Goal: Information Seeking & Learning: Learn about a topic

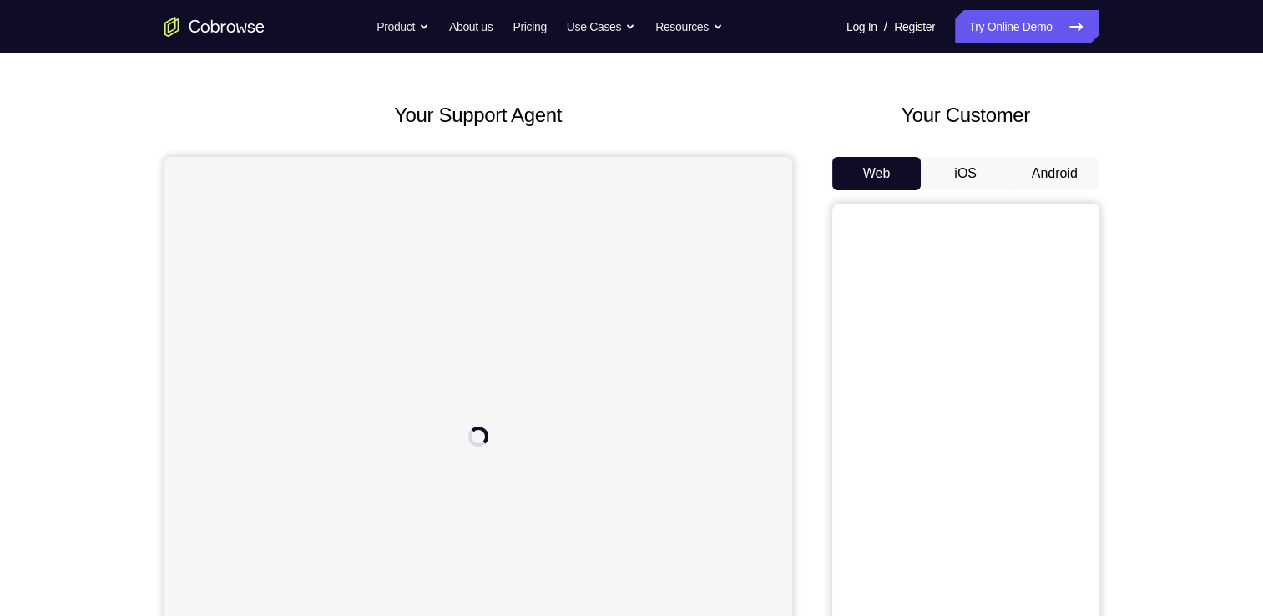
click at [1044, 175] on button "Android" at bounding box center [1054, 173] width 89 height 33
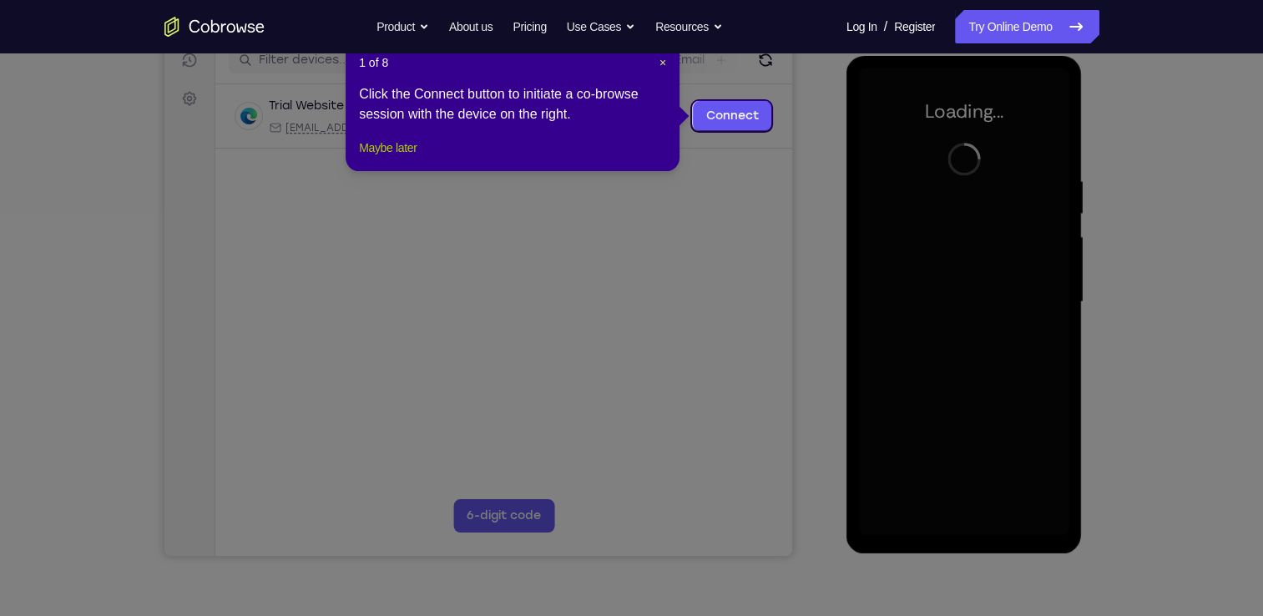
click at [392, 158] on button "Maybe later" at bounding box center [388, 148] width 58 height 20
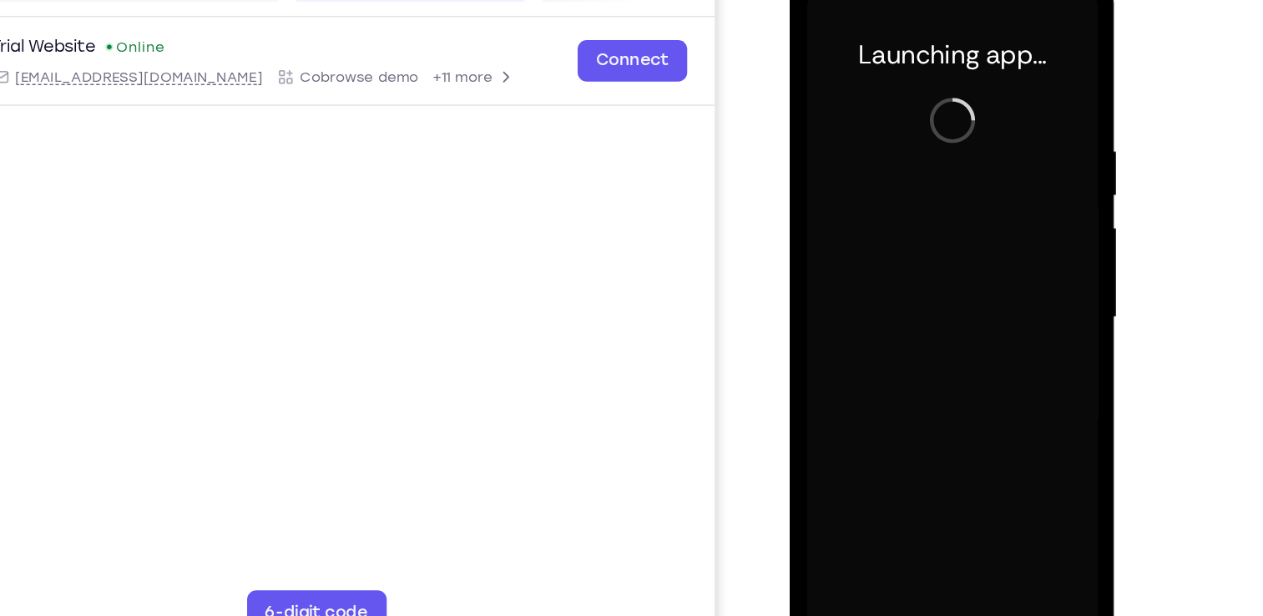
scroll to position [220, 0]
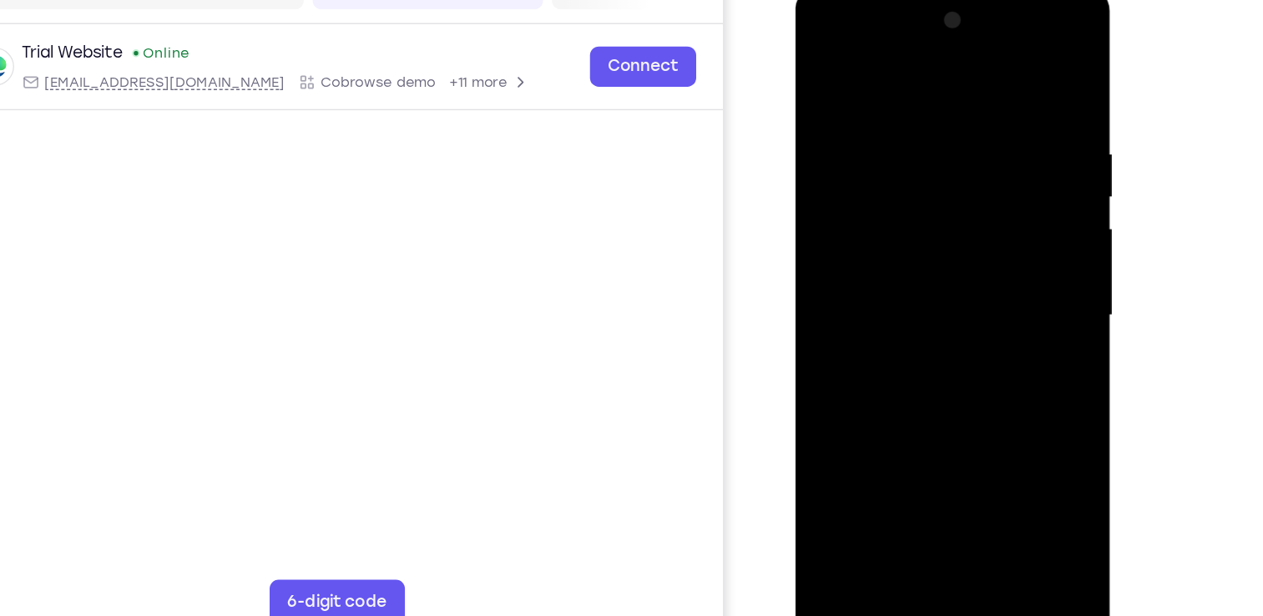
click at [912, 448] on div at bounding box center [913, 232] width 210 height 467
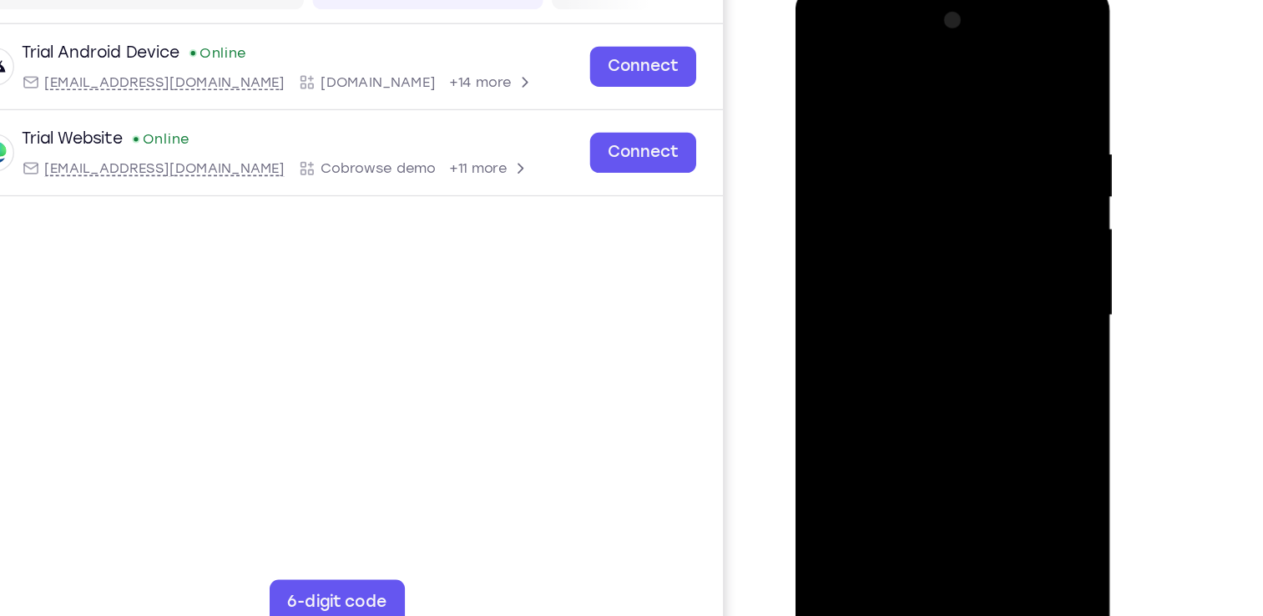
click at [911, 455] on div at bounding box center [913, 232] width 210 height 467
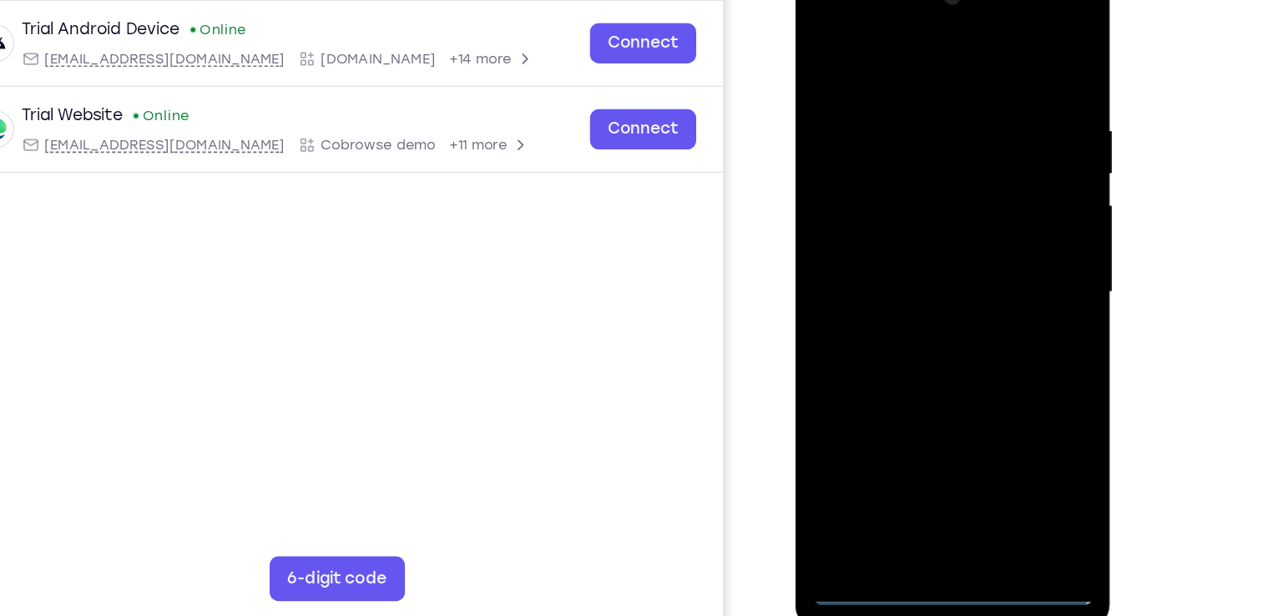
click at [999, 371] on div at bounding box center [913, 209] width 210 height 467
click at [821, 16] on div at bounding box center [913, 209] width 210 height 467
click at [822, 14] on div at bounding box center [913, 209] width 210 height 467
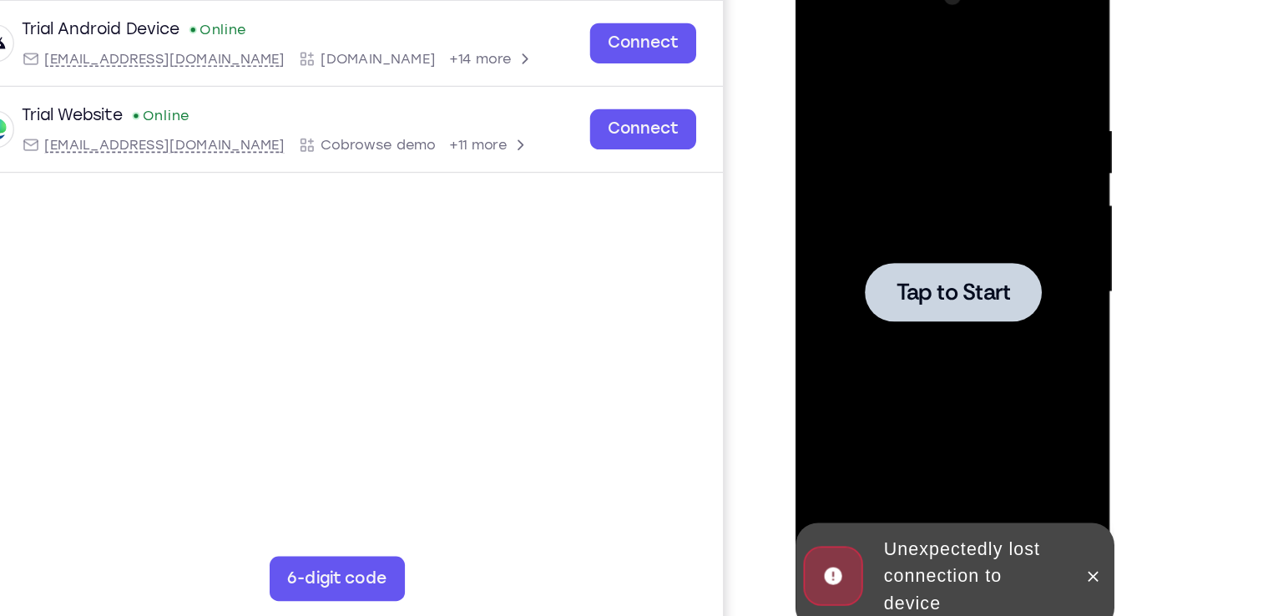
click at [921, 210] on span "Tap to Start" at bounding box center [913, 209] width 85 height 17
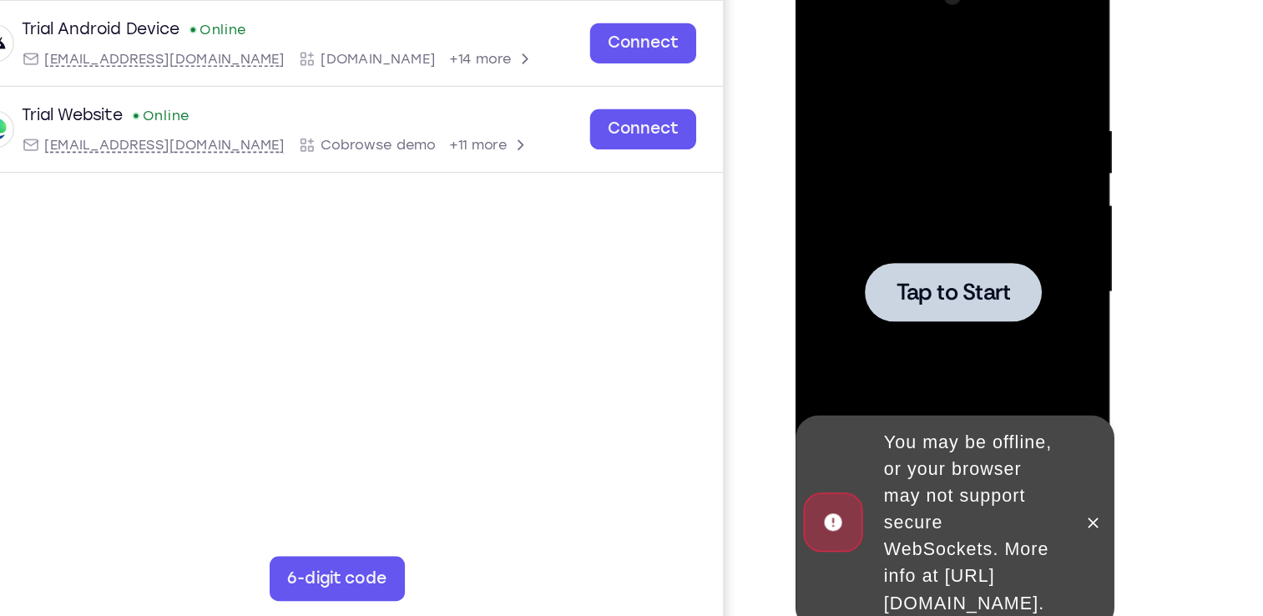
click at [891, 208] on span "Tap to Start" at bounding box center [913, 209] width 85 height 17
click at [894, 204] on span "Tap to Start" at bounding box center [913, 209] width 85 height 17
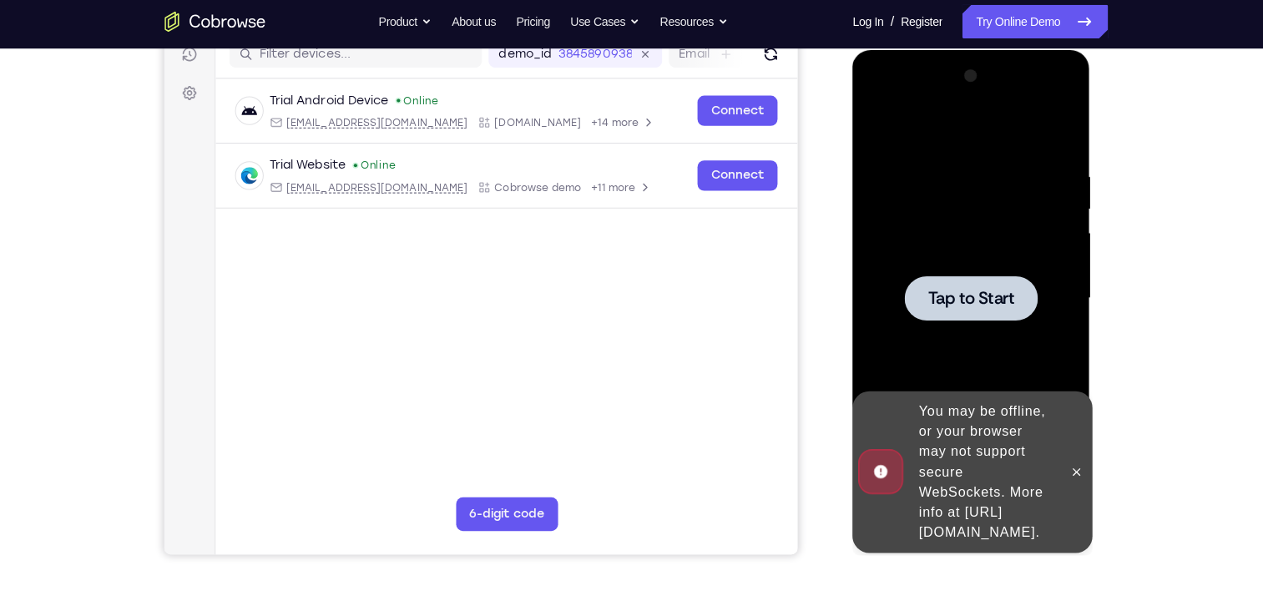
scroll to position [224, 0]
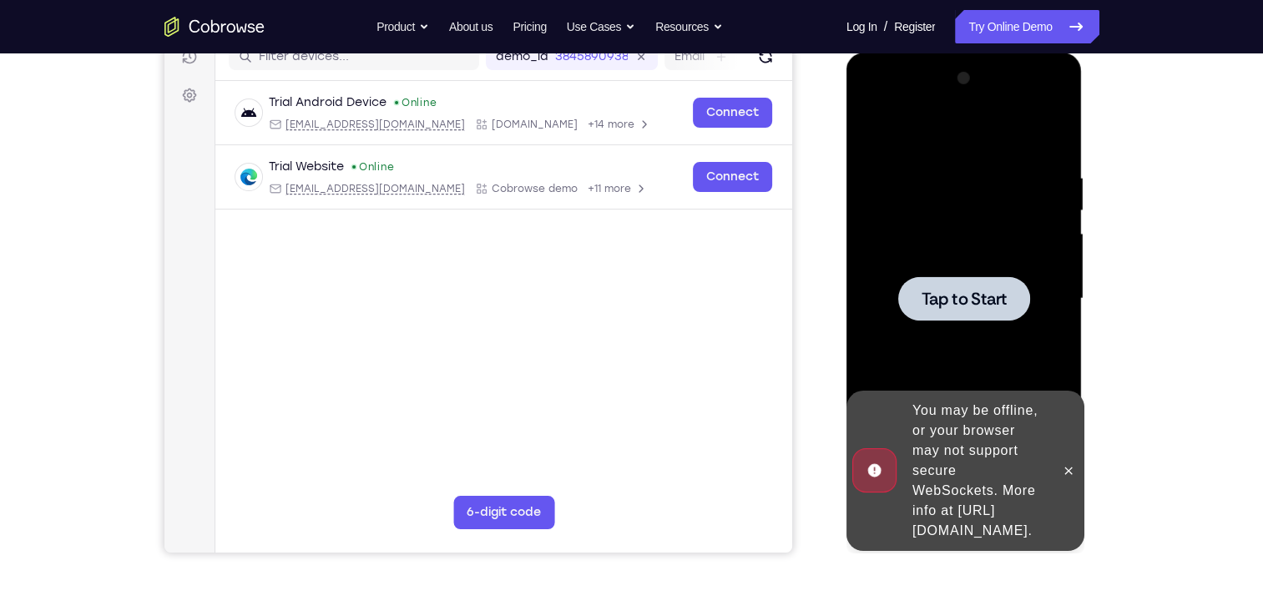
click at [1001, 296] on span "Tap to Start" at bounding box center [964, 299] width 85 height 17
click at [980, 283] on div at bounding box center [964, 298] width 132 height 44
click at [1080, 460] on button at bounding box center [1068, 470] width 27 height 27
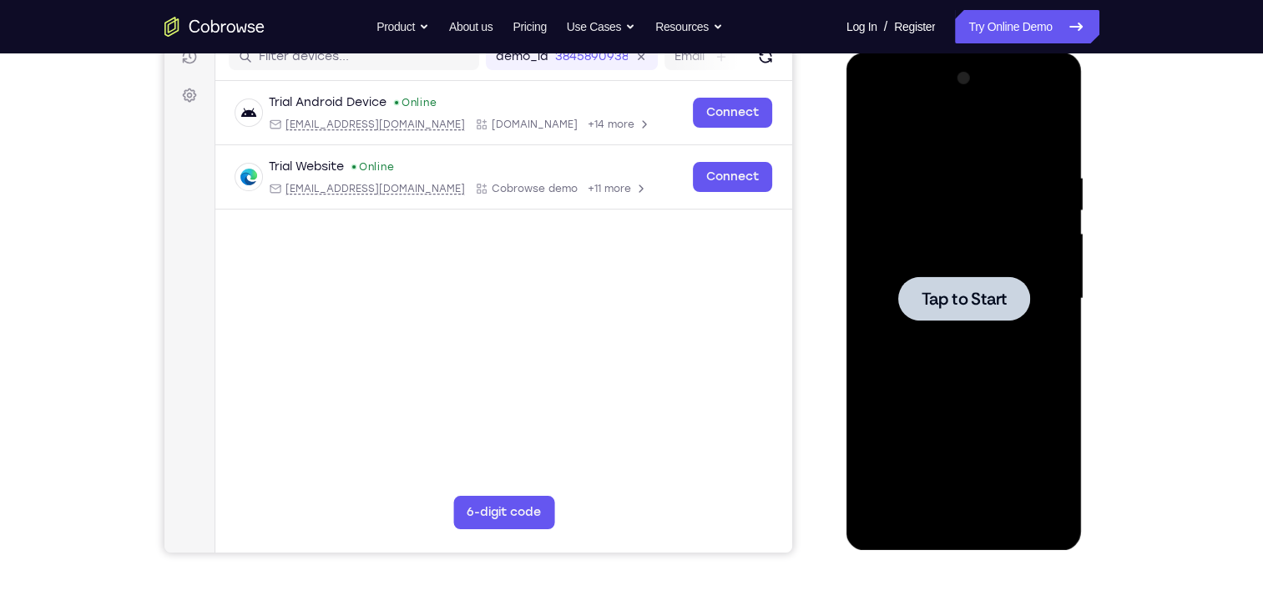
click at [963, 301] on span "Tap to Start" at bounding box center [964, 299] width 85 height 17
click at [915, 292] on div at bounding box center [964, 298] width 132 height 44
click at [968, 314] on div at bounding box center [964, 298] width 132 height 44
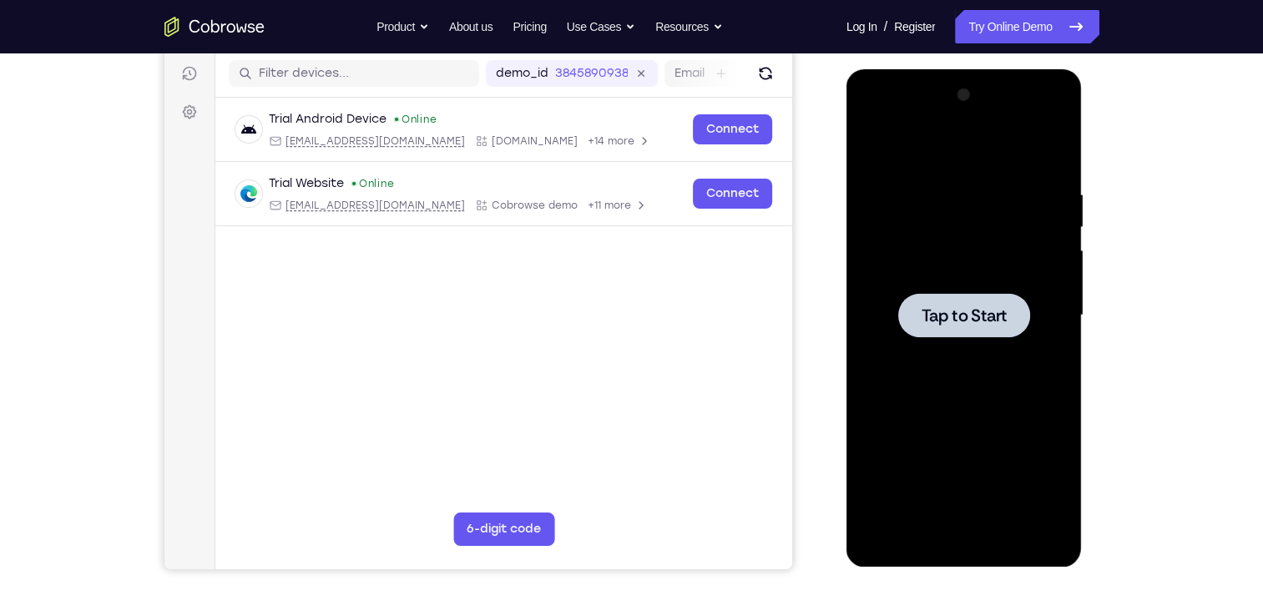
scroll to position [206, 0]
click at [968, 314] on span "Tap to Start" at bounding box center [964, 316] width 85 height 17
click at [1148, 265] on div "Your Support Agent Your Customer Web iOS Android Next Steps We’d be happy to gi…" at bounding box center [632, 397] width 1069 height 1101
click at [976, 312] on span "Tap to Start" at bounding box center [964, 316] width 85 height 17
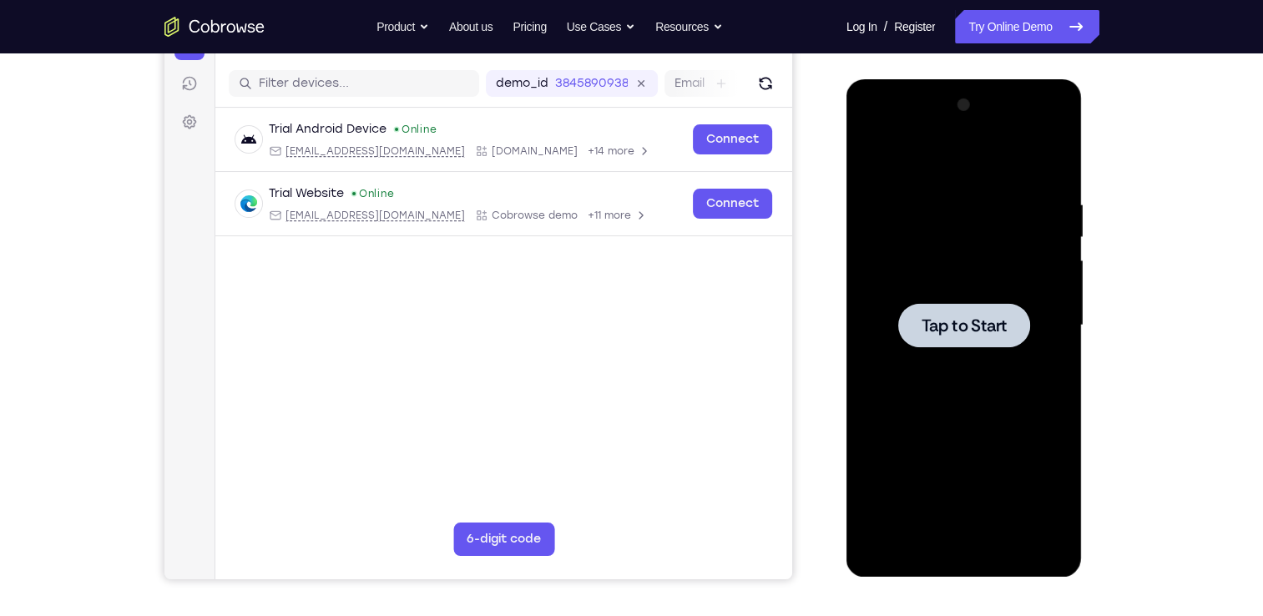
scroll to position [208, 0]
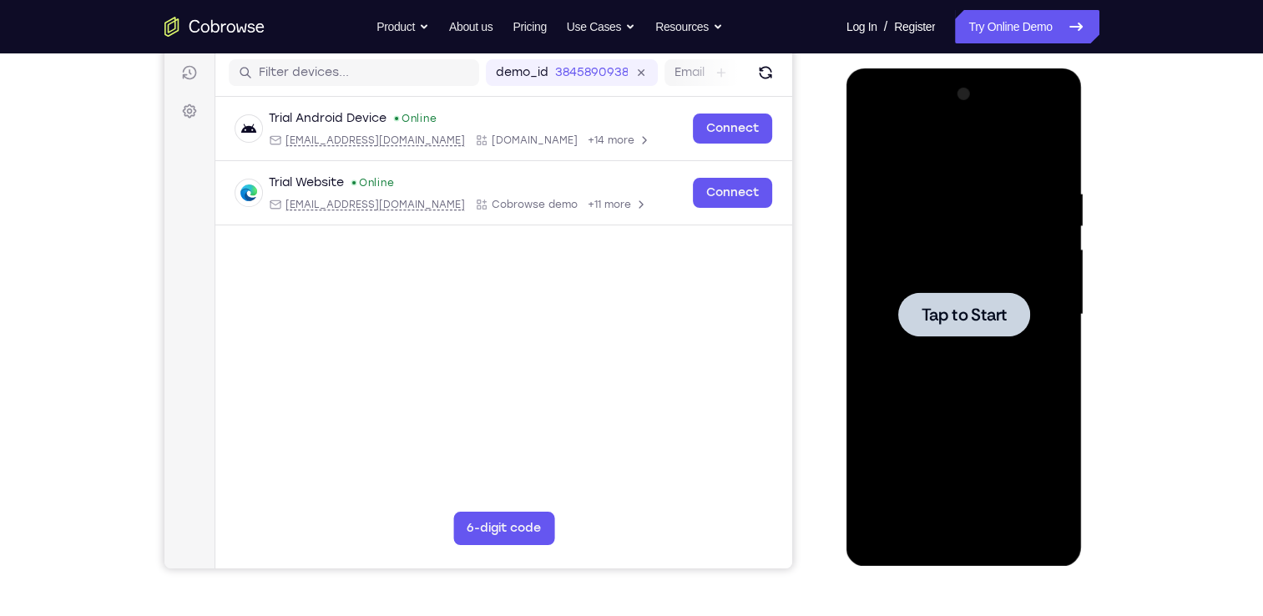
click at [976, 312] on span "Tap to Start" at bounding box center [964, 314] width 85 height 17
click at [945, 331] on div at bounding box center [964, 314] width 132 height 44
click at [924, 321] on span "Tap to Start" at bounding box center [964, 314] width 85 height 17
click at [996, 307] on span "Tap to Start" at bounding box center [964, 314] width 85 height 17
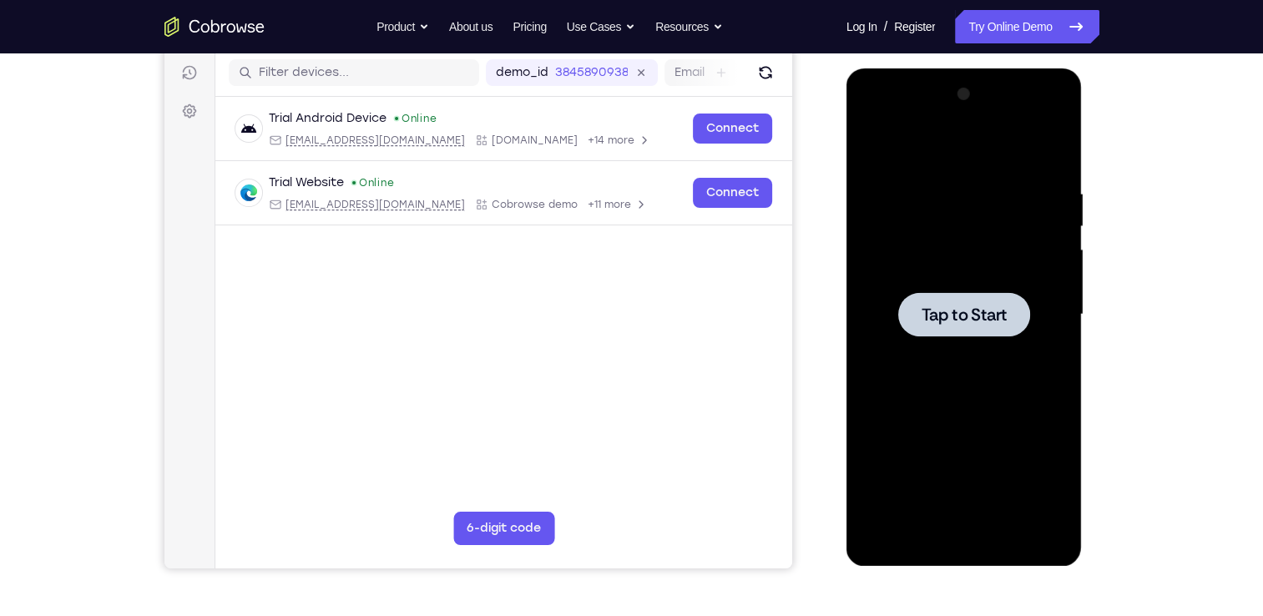
click at [940, 309] on span "Tap to Start" at bounding box center [964, 314] width 85 height 17
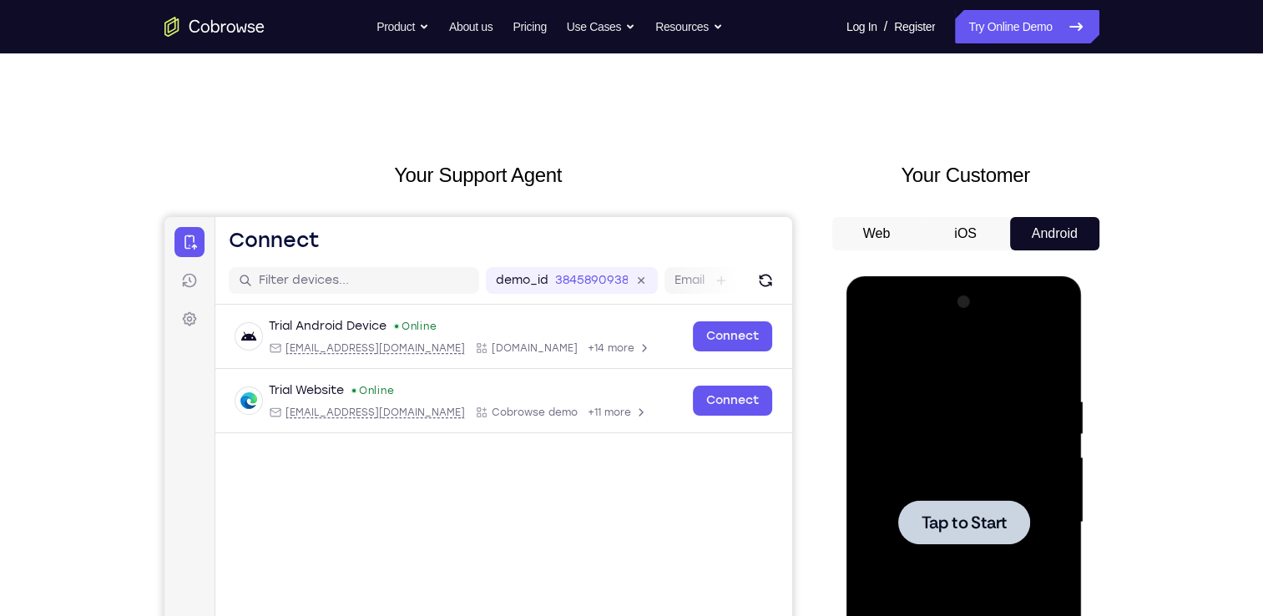
scroll to position [150, 0]
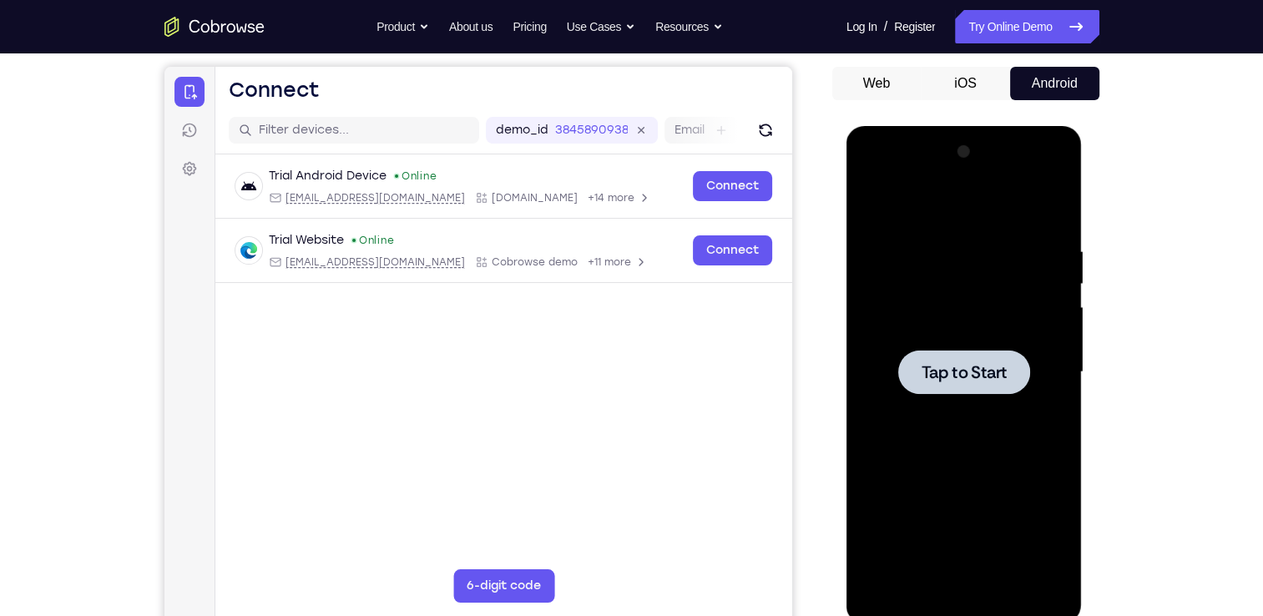
click at [972, 369] on span "Tap to Start" at bounding box center [964, 372] width 85 height 17
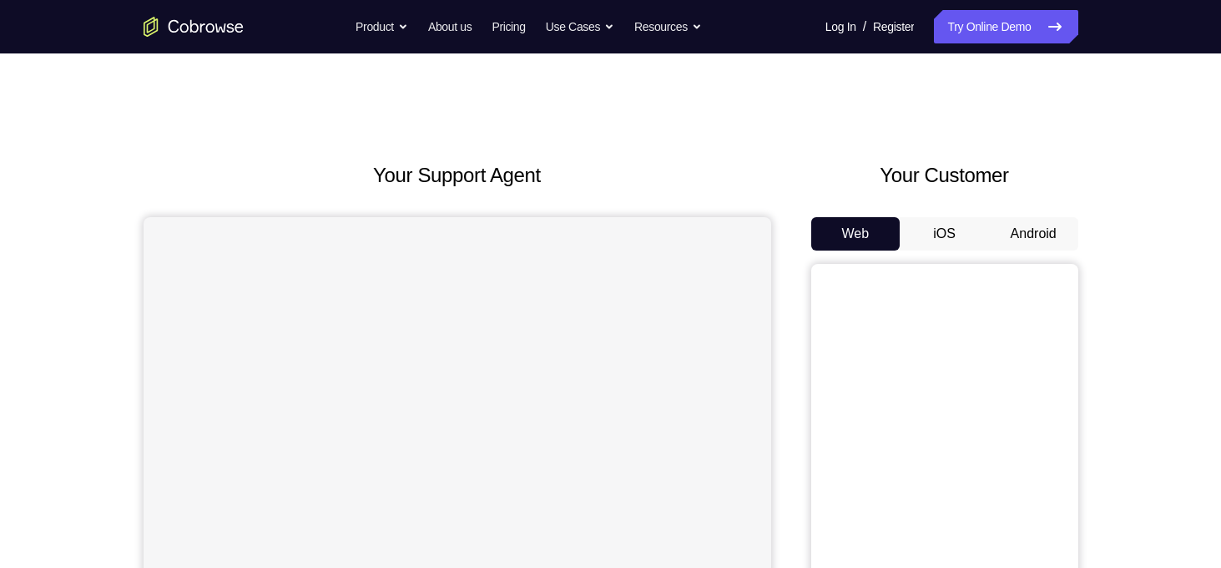
scroll to position [105, 0]
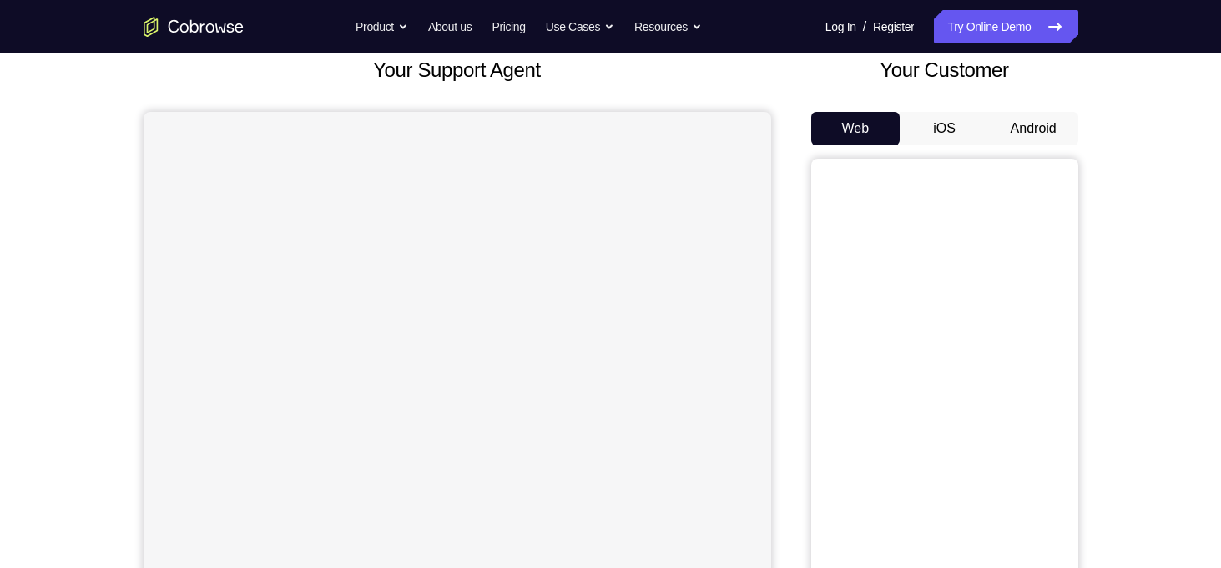
click at [1039, 116] on button "Android" at bounding box center [1033, 128] width 89 height 33
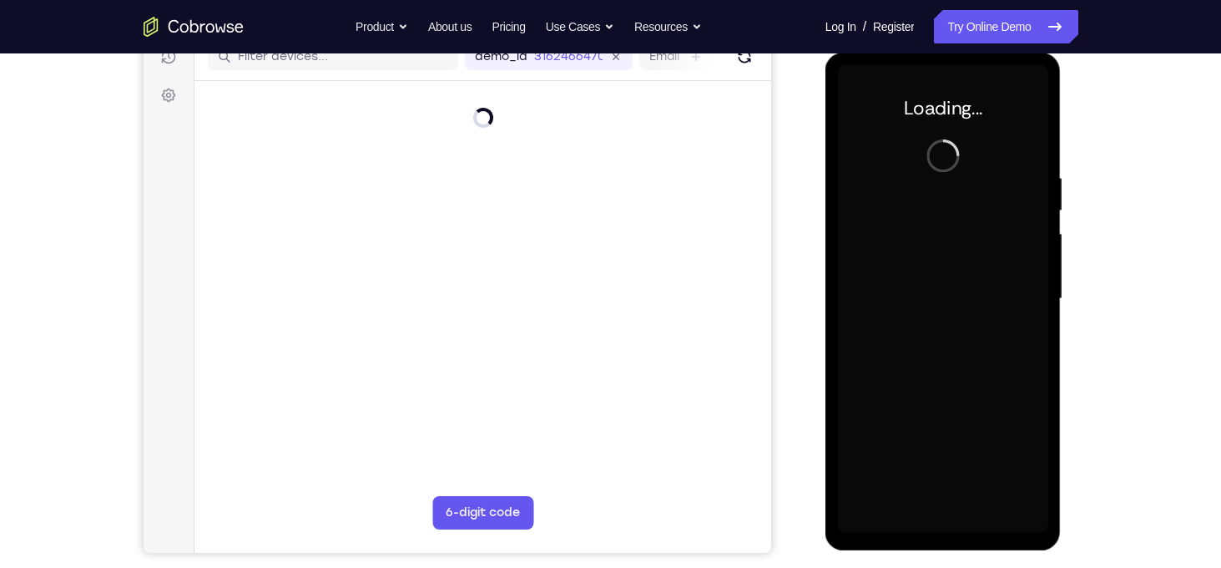
scroll to position [0, 0]
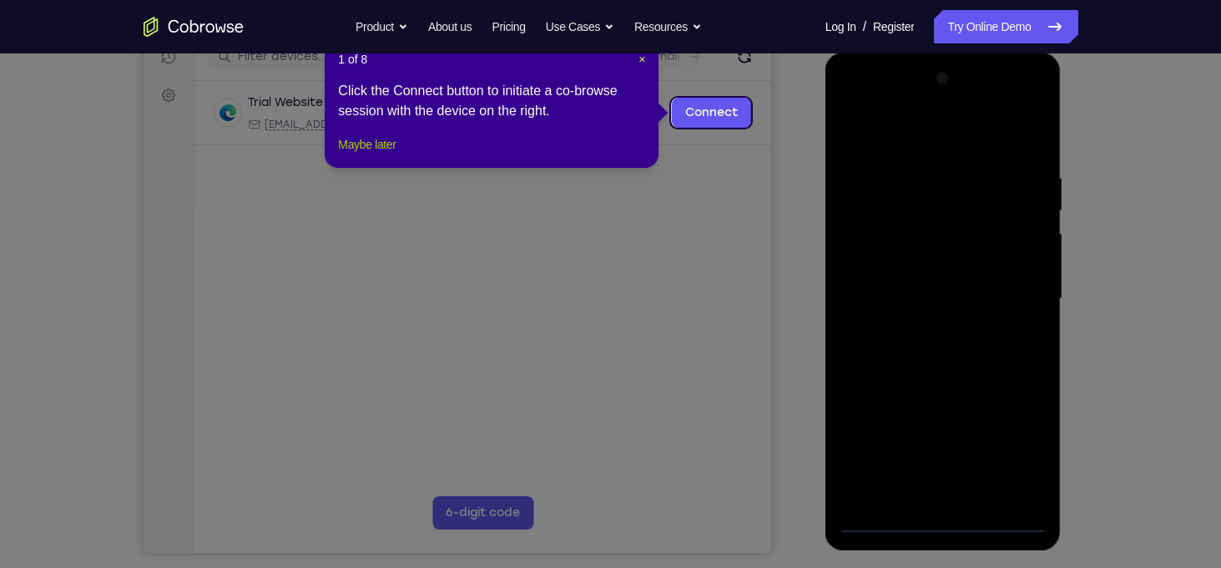
click at [382, 154] on button "Maybe later" at bounding box center [367, 144] width 58 height 20
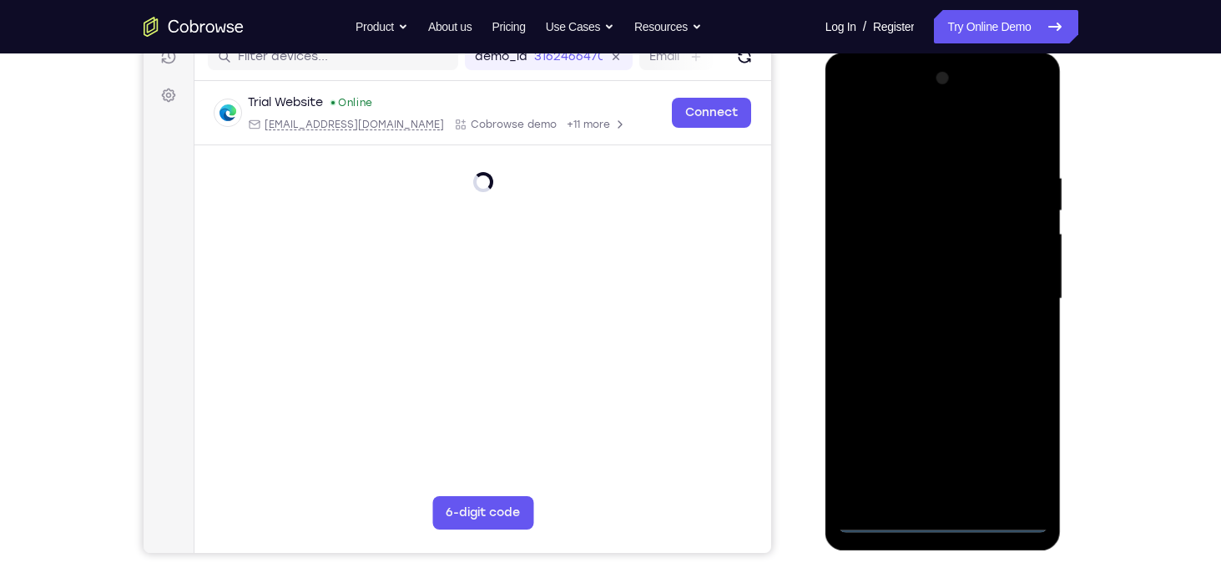
click at [948, 522] on div at bounding box center [943, 298] width 210 height 467
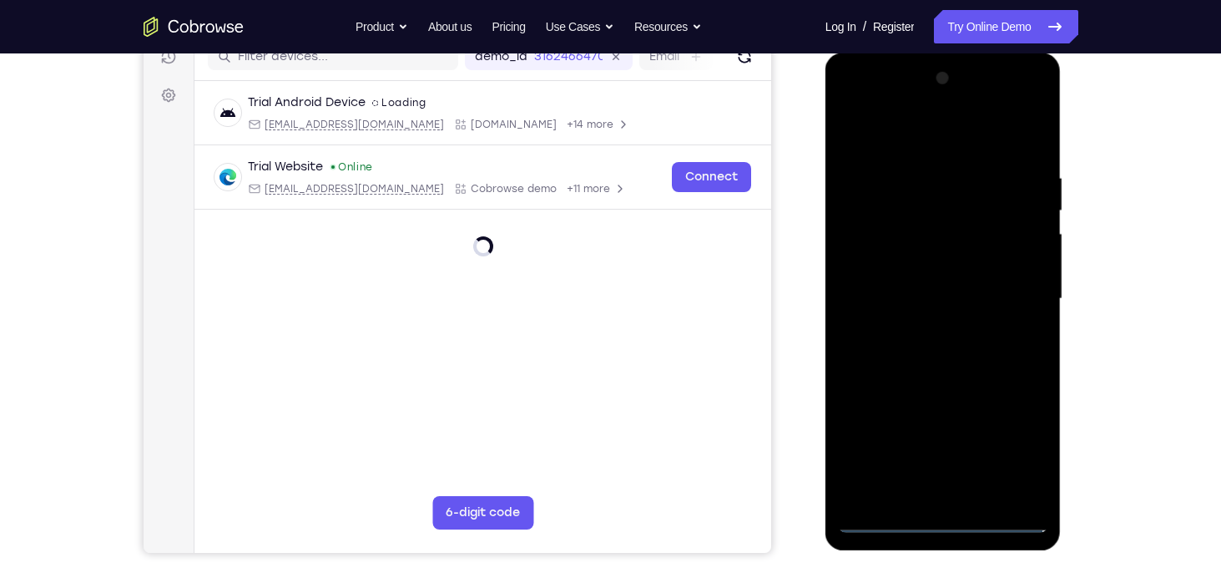
click at [1014, 458] on div at bounding box center [943, 298] width 210 height 467
click at [858, 110] on div at bounding box center [943, 298] width 210 height 467
click at [1004, 290] on div at bounding box center [943, 298] width 210 height 467
click at [922, 328] on div at bounding box center [943, 298] width 210 height 467
click at [906, 280] on div at bounding box center [943, 298] width 210 height 467
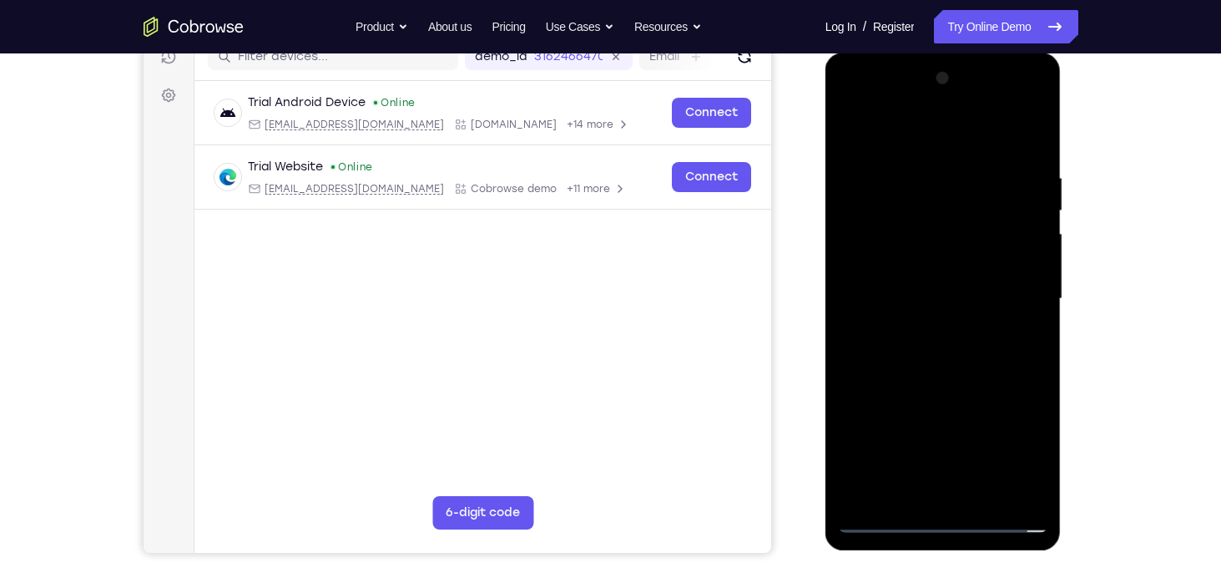
click at [907, 264] on div at bounding box center [943, 298] width 210 height 467
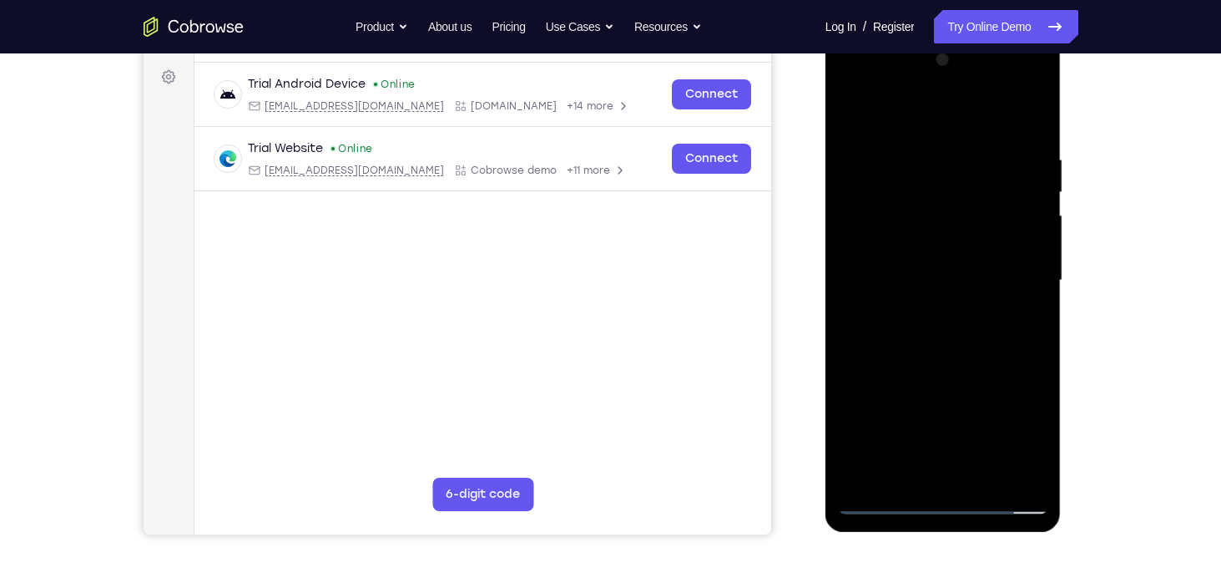
click at [948, 284] on div at bounding box center [943, 280] width 210 height 467
click at [924, 336] on div at bounding box center [943, 280] width 210 height 467
click at [971, 320] on div at bounding box center [943, 280] width 210 height 467
drag, startPoint x: 912, startPoint y: 119, endPoint x: 910, endPoint y: 68, distance: 51.8
click at [910, 68] on div at bounding box center [943, 280] width 210 height 467
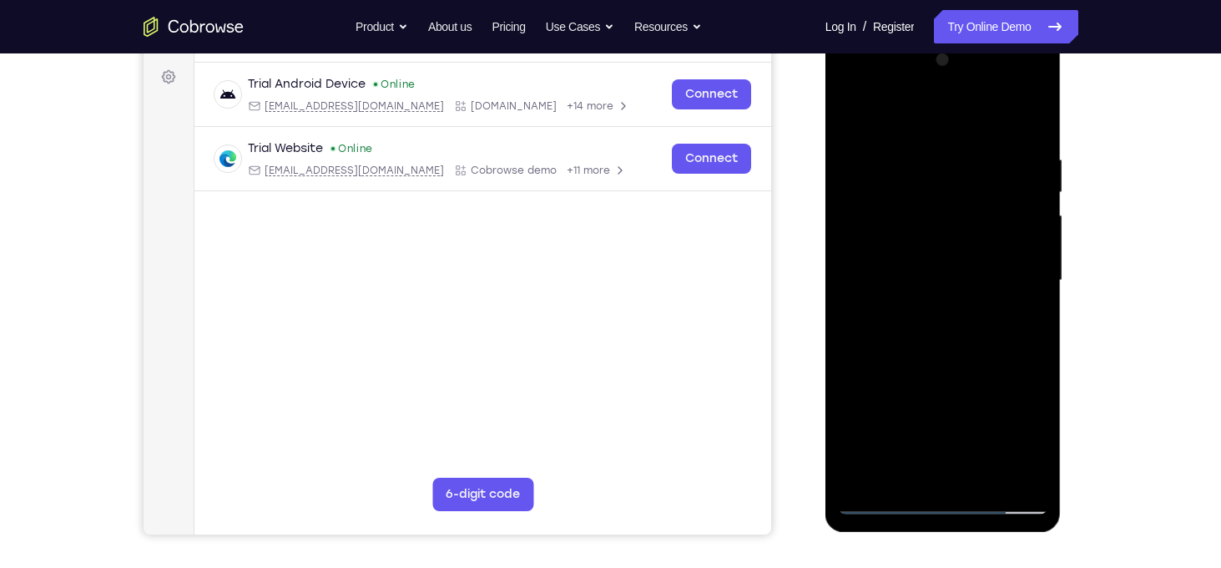
click at [975, 335] on div at bounding box center [943, 280] width 210 height 467
click at [966, 358] on div at bounding box center [943, 280] width 210 height 467
click at [1040, 455] on div at bounding box center [943, 280] width 210 height 467
click at [987, 471] on div at bounding box center [943, 280] width 210 height 467
click at [938, 365] on div at bounding box center [943, 280] width 210 height 467
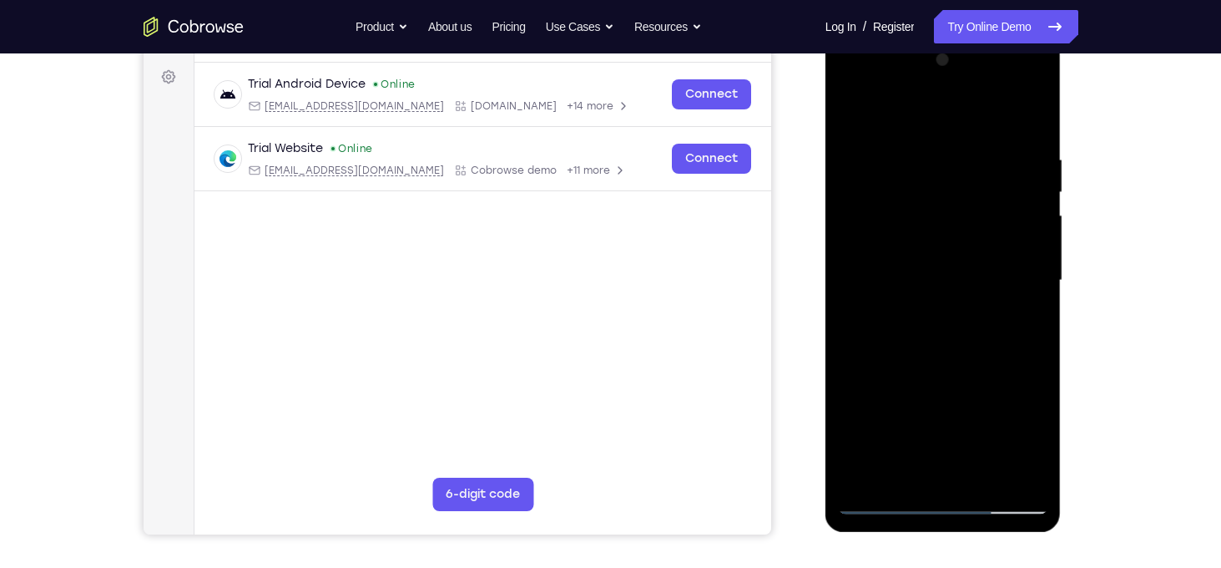
click at [960, 349] on div at bounding box center [943, 280] width 210 height 467
click at [894, 306] on div at bounding box center [943, 280] width 210 height 467
click at [937, 300] on div at bounding box center [943, 280] width 210 height 467
drag, startPoint x: 1007, startPoint y: 168, endPoint x: 1000, endPoint y: 296, distance: 127.9
click at [1000, 296] on div at bounding box center [943, 280] width 210 height 467
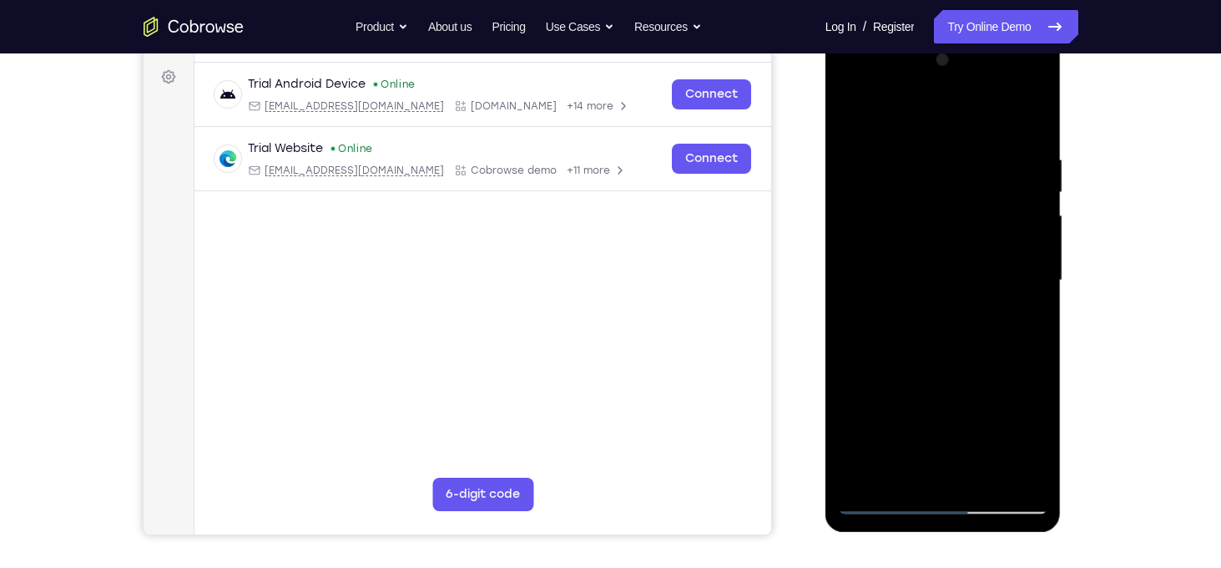
click at [977, 180] on div at bounding box center [943, 280] width 210 height 467
click at [1006, 183] on div at bounding box center [943, 280] width 210 height 467
click at [1007, 203] on div at bounding box center [943, 280] width 210 height 467
click at [1020, 322] on div at bounding box center [943, 280] width 210 height 467
drag, startPoint x: 920, startPoint y: 206, endPoint x: 954, endPoint y: 409, distance: 205.7
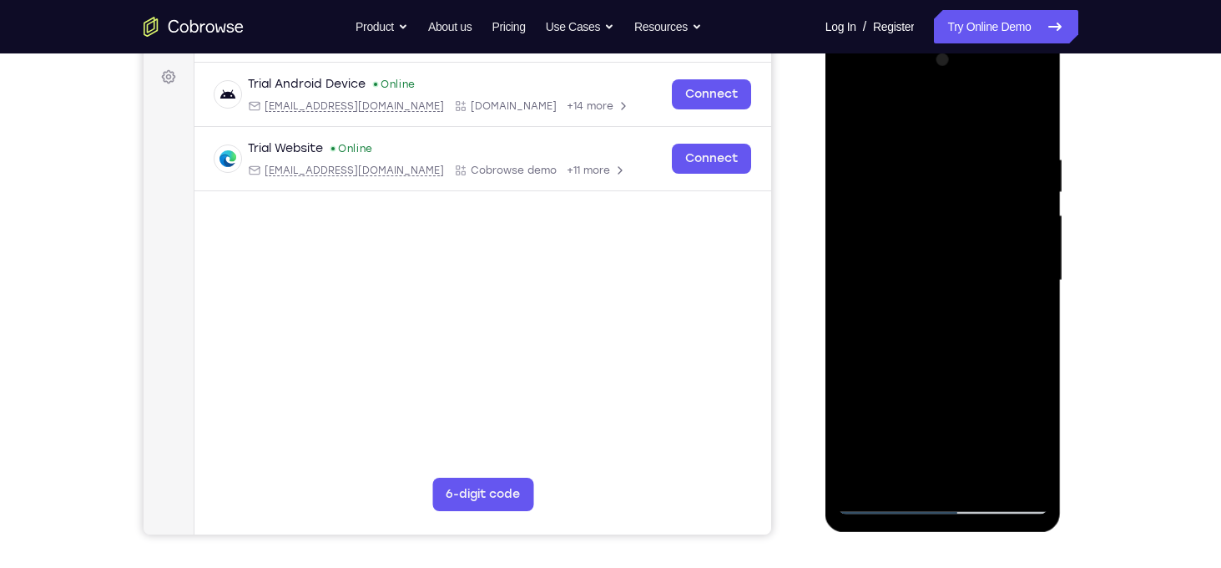
click at [954, 409] on div at bounding box center [943, 280] width 210 height 467
click at [976, 284] on div at bounding box center [943, 280] width 210 height 467
click at [978, 342] on div at bounding box center [943, 280] width 210 height 467
click at [1016, 348] on div at bounding box center [943, 280] width 210 height 467
click at [936, 322] on div at bounding box center [943, 280] width 210 height 467
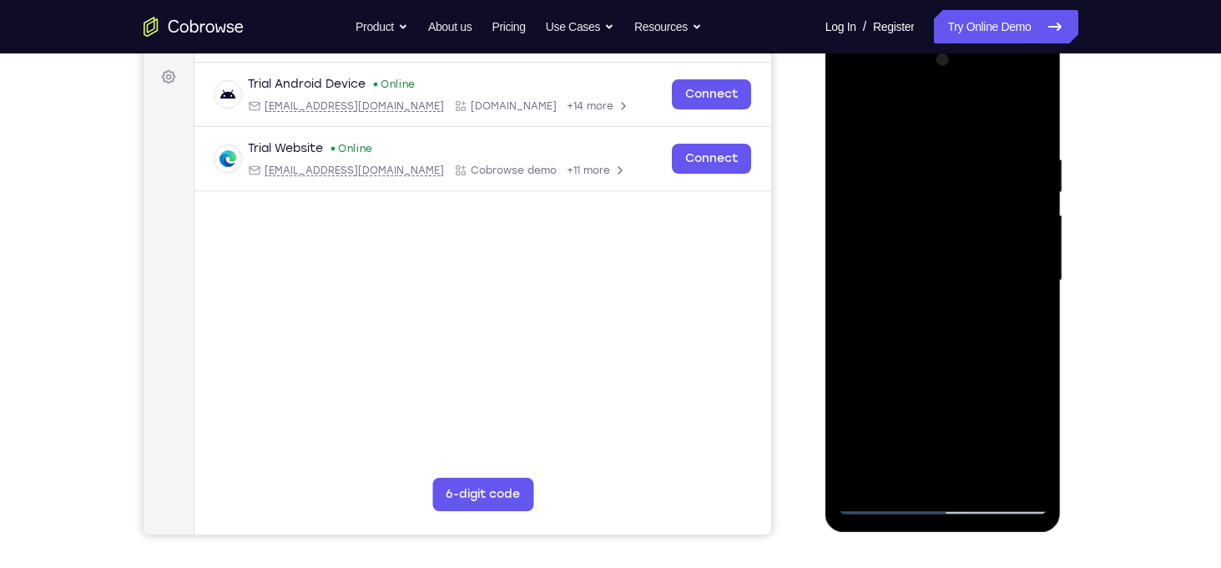
click at [942, 326] on div at bounding box center [943, 280] width 210 height 467
click at [956, 322] on div at bounding box center [943, 280] width 210 height 467
click at [899, 465] on div at bounding box center [943, 280] width 210 height 467
click at [993, 376] on div at bounding box center [943, 280] width 210 height 467
click at [1021, 313] on div at bounding box center [943, 280] width 210 height 467
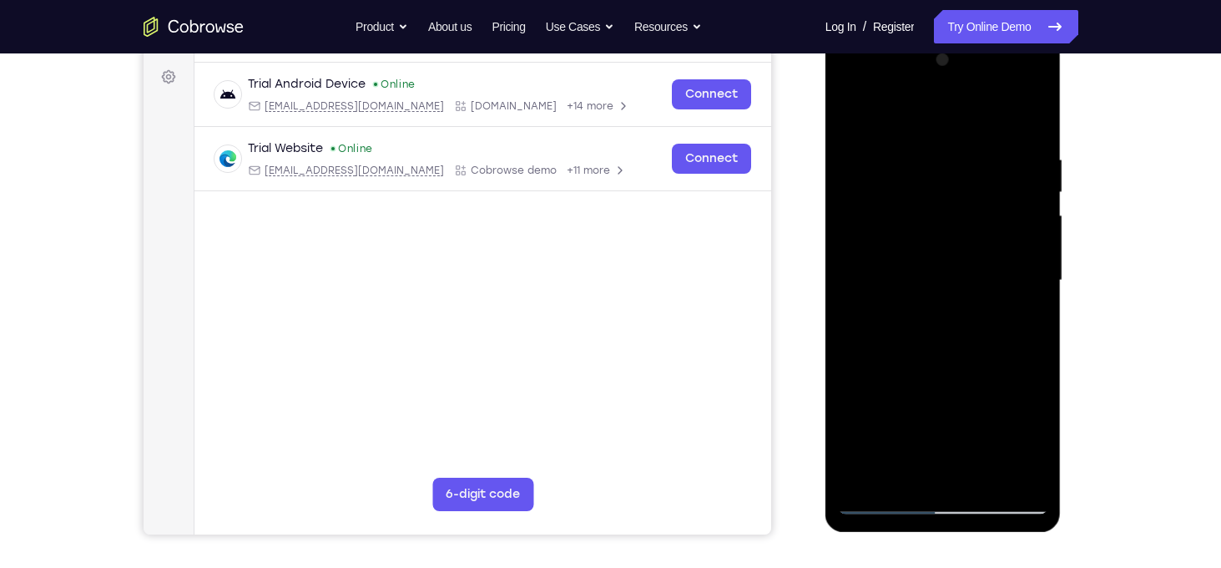
click at [853, 119] on div at bounding box center [943, 280] width 210 height 467
click at [919, 272] on div at bounding box center [943, 280] width 210 height 467
click at [975, 173] on div at bounding box center [943, 280] width 210 height 467
click at [1013, 170] on div at bounding box center [943, 280] width 210 height 467
click at [1020, 323] on div at bounding box center [943, 280] width 210 height 467
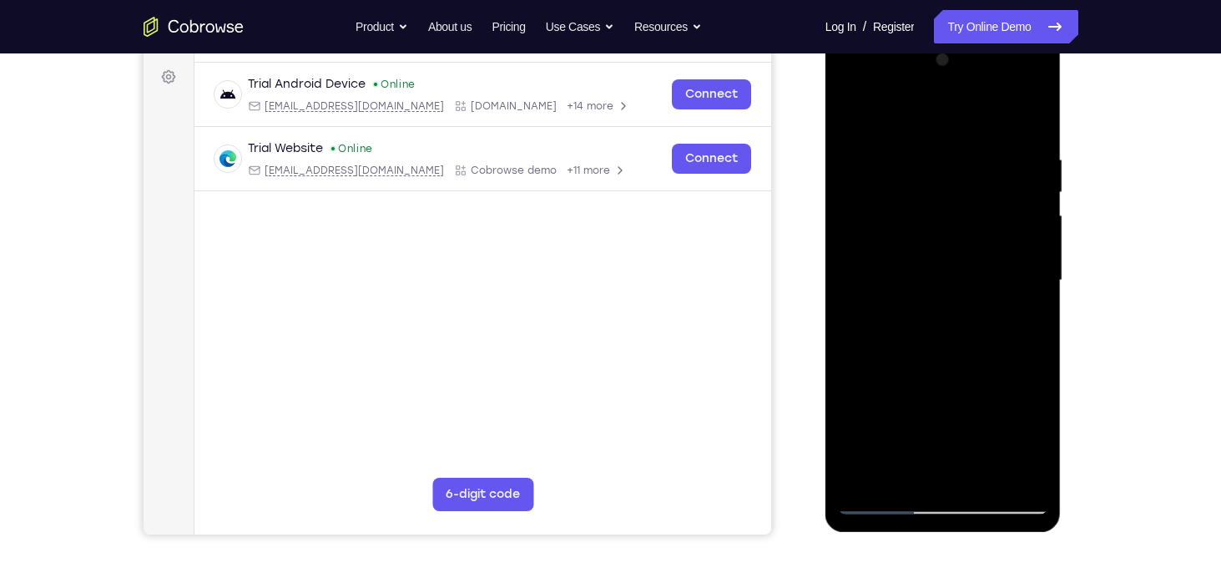
click at [1019, 322] on div at bounding box center [943, 280] width 210 height 467
click at [849, 116] on div at bounding box center [943, 280] width 210 height 467
click at [940, 346] on div at bounding box center [943, 280] width 210 height 467
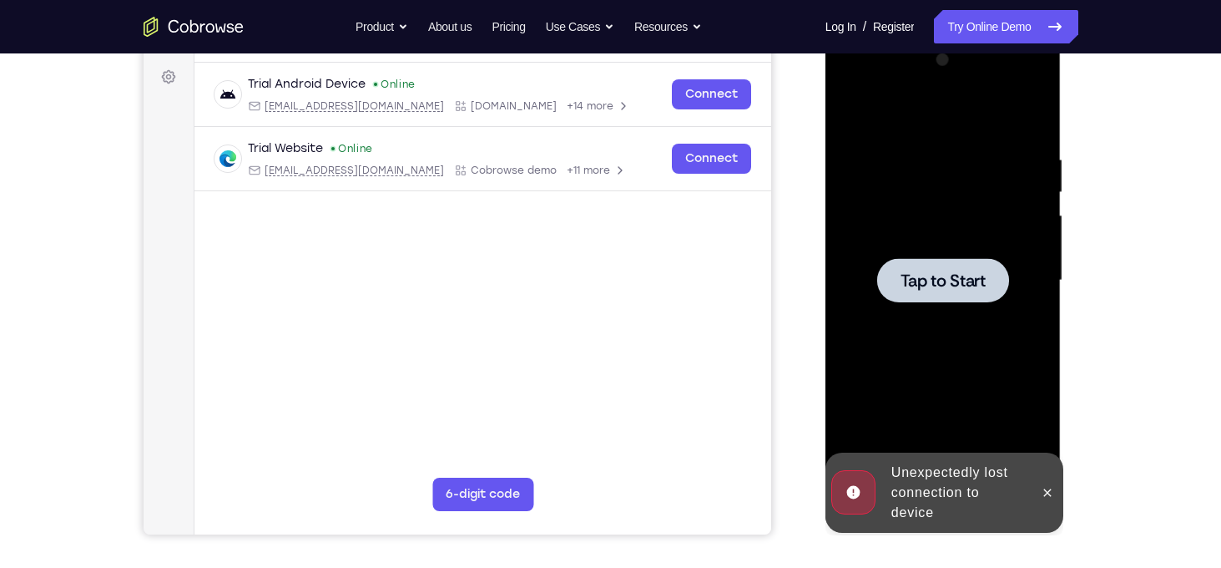
click at [909, 258] on div at bounding box center [943, 280] width 132 height 44
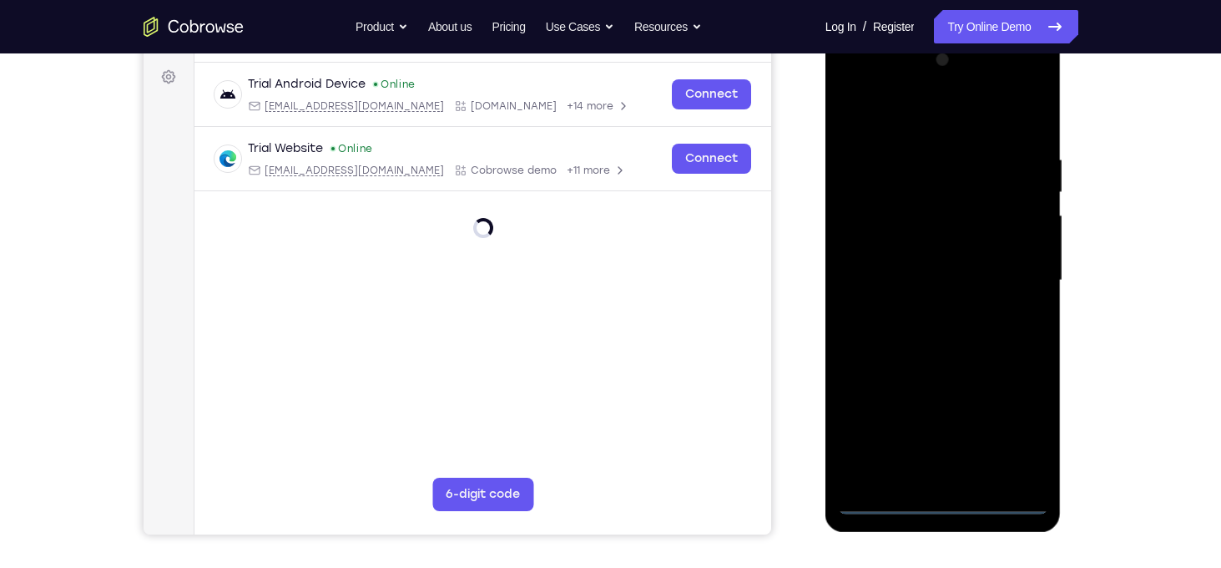
click at [954, 498] on div at bounding box center [943, 280] width 210 height 467
click at [1026, 424] on div at bounding box center [943, 280] width 210 height 467
click at [852, 88] on div at bounding box center [943, 280] width 210 height 467
click at [849, 86] on div at bounding box center [943, 280] width 210 height 467
click at [857, 83] on div at bounding box center [943, 280] width 210 height 467
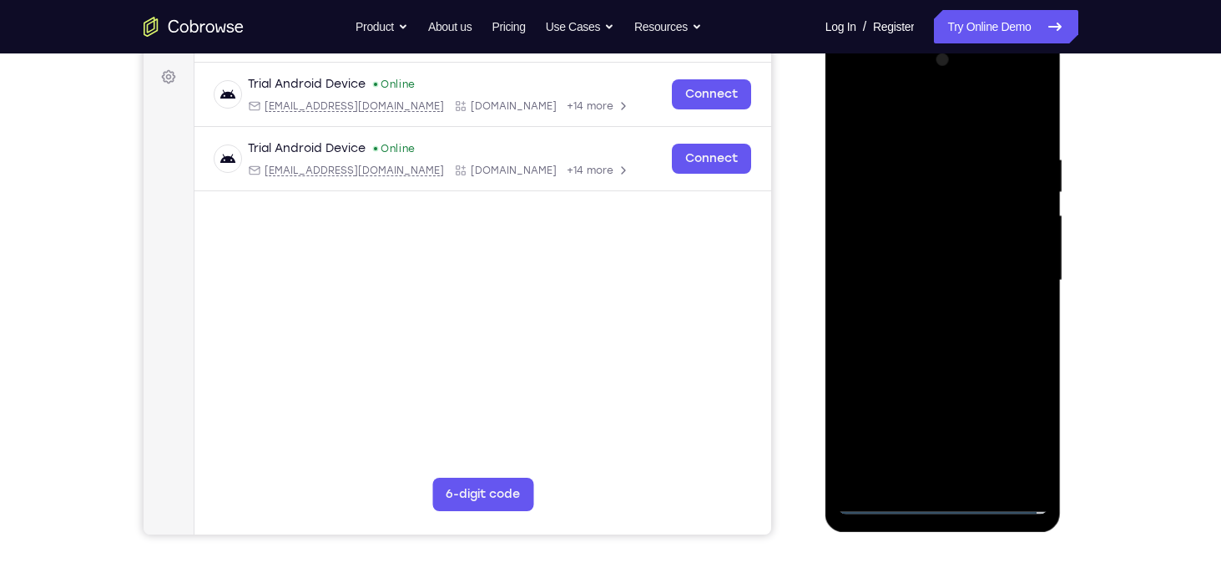
click at [1010, 271] on div at bounding box center [943, 280] width 210 height 467
click at [930, 309] on div at bounding box center [943, 280] width 210 height 467
click at [905, 273] on div at bounding box center [943, 280] width 210 height 467
click at [929, 214] on div at bounding box center [943, 280] width 210 height 467
click at [958, 247] on div at bounding box center [943, 280] width 210 height 467
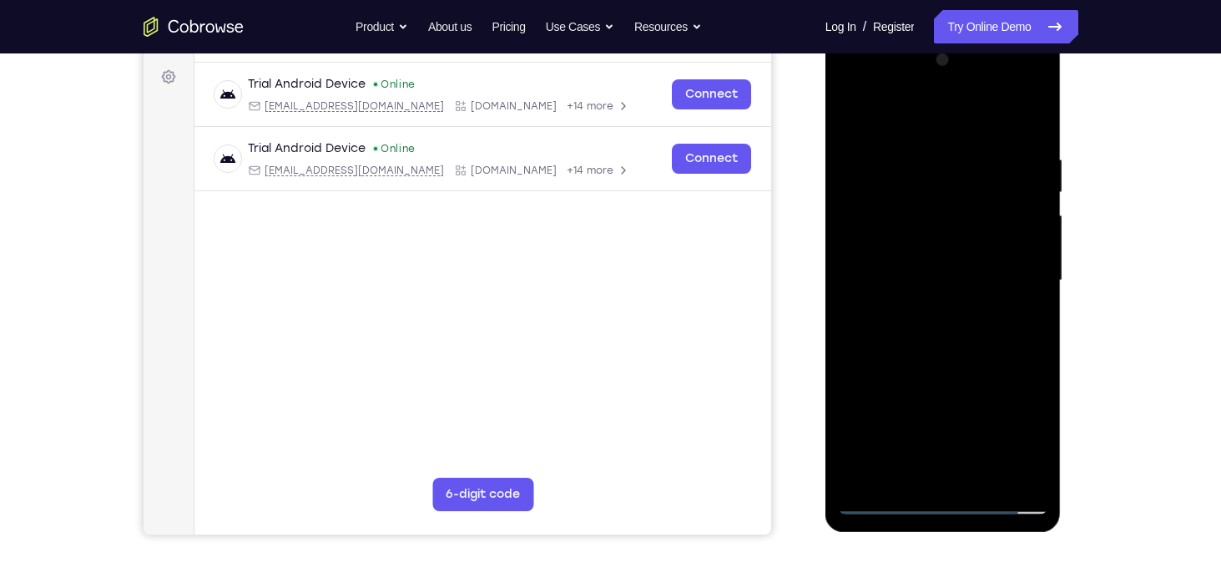
click at [965, 278] on div at bounding box center [943, 280] width 210 height 467
click at [934, 331] on div at bounding box center [943, 280] width 210 height 467
click at [949, 355] on div at bounding box center [943, 280] width 210 height 467
click at [1041, 457] on div at bounding box center [943, 280] width 210 height 467
click at [979, 472] on div at bounding box center [943, 280] width 210 height 467
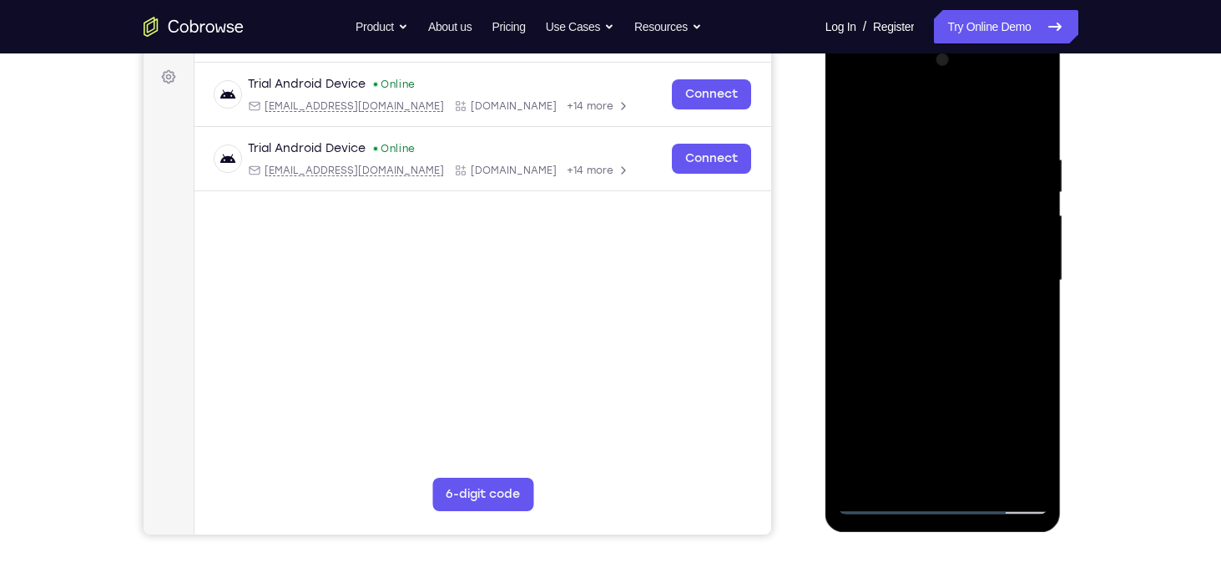
click at [925, 366] on div at bounding box center [943, 280] width 210 height 467
click at [924, 351] on div at bounding box center [943, 280] width 210 height 467
click at [917, 467] on div at bounding box center [943, 280] width 210 height 467
click at [1018, 321] on div at bounding box center [943, 280] width 210 height 467
click at [855, 115] on div at bounding box center [943, 280] width 210 height 467
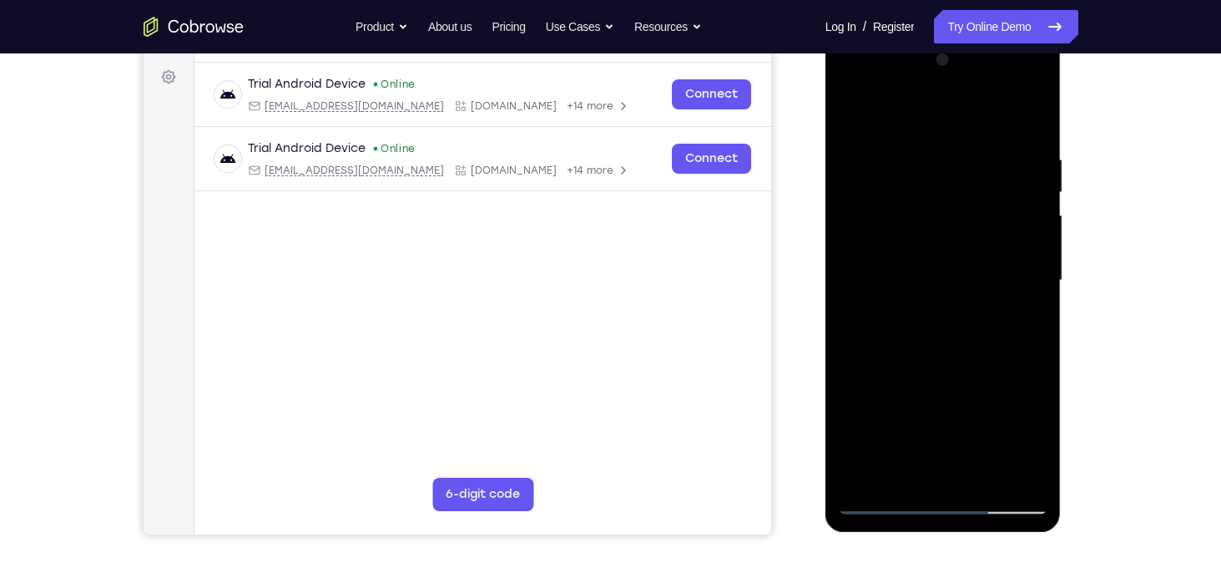
click at [942, 387] on div at bounding box center [943, 280] width 210 height 467
click at [905, 468] on div at bounding box center [943, 280] width 210 height 467
click at [1017, 322] on div at bounding box center [943, 280] width 210 height 467
click at [853, 114] on div at bounding box center [943, 280] width 210 height 467
click at [922, 381] on div at bounding box center [943, 280] width 210 height 467
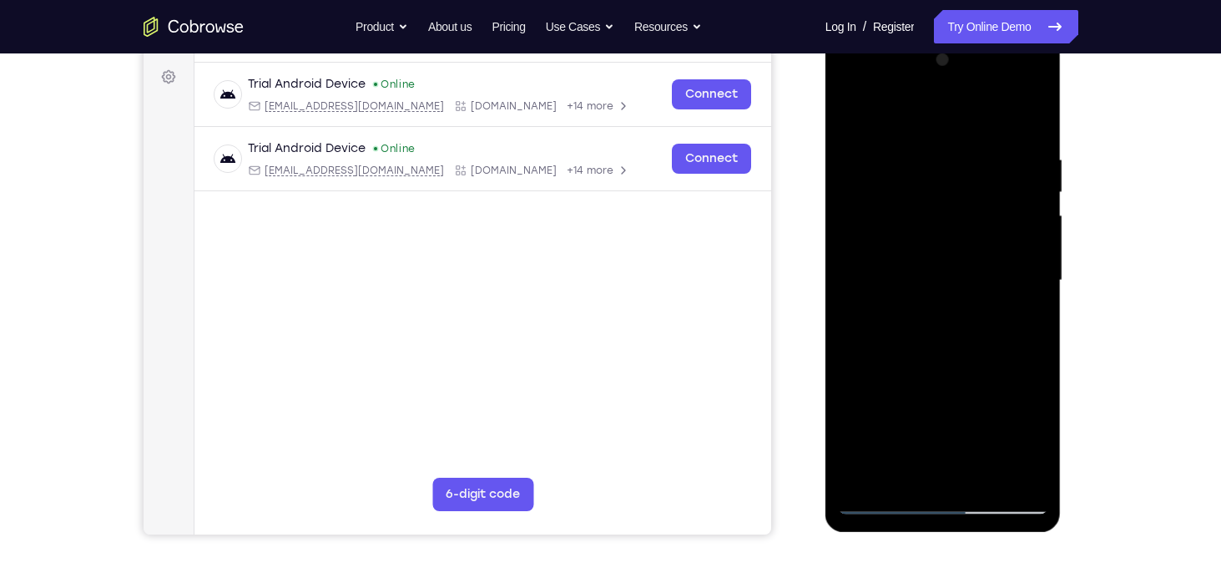
click at [854, 115] on div at bounding box center [943, 280] width 210 height 467
click at [854, 114] on div at bounding box center [943, 280] width 210 height 467
drag, startPoint x: 933, startPoint y: 274, endPoint x: 998, endPoint y: 196, distance: 101.3
click at [998, 196] on div at bounding box center [943, 280] width 210 height 467
click at [845, 282] on div at bounding box center [943, 280] width 210 height 467
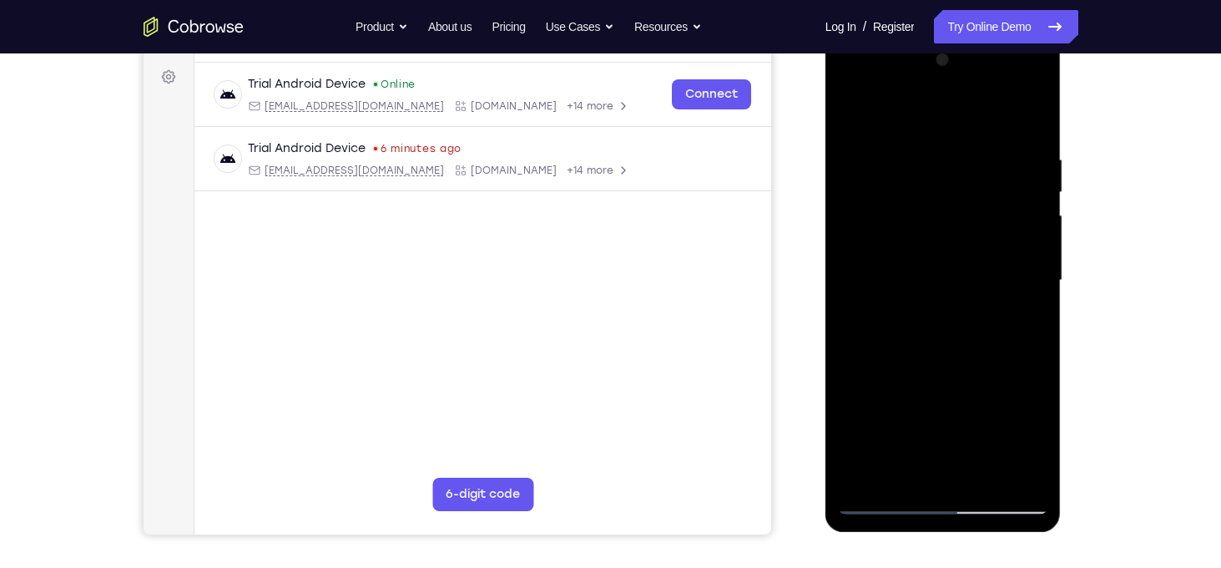
click at [1034, 282] on div at bounding box center [943, 280] width 210 height 467
click at [1033, 280] on div at bounding box center [943, 280] width 210 height 467
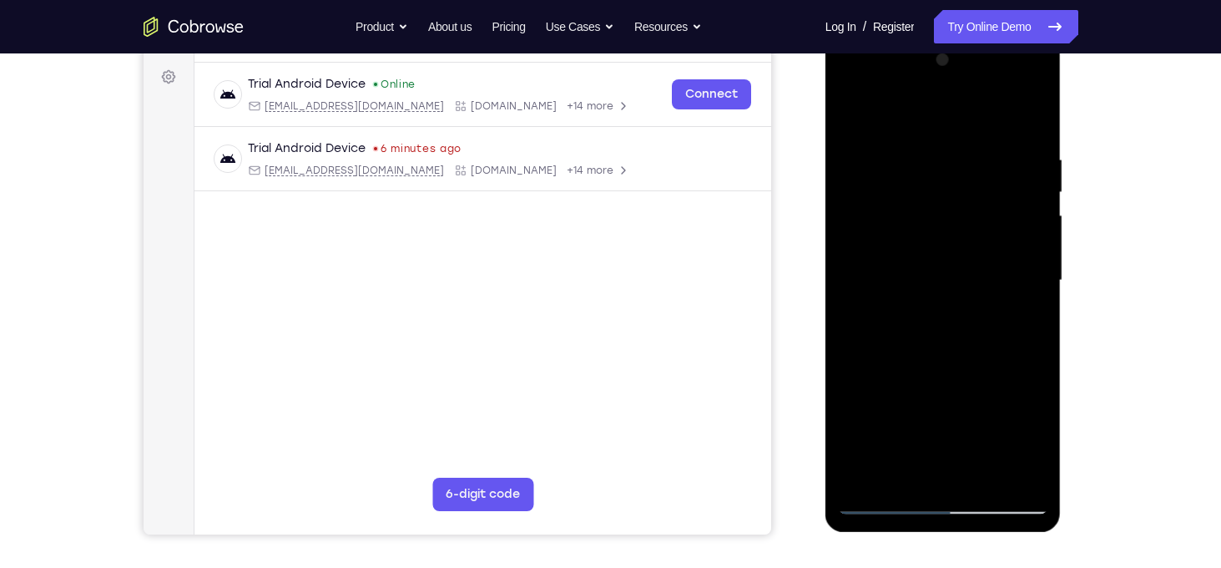
click at [1033, 280] on div at bounding box center [943, 280] width 210 height 467
click at [841, 279] on div at bounding box center [943, 280] width 210 height 467
click at [1042, 279] on div at bounding box center [943, 280] width 210 height 467
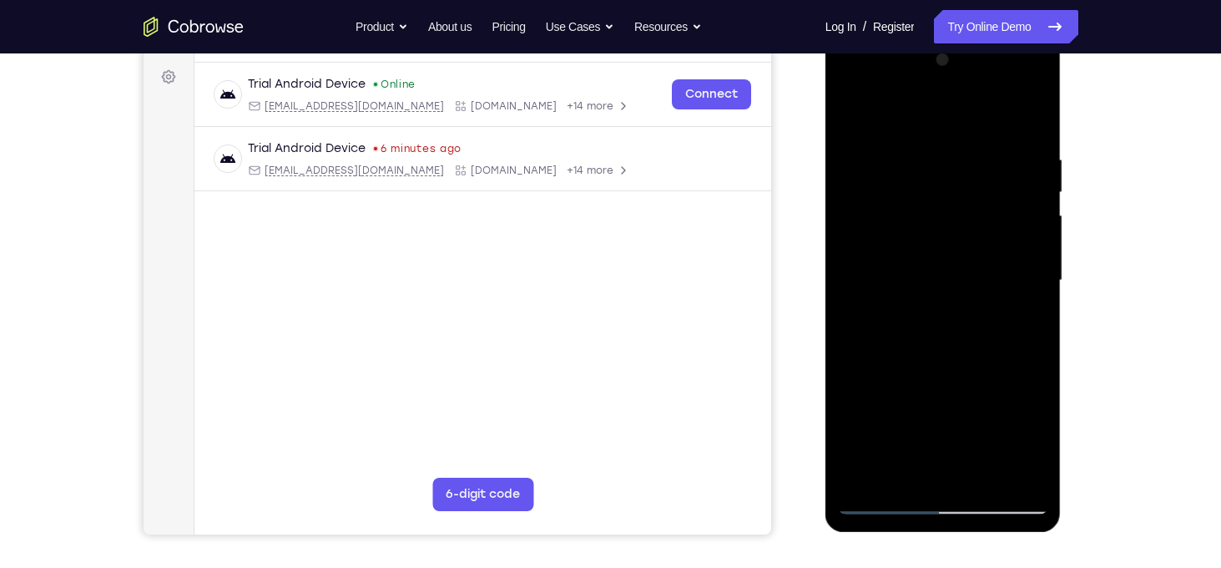
click at [1037, 278] on div at bounding box center [943, 280] width 210 height 467
click at [1038, 278] on div at bounding box center [943, 280] width 210 height 467
click at [1034, 278] on div at bounding box center [943, 280] width 210 height 467
click at [1034, 280] on div at bounding box center [943, 280] width 210 height 467
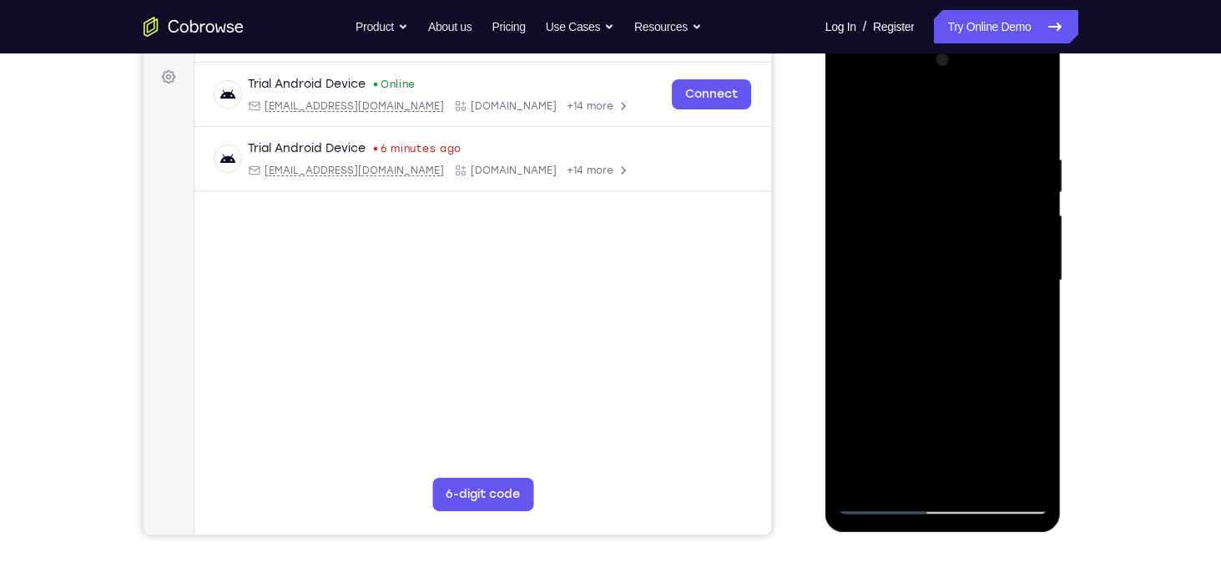
click at [1041, 107] on div at bounding box center [943, 280] width 210 height 467
drag, startPoint x: 973, startPoint y: 246, endPoint x: 971, endPoint y: 371, distance: 124.4
click at [971, 371] on div at bounding box center [943, 280] width 210 height 467
click at [915, 208] on div at bounding box center [943, 280] width 210 height 467
click at [852, 111] on div at bounding box center [943, 280] width 210 height 467
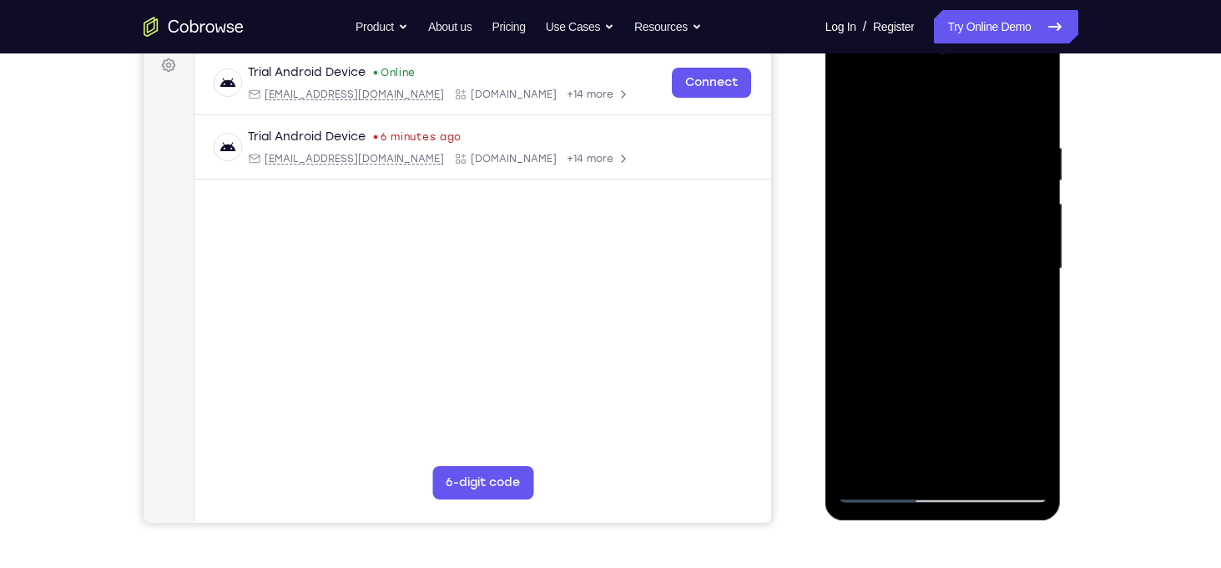
scroll to position [245, 0]
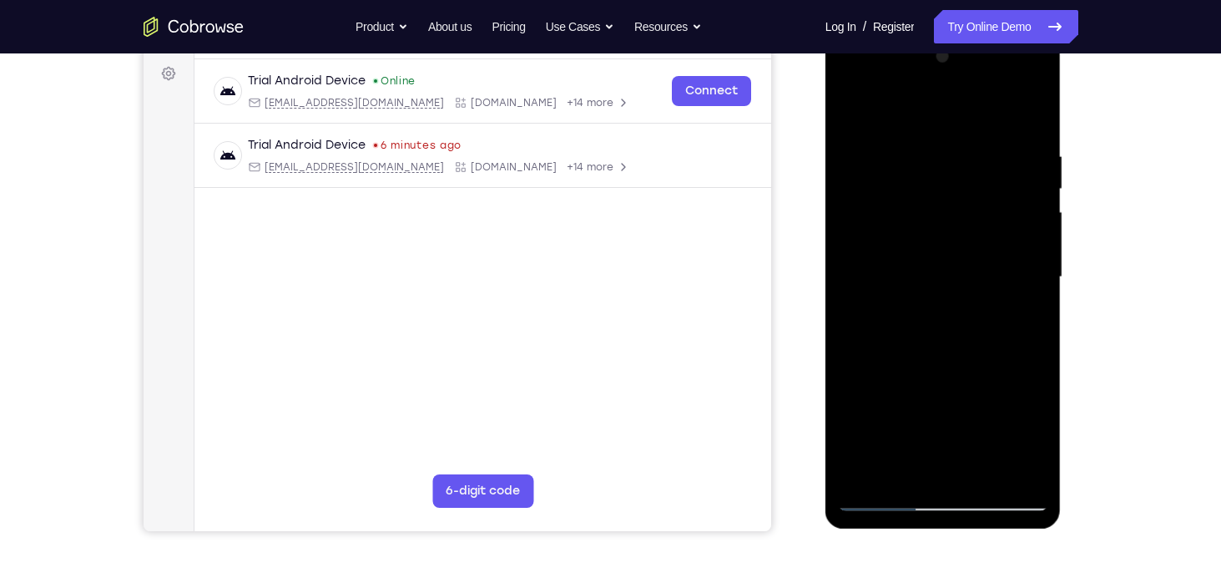
click at [849, 109] on div at bounding box center [943, 276] width 210 height 467
drag, startPoint x: 947, startPoint y: 339, endPoint x: 1003, endPoint y: 198, distance: 151.8
click at [1003, 198] on div at bounding box center [943, 276] width 210 height 467
click at [873, 455] on div at bounding box center [943, 276] width 210 height 467
click at [874, 367] on div at bounding box center [943, 276] width 210 height 467
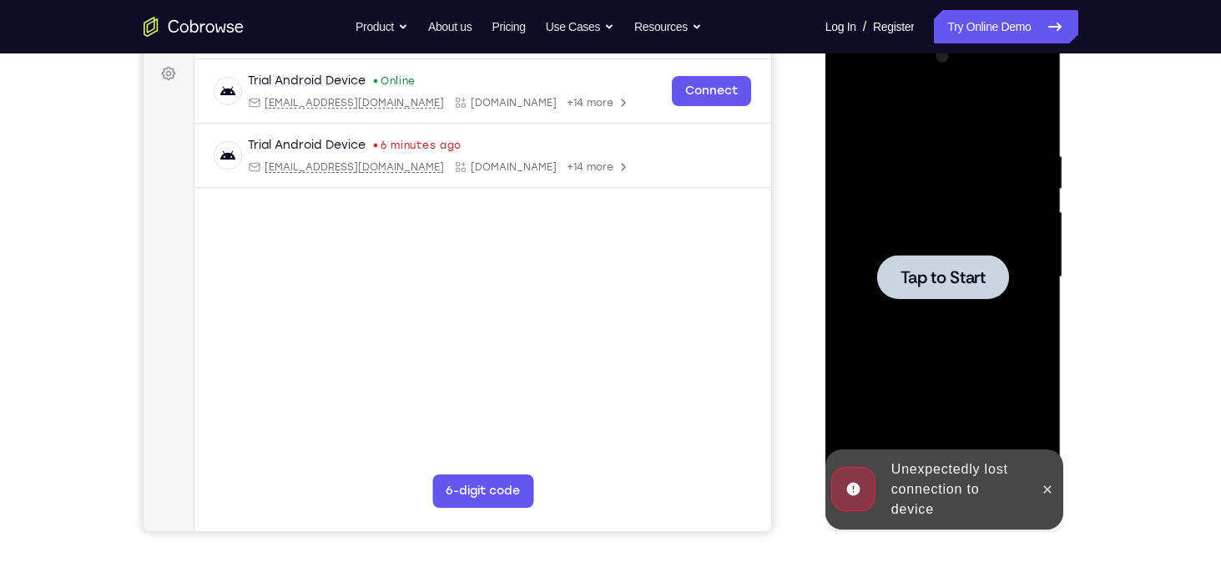
click at [943, 296] on div at bounding box center [943, 277] width 132 height 44
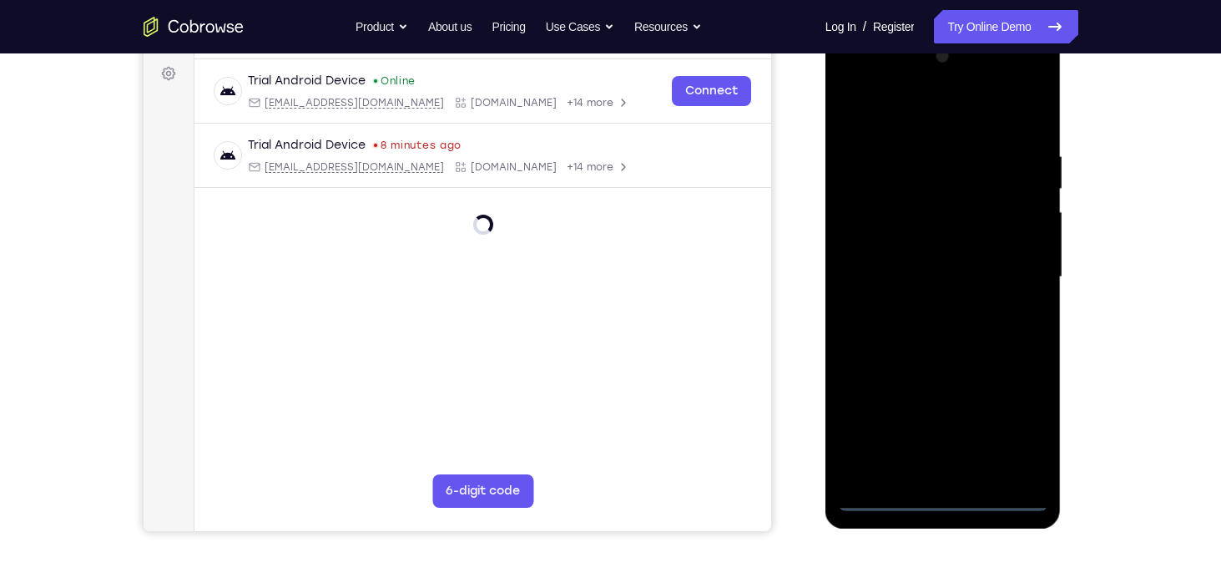
click at [1017, 432] on div at bounding box center [943, 276] width 210 height 467
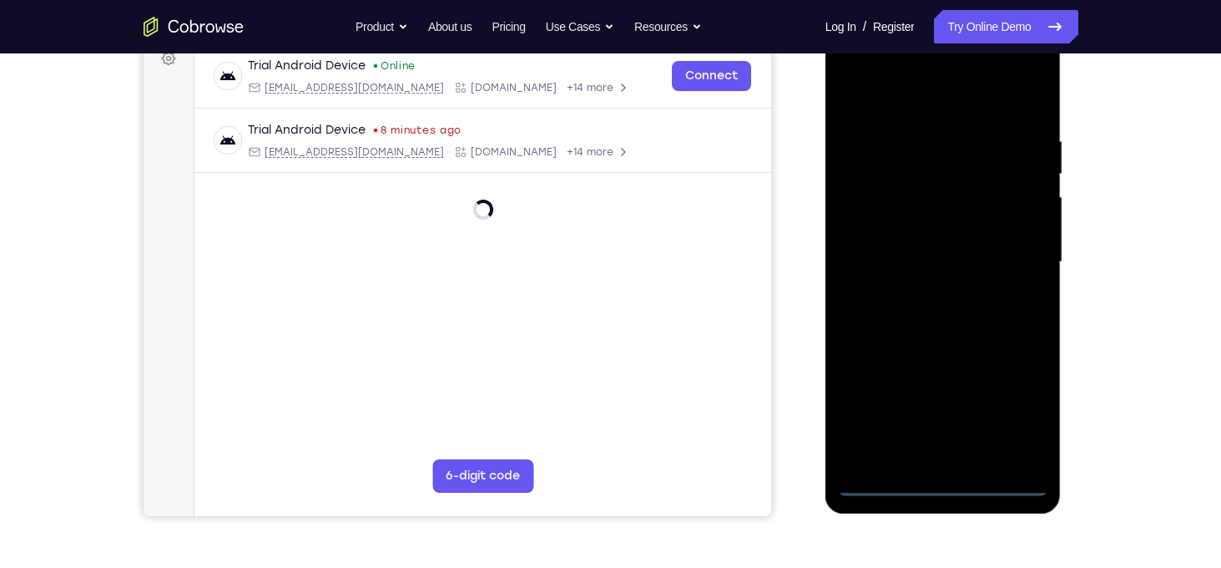
scroll to position [261, 0]
click at [1019, 409] on div at bounding box center [943, 261] width 210 height 467
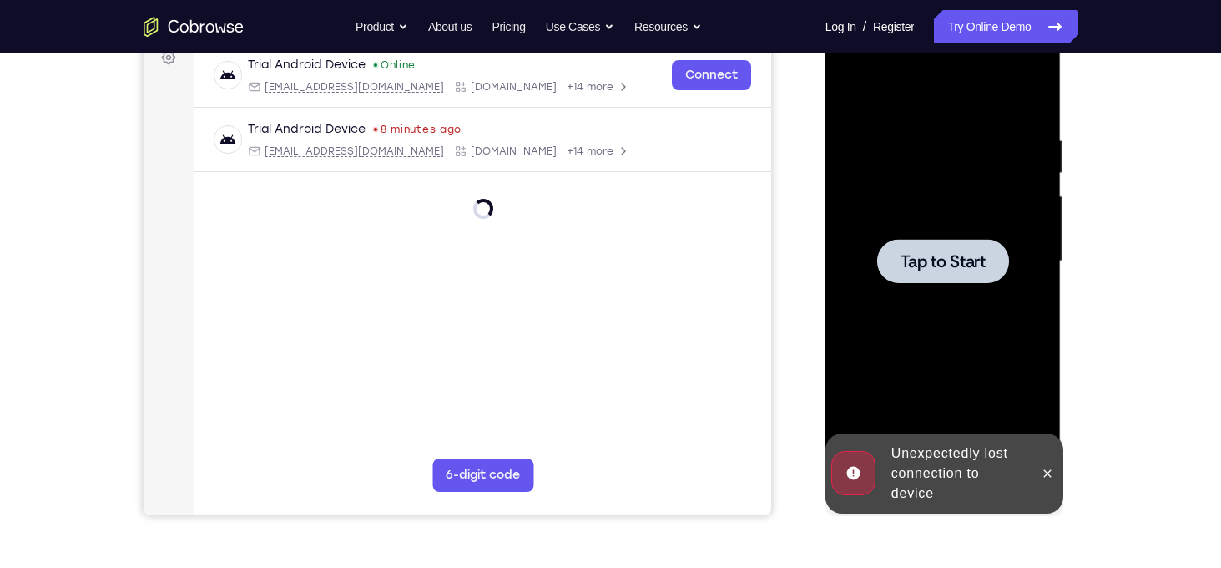
click at [932, 253] on span "Tap to Start" at bounding box center [943, 261] width 85 height 17
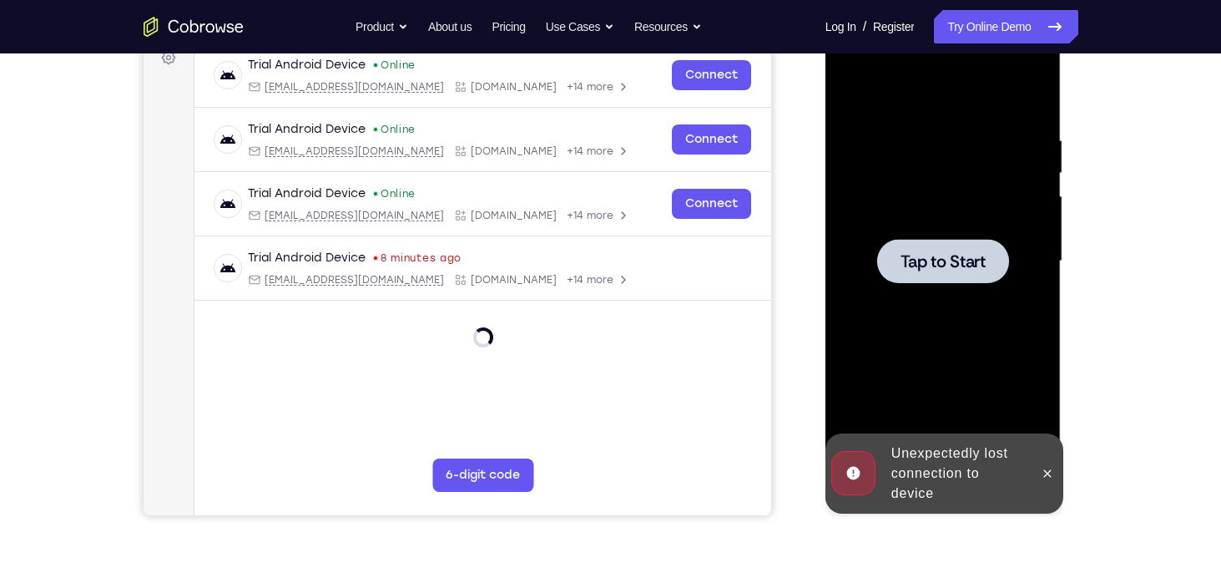
click at [943, 279] on div at bounding box center [943, 261] width 132 height 44
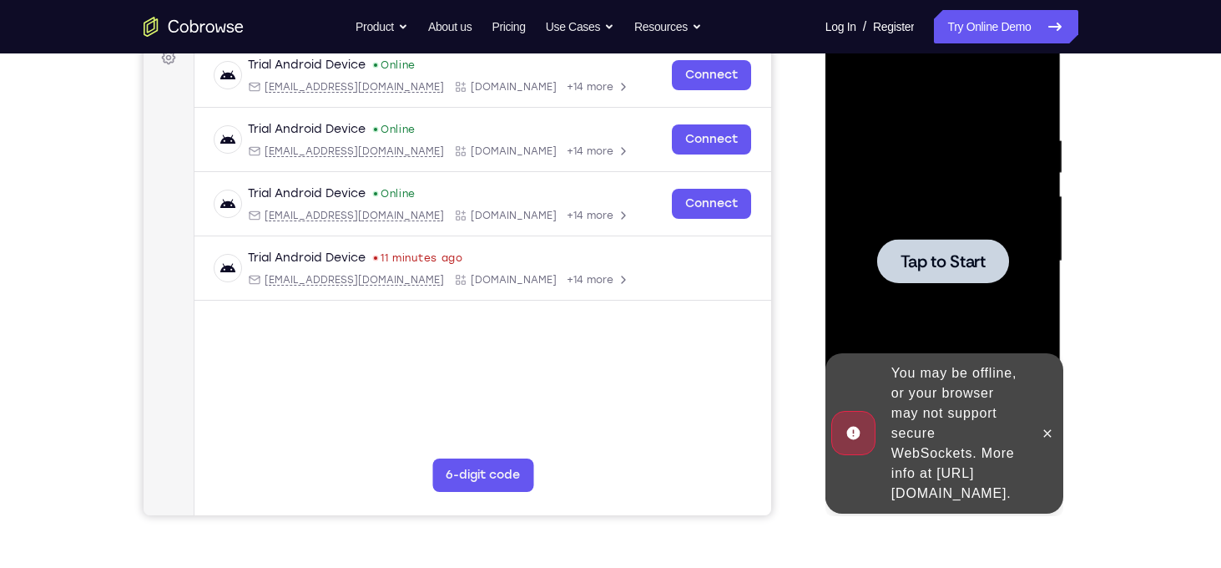
click at [930, 265] on span "Tap to Start" at bounding box center [943, 261] width 85 height 17
click at [1049, 429] on icon at bounding box center [1048, 433] width 8 height 8
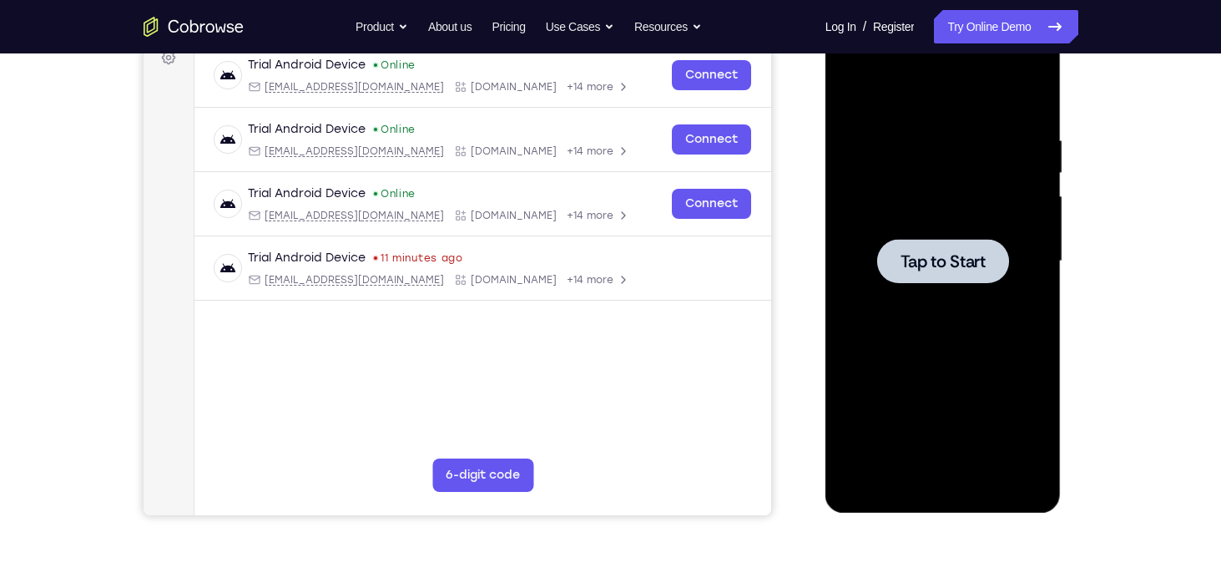
click at [921, 260] on span "Tap to Start" at bounding box center [943, 261] width 85 height 17
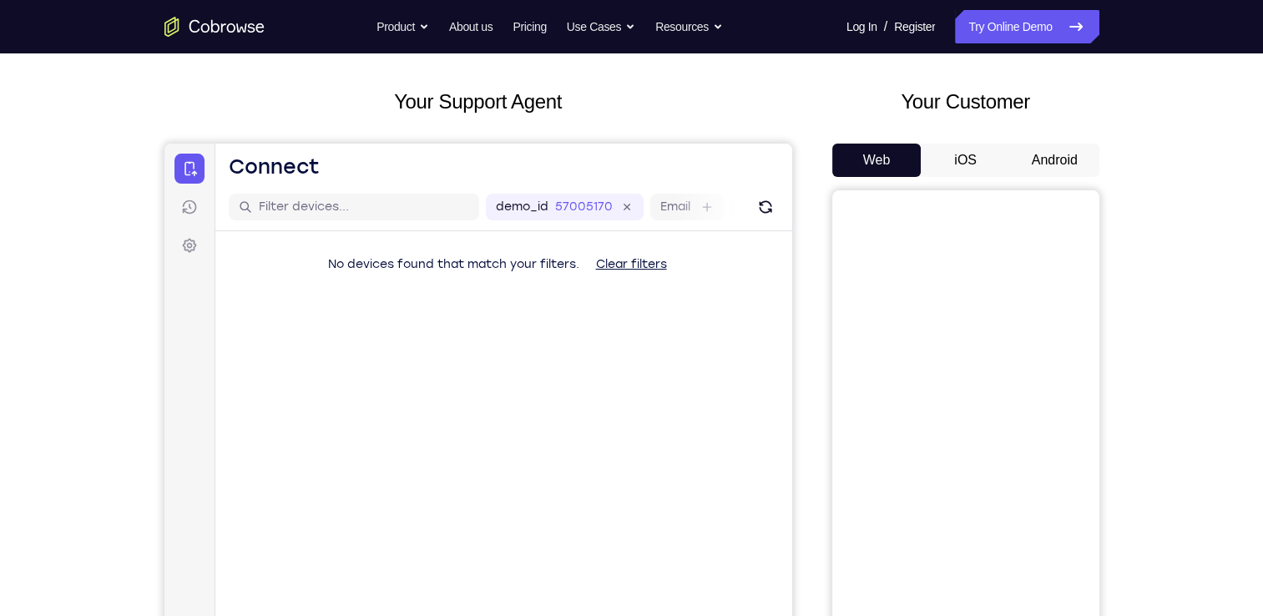
scroll to position [77, 0]
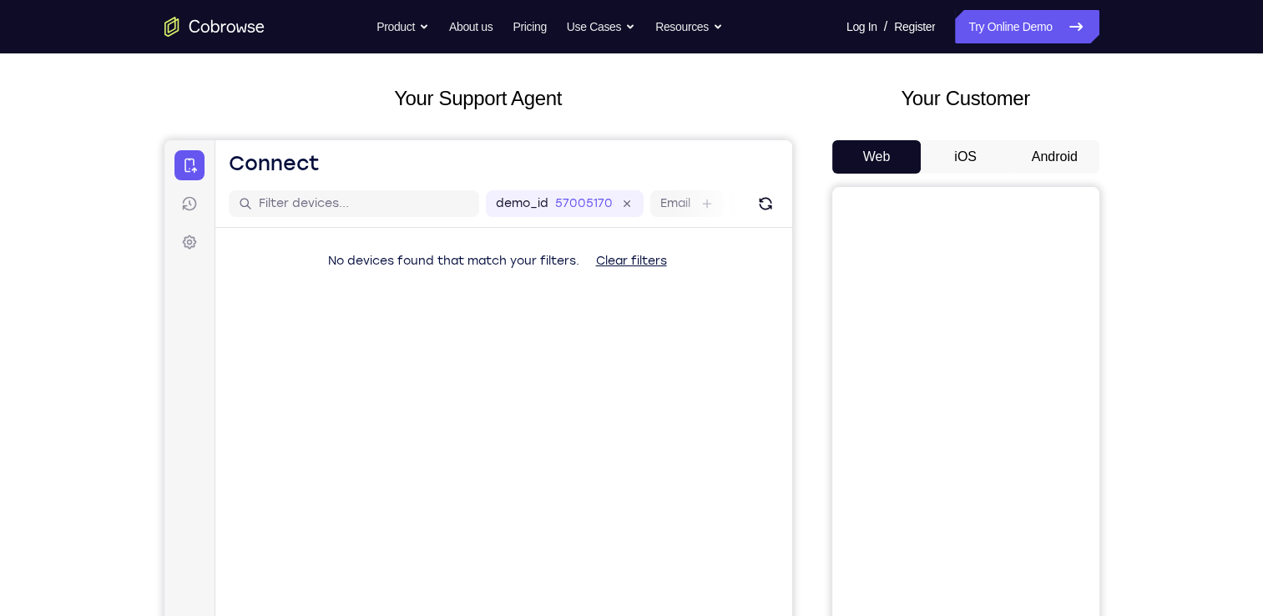
click at [1049, 167] on button "Android" at bounding box center [1054, 156] width 89 height 33
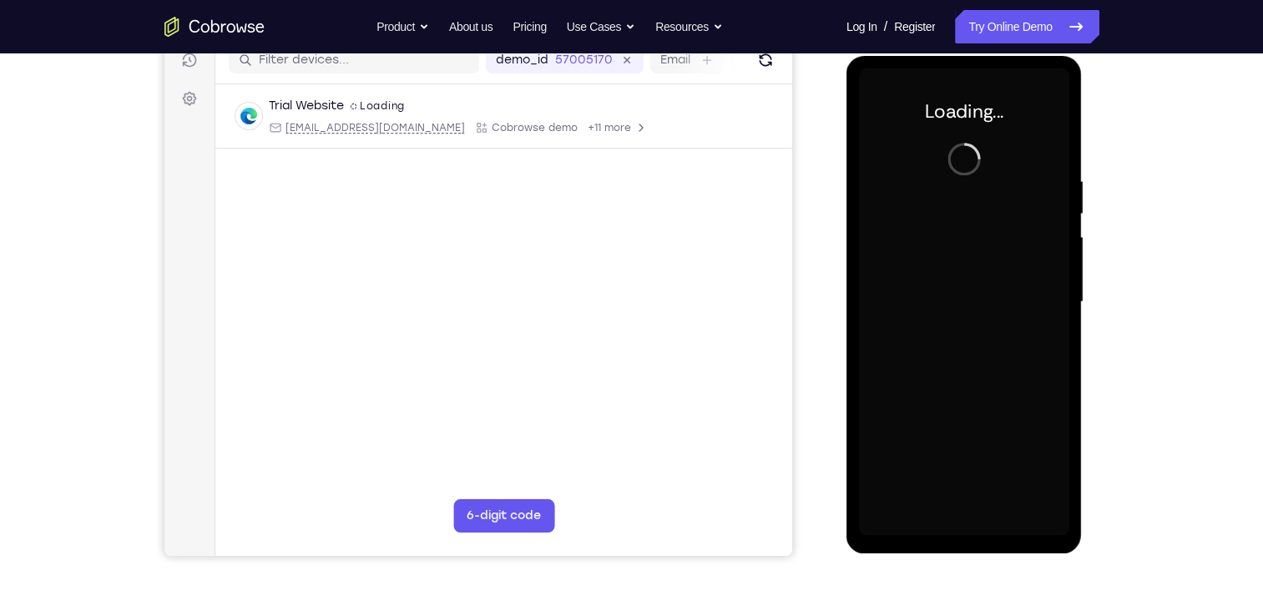
scroll to position [0, 0]
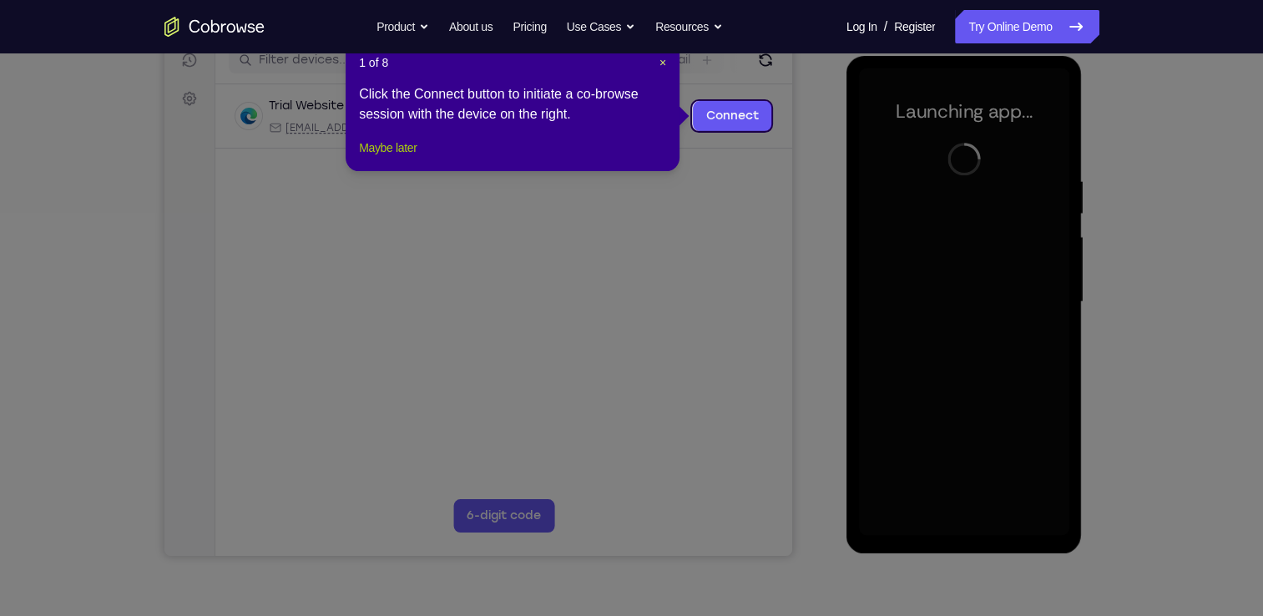
click at [403, 158] on button "Maybe later" at bounding box center [388, 148] width 58 height 20
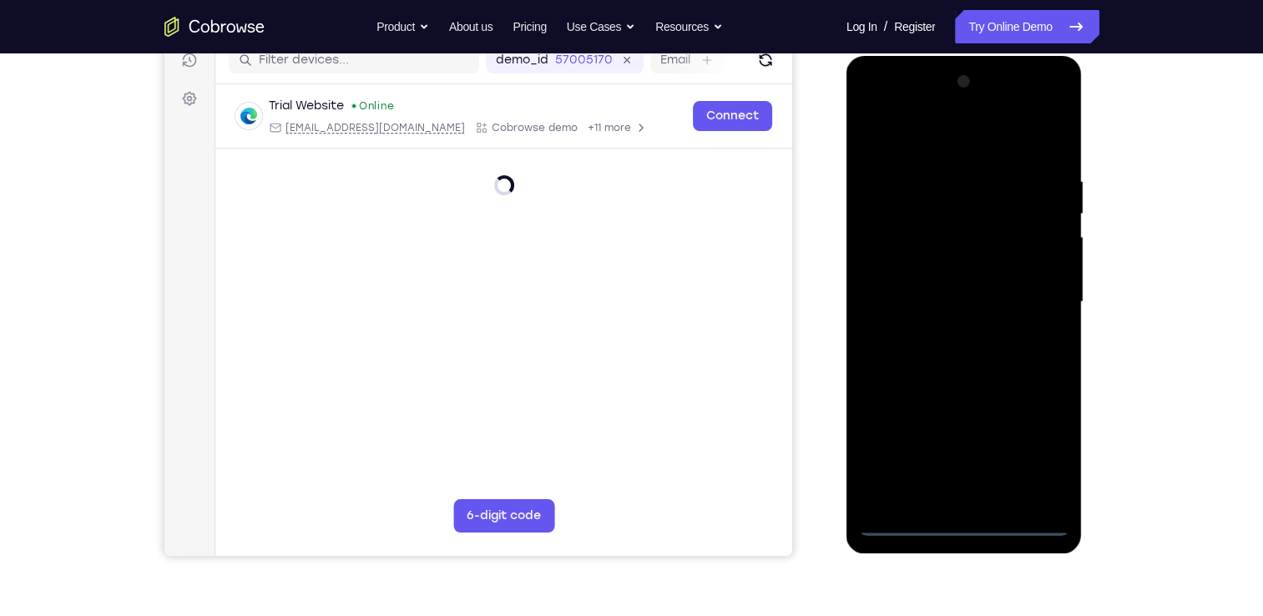
click at [955, 529] on div at bounding box center [964, 301] width 210 height 467
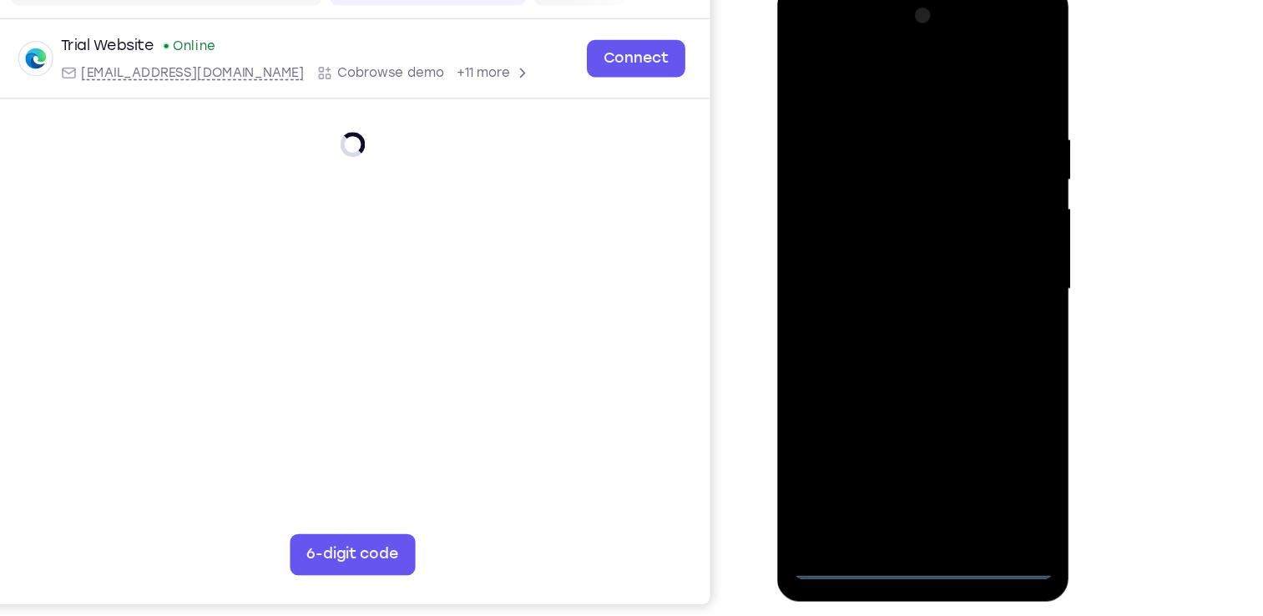
scroll to position [220, 0]
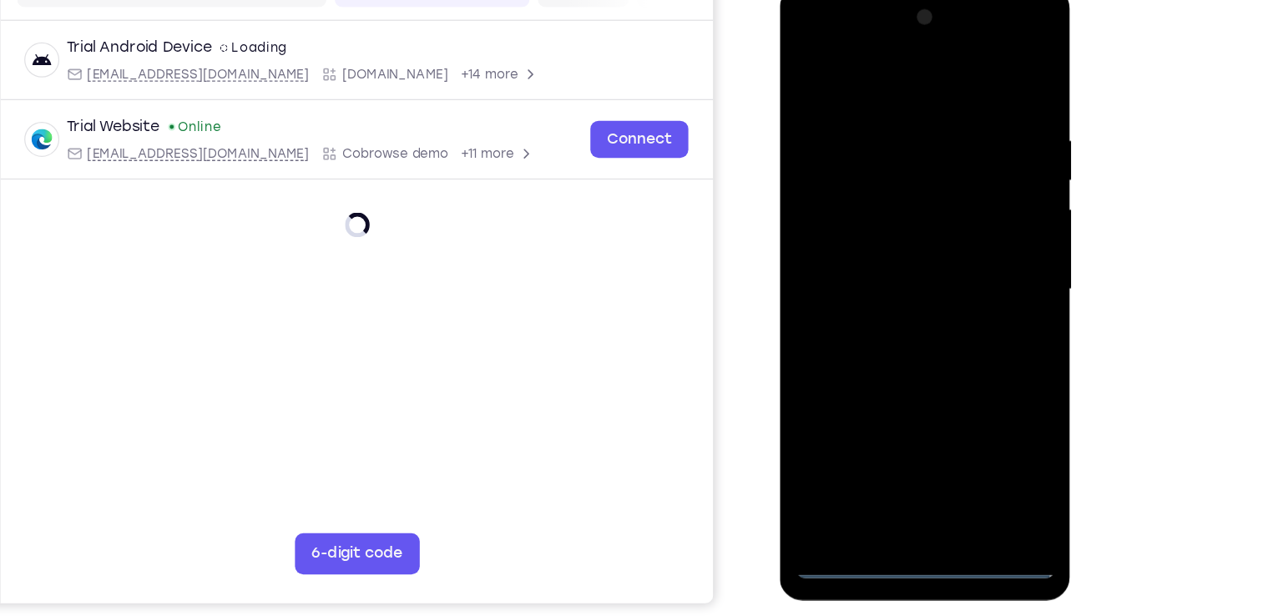
click at [961, 378] on div at bounding box center [897, 231] width 210 height 467
click at [974, 375] on div at bounding box center [897, 231] width 210 height 467
click at [806, 36] on div at bounding box center [897, 231] width 210 height 467
click at [968, 219] on div at bounding box center [897, 231] width 210 height 467
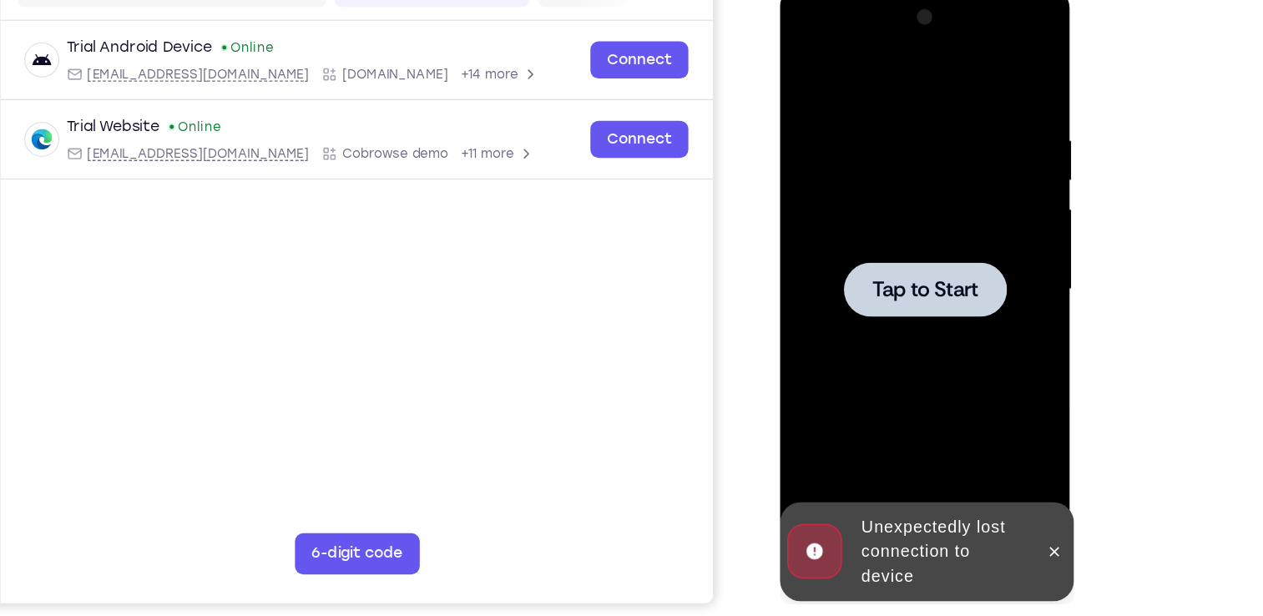
click at [888, 184] on div at bounding box center [897, 231] width 210 height 467
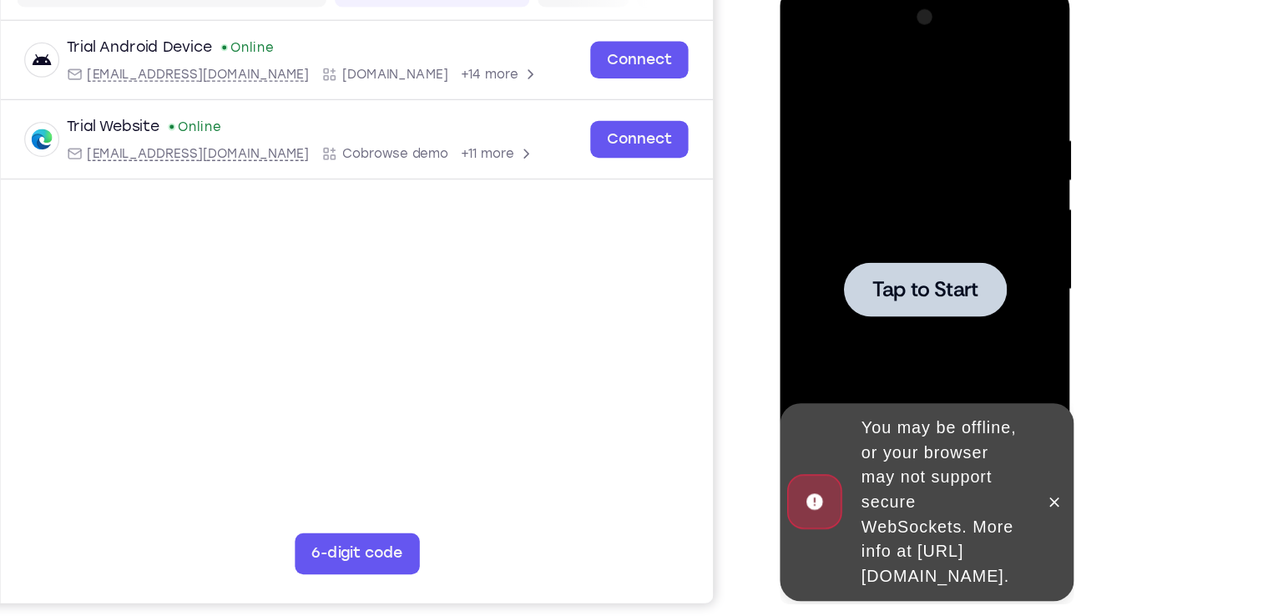
click at [906, 224] on span "Tap to Start" at bounding box center [897, 232] width 85 height 17
click at [906, 228] on span "Tap to Start" at bounding box center [897, 232] width 85 height 17
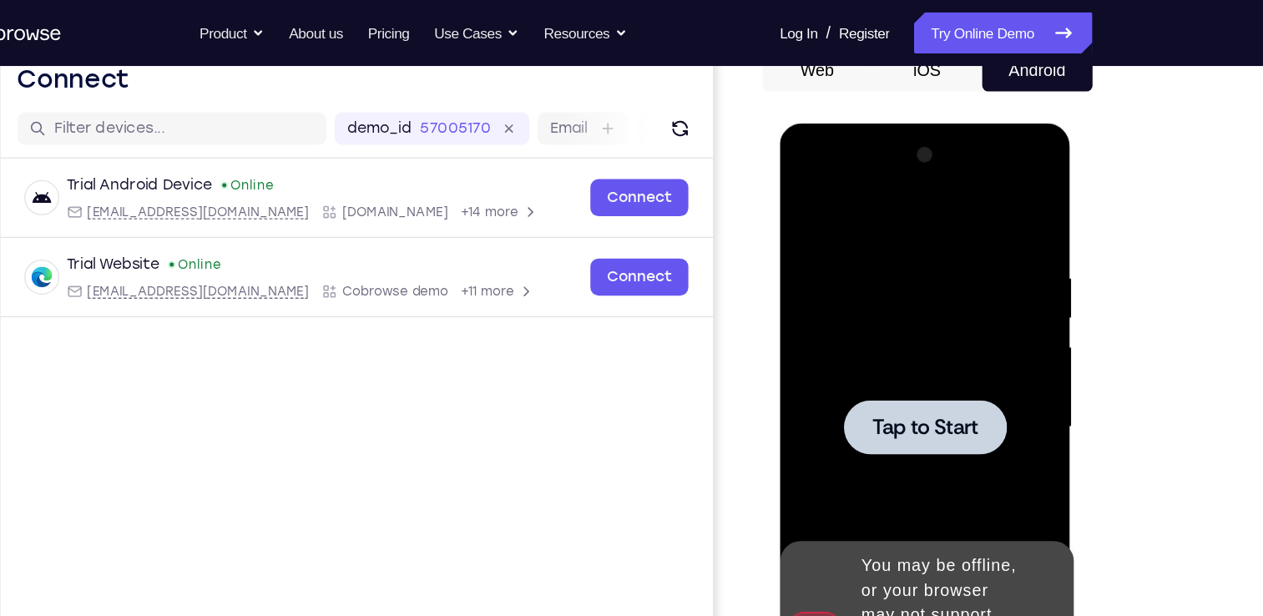
scroll to position [104, 0]
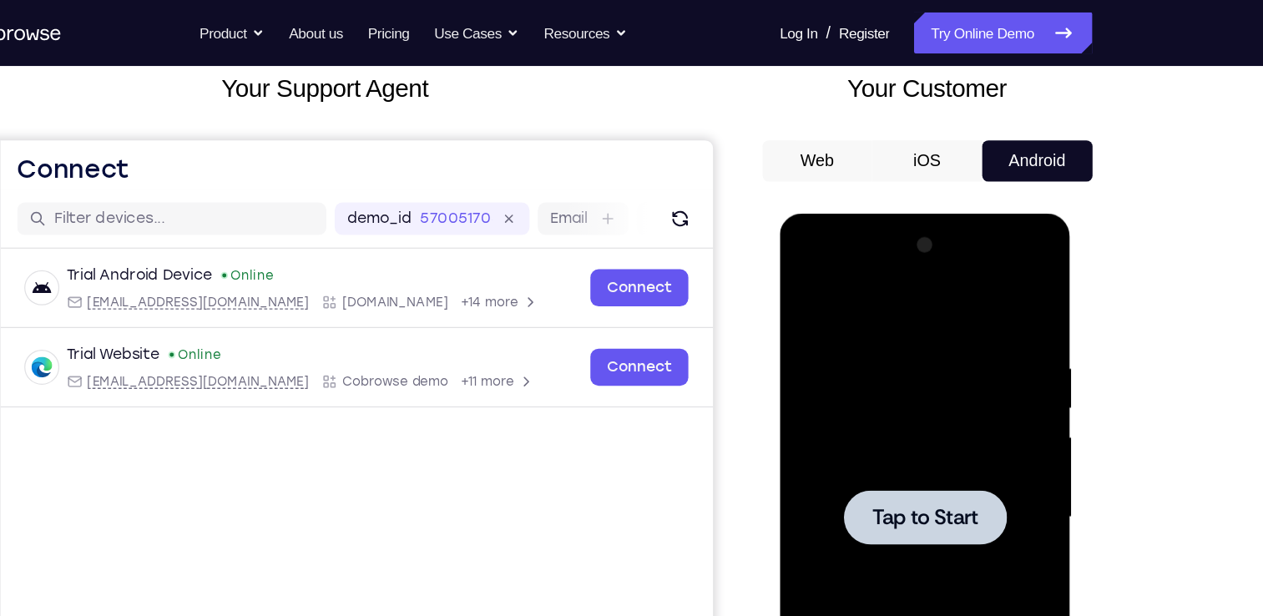
click at [946, 117] on button "iOS" at bounding box center [965, 130] width 89 height 33
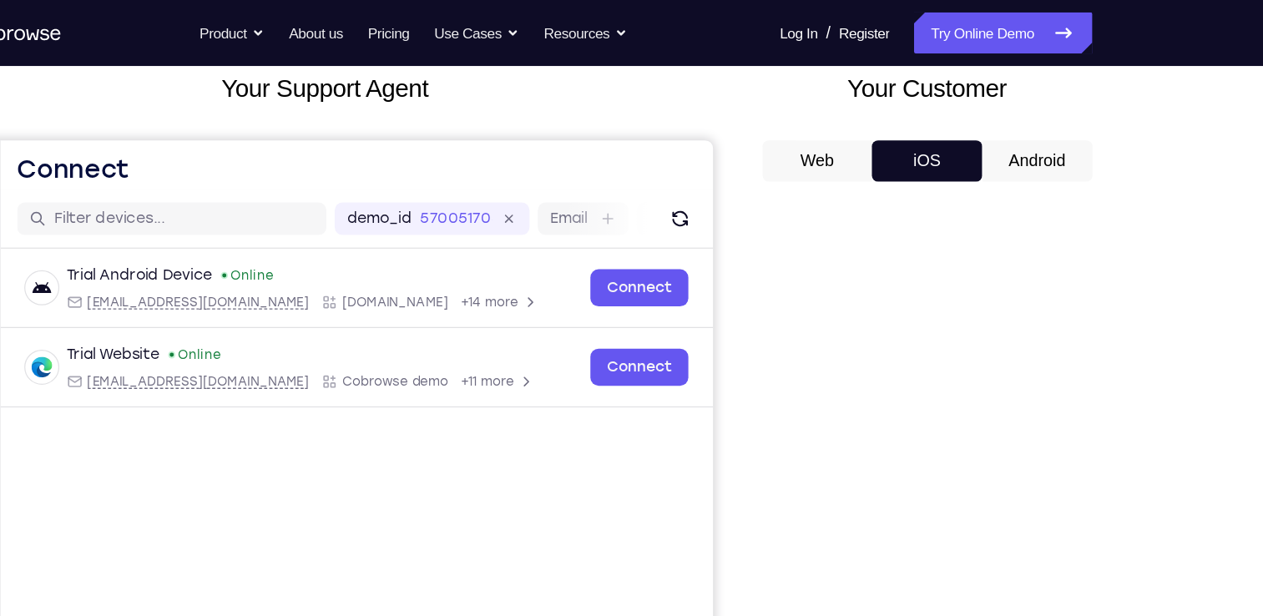
click at [1037, 126] on button "Android" at bounding box center [1054, 130] width 89 height 33
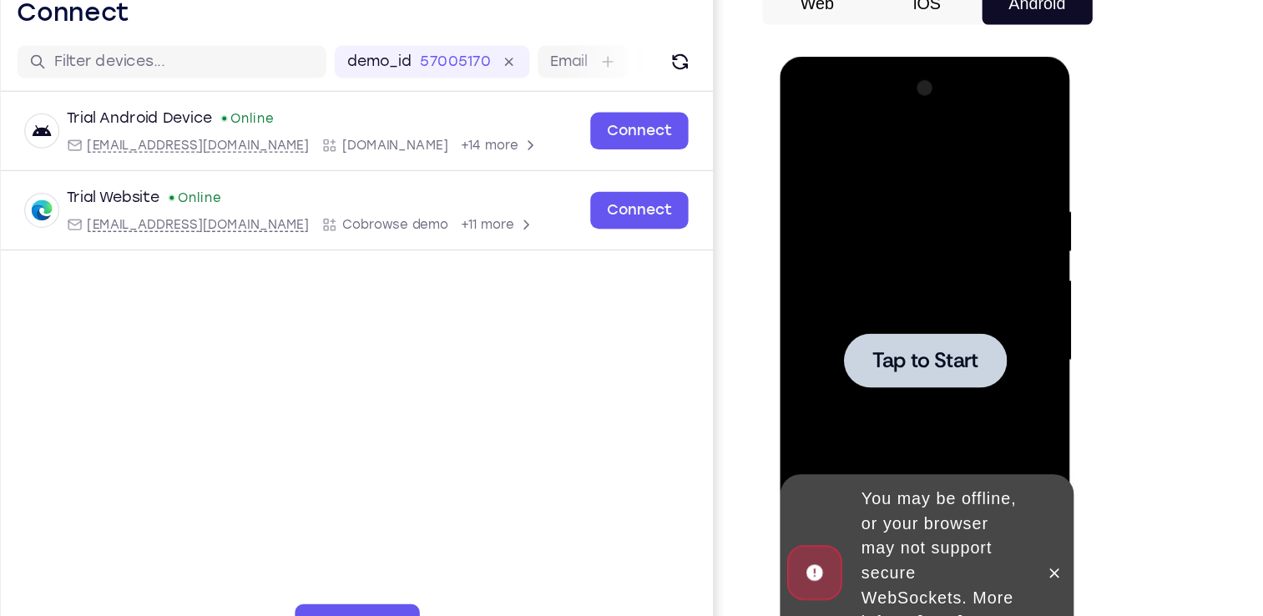
scroll to position [114, 0]
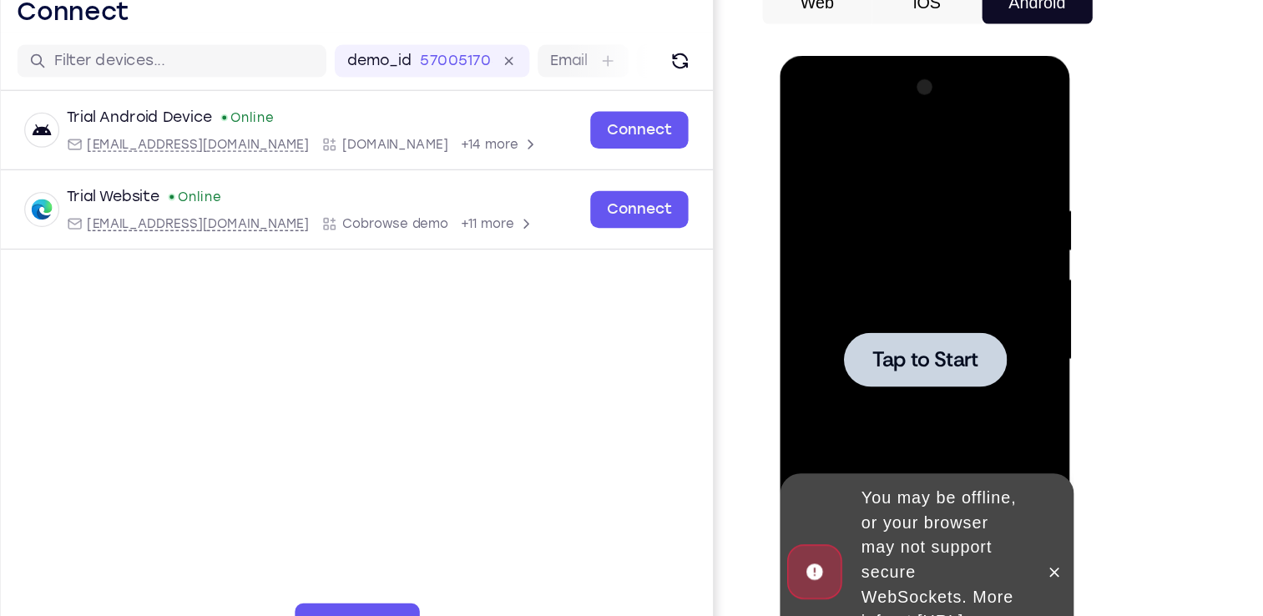
click at [920, 295] on span "Tap to Start" at bounding box center [897, 301] width 85 height 17
click at [1003, 467] on icon at bounding box center [1001, 473] width 13 height 13
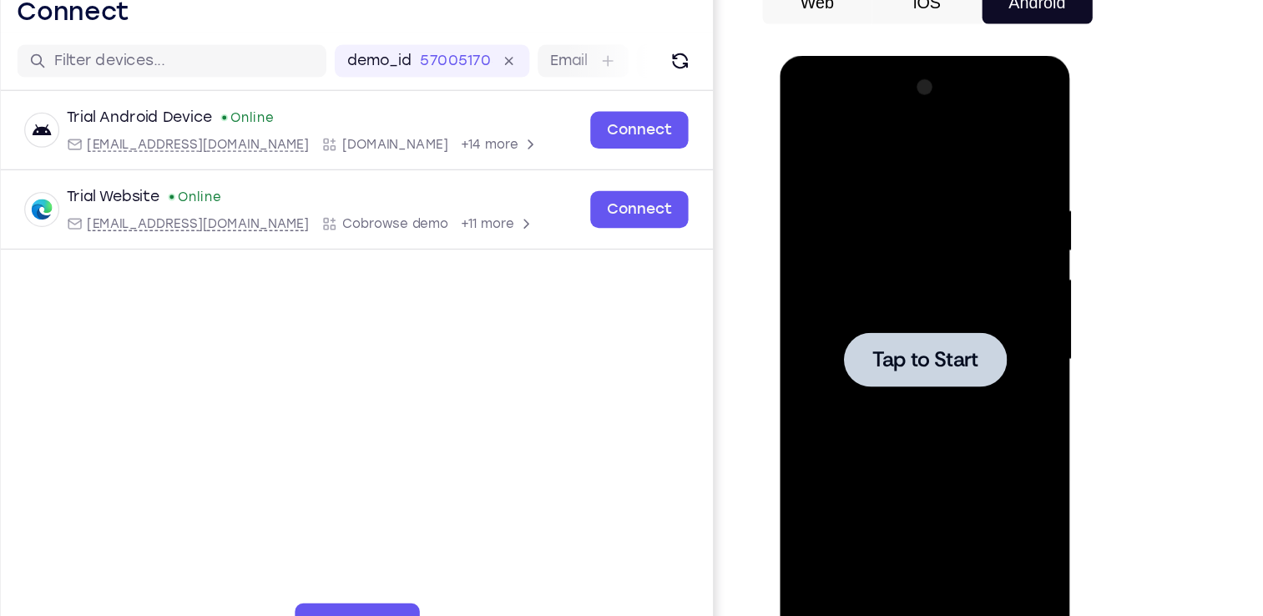
scroll to position [197, 0]
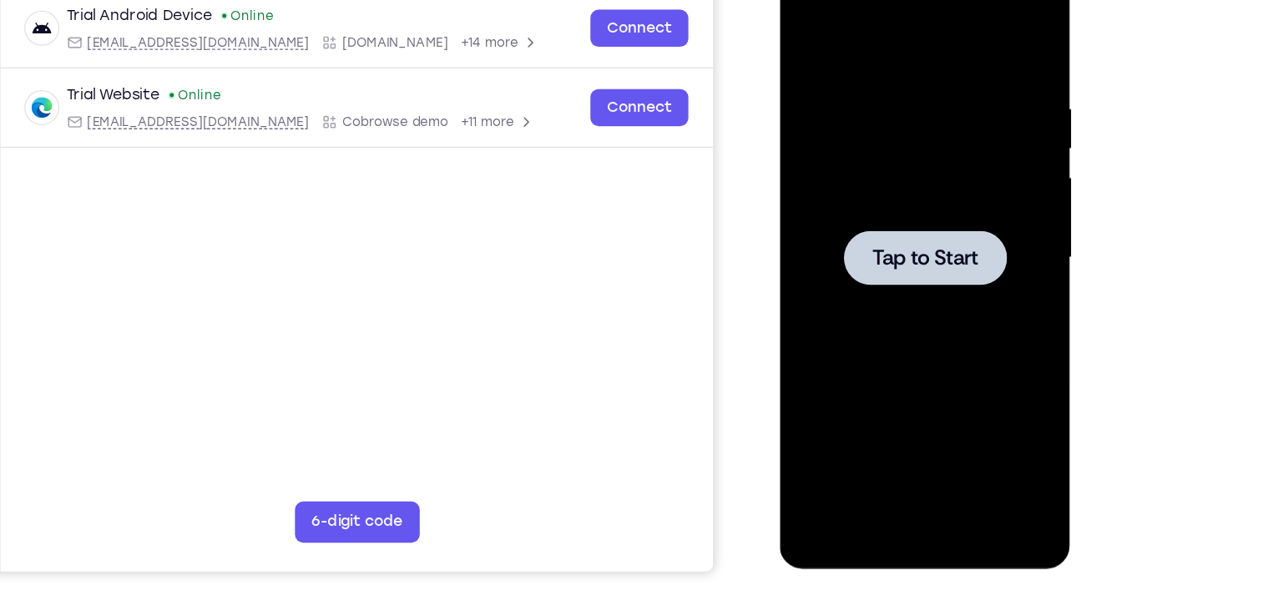
click at [902, 205] on span "Tap to Start" at bounding box center [897, 200] width 85 height 17
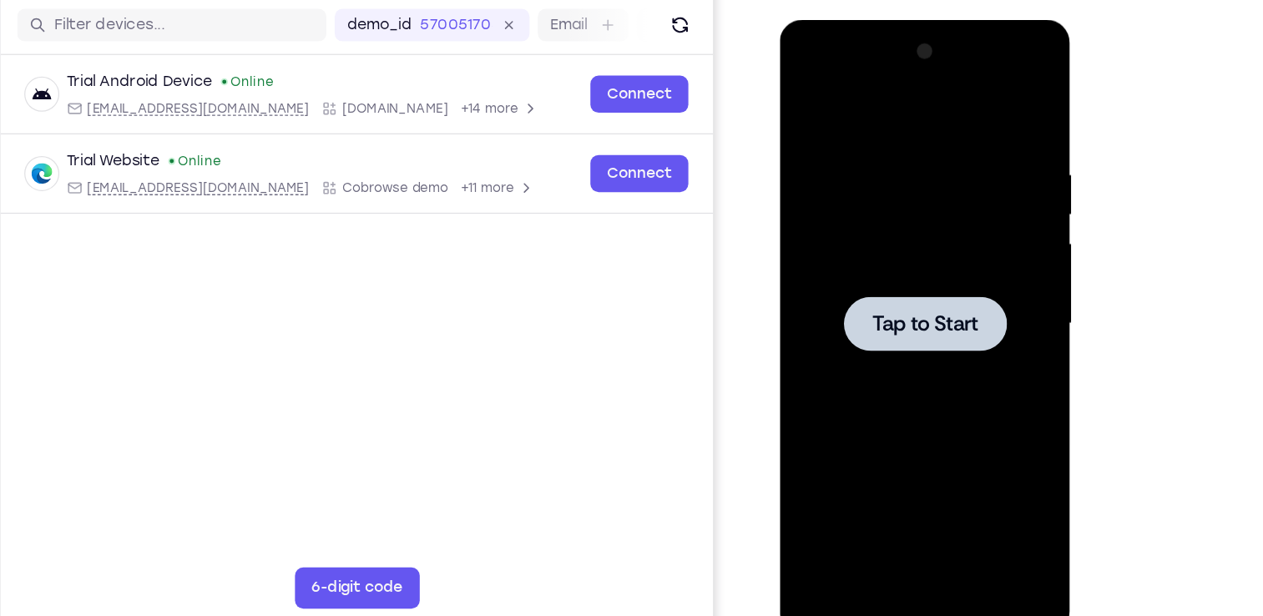
click at [904, 288] on div at bounding box center [897, 265] width 210 height 467
click at [872, 266] on span "Tap to Start" at bounding box center [897, 265] width 85 height 17
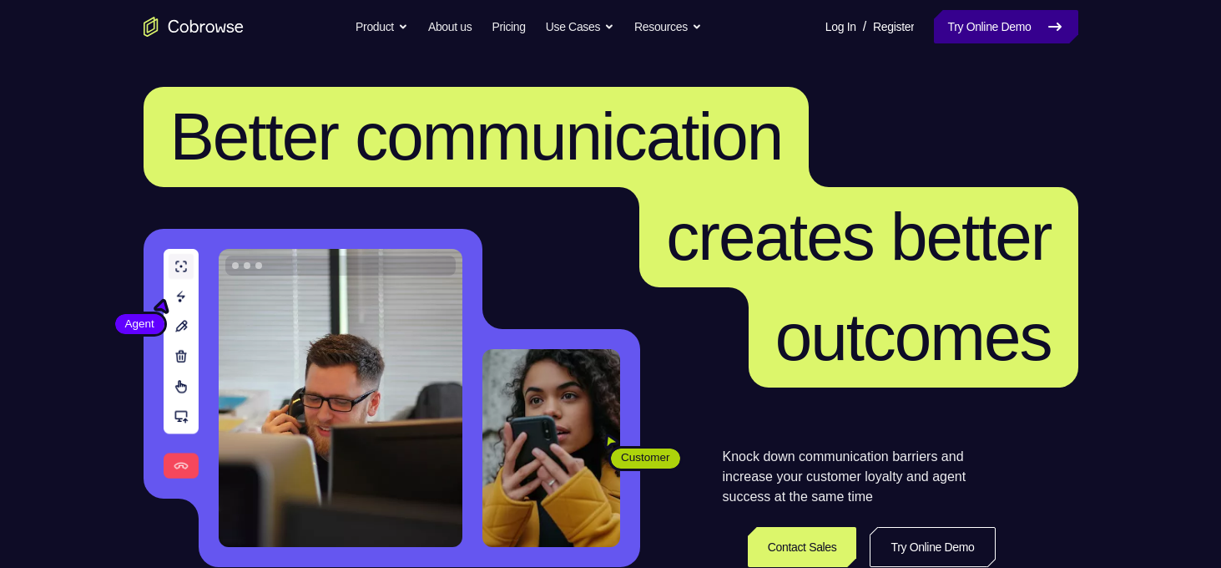
click at [995, 16] on link "Try Online Demo" at bounding box center [1006, 26] width 144 height 33
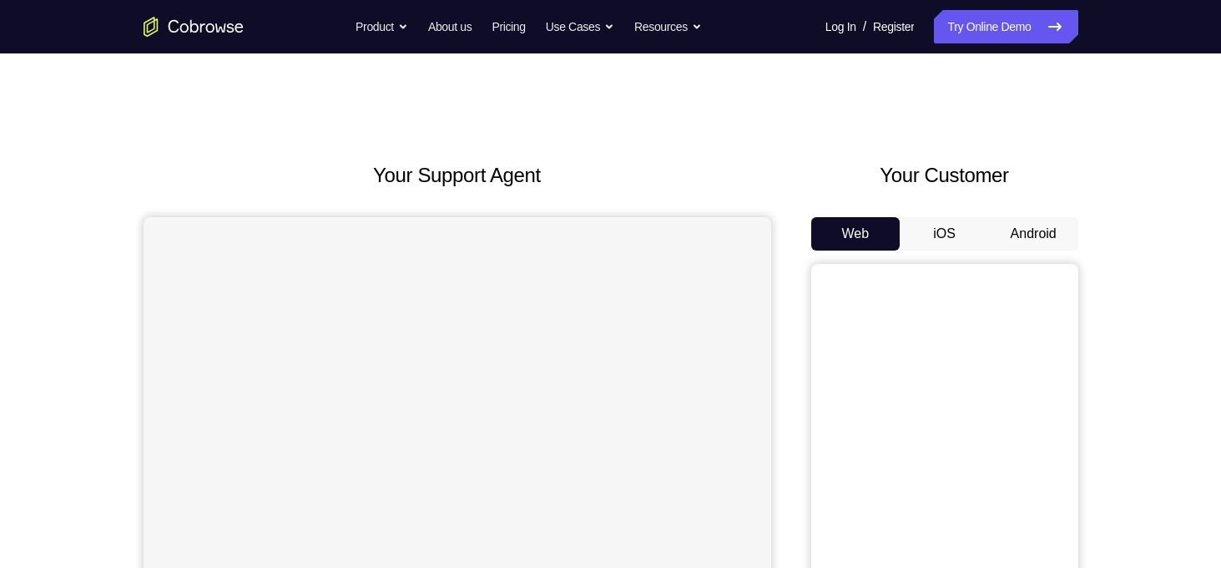
click at [1073, 237] on button "Android" at bounding box center [1033, 233] width 89 height 33
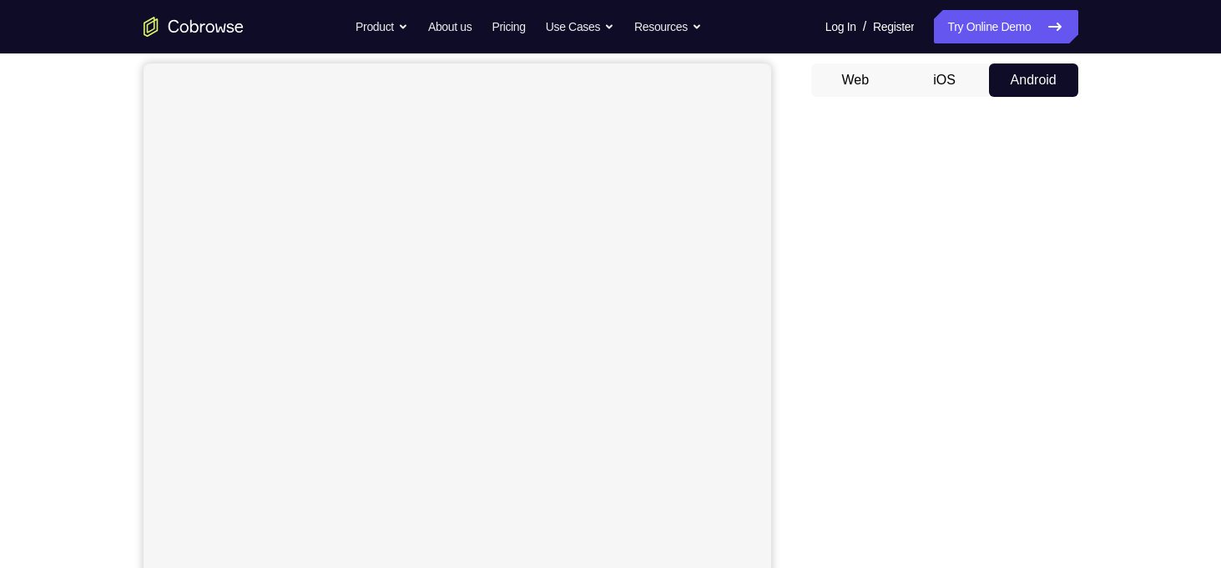
scroll to position [174, 0]
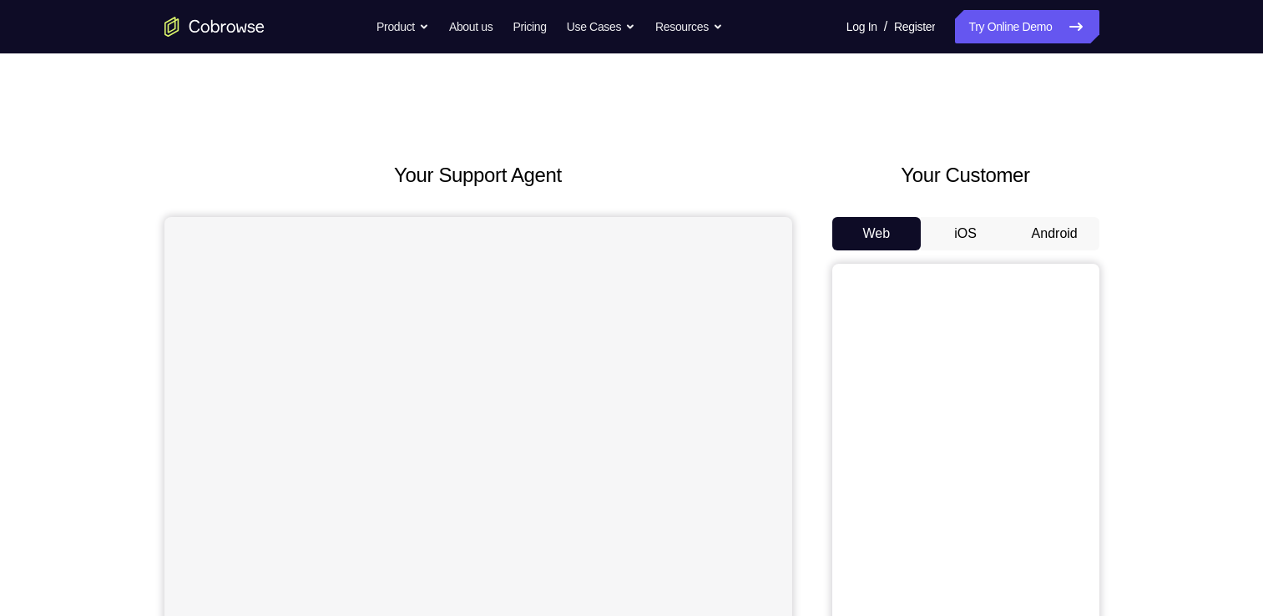
click at [1032, 229] on button "Android" at bounding box center [1054, 233] width 89 height 33
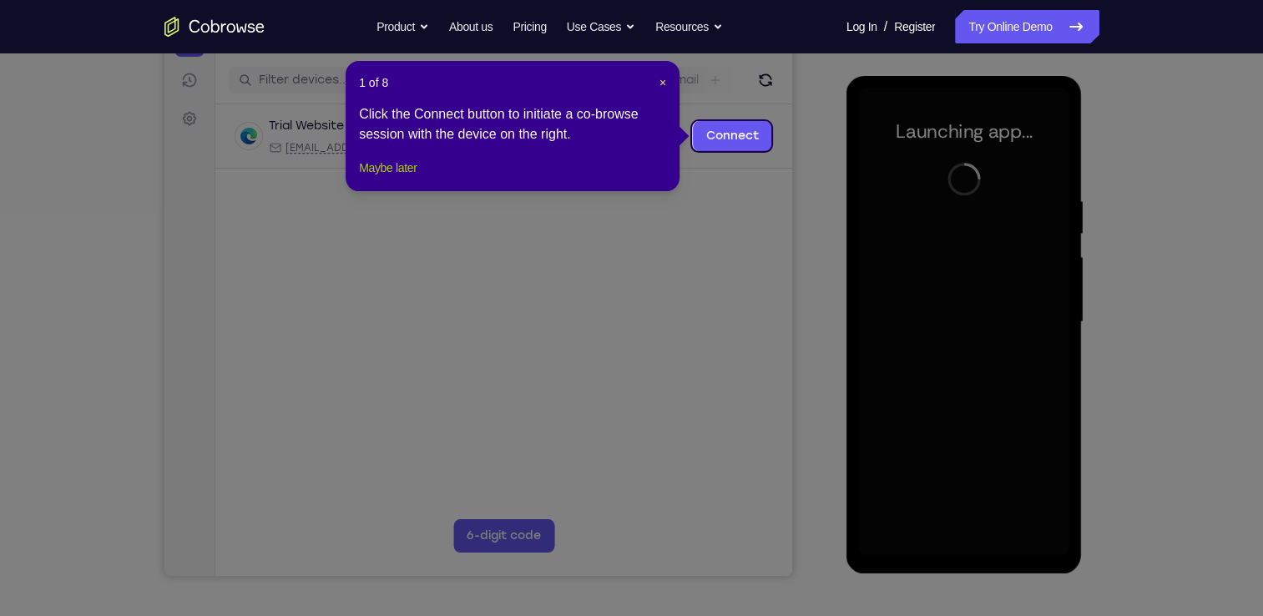
click at [401, 178] on button "Maybe later" at bounding box center [388, 168] width 58 height 20
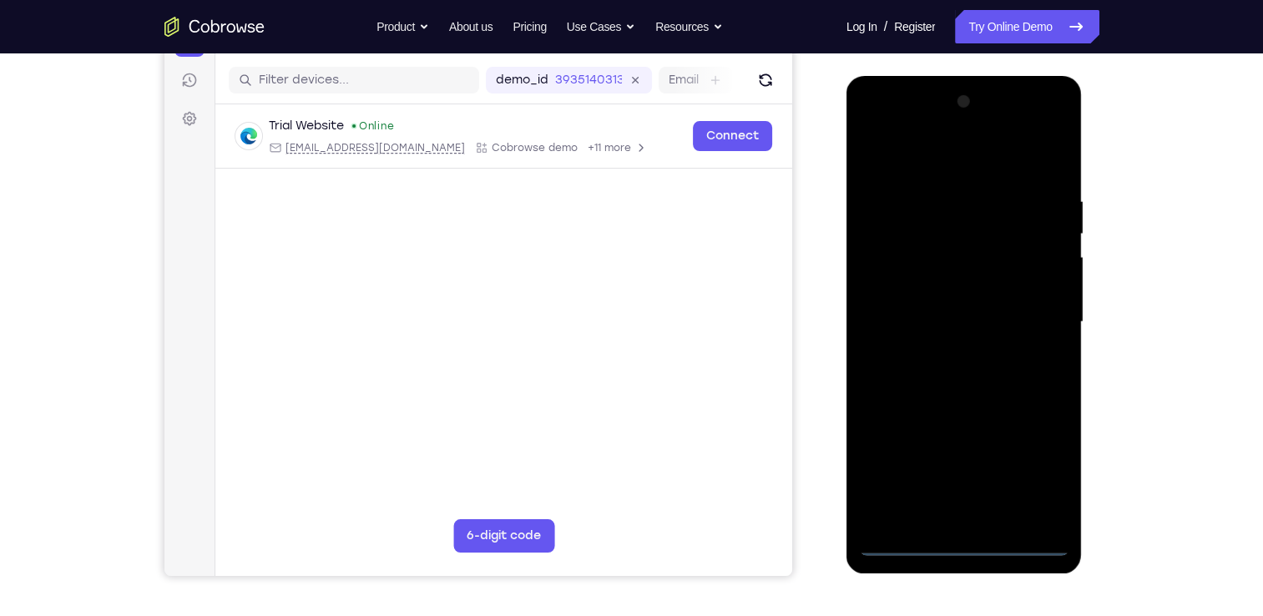
click at [971, 551] on div at bounding box center [964, 321] width 210 height 467
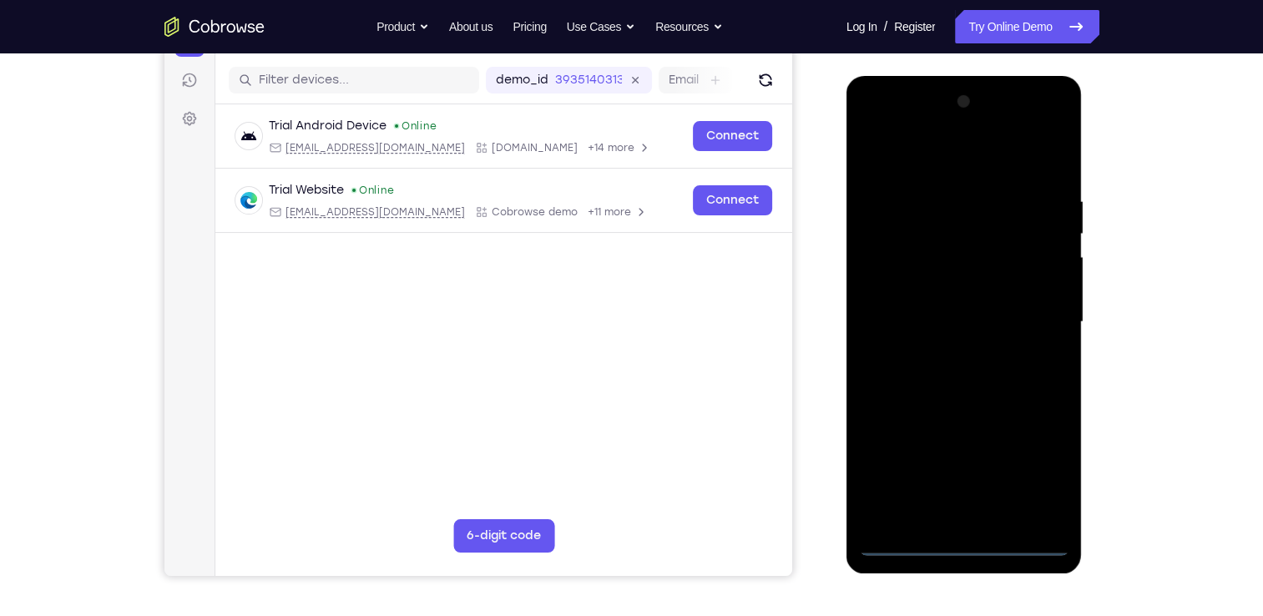
click at [1026, 483] on div at bounding box center [964, 321] width 210 height 467
click at [871, 132] on div at bounding box center [964, 321] width 210 height 467
click at [1035, 305] on div at bounding box center [964, 321] width 210 height 467
click at [944, 356] on div at bounding box center [964, 321] width 210 height 467
click at [926, 293] on div at bounding box center [964, 321] width 210 height 467
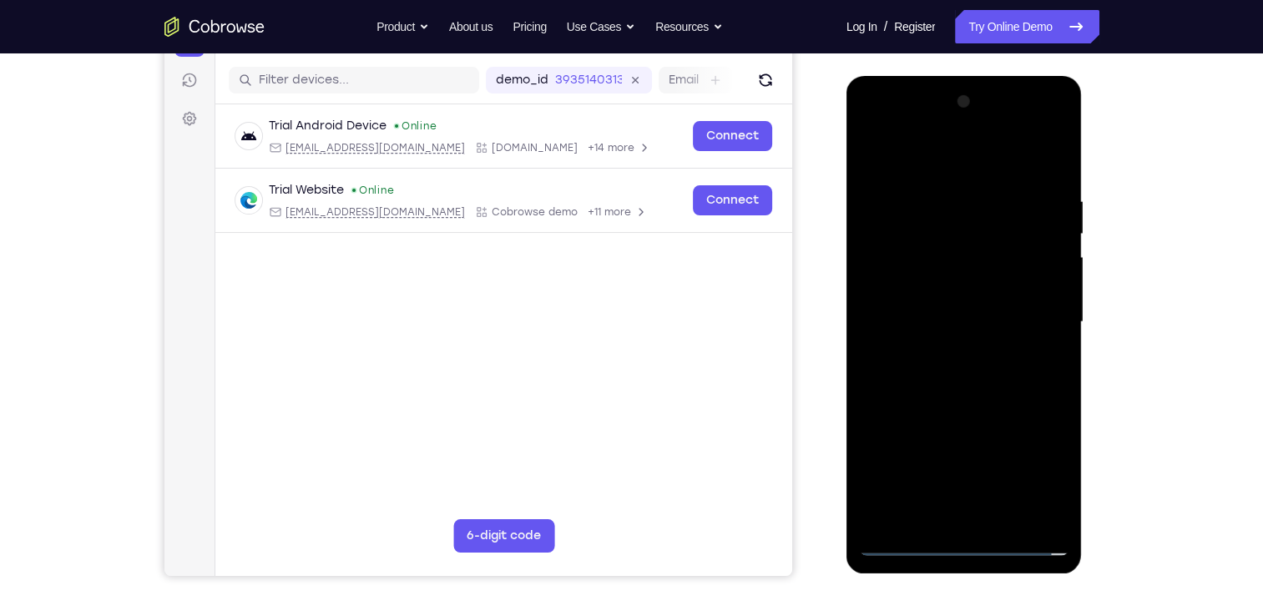
click at [937, 275] on div at bounding box center [964, 321] width 210 height 467
click at [953, 314] on div at bounding box center [964, 321] width 210 height 467
click at [968, 376] on div at bounding box center [964, 321] width 210 height 467
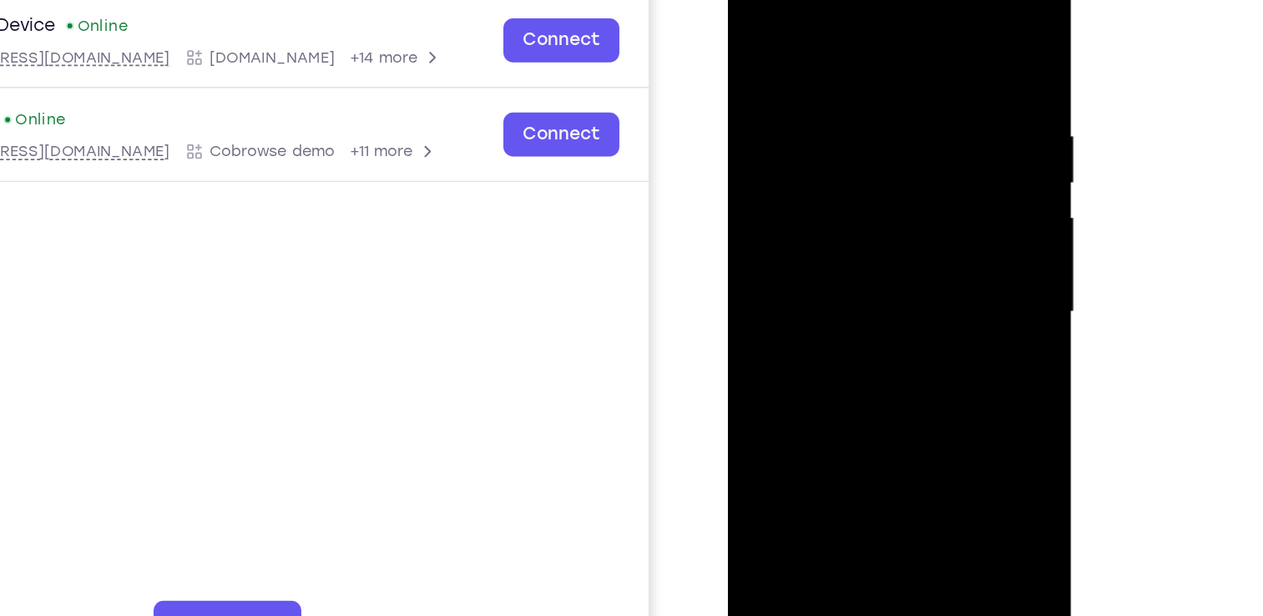
scroll to position [200, 0]
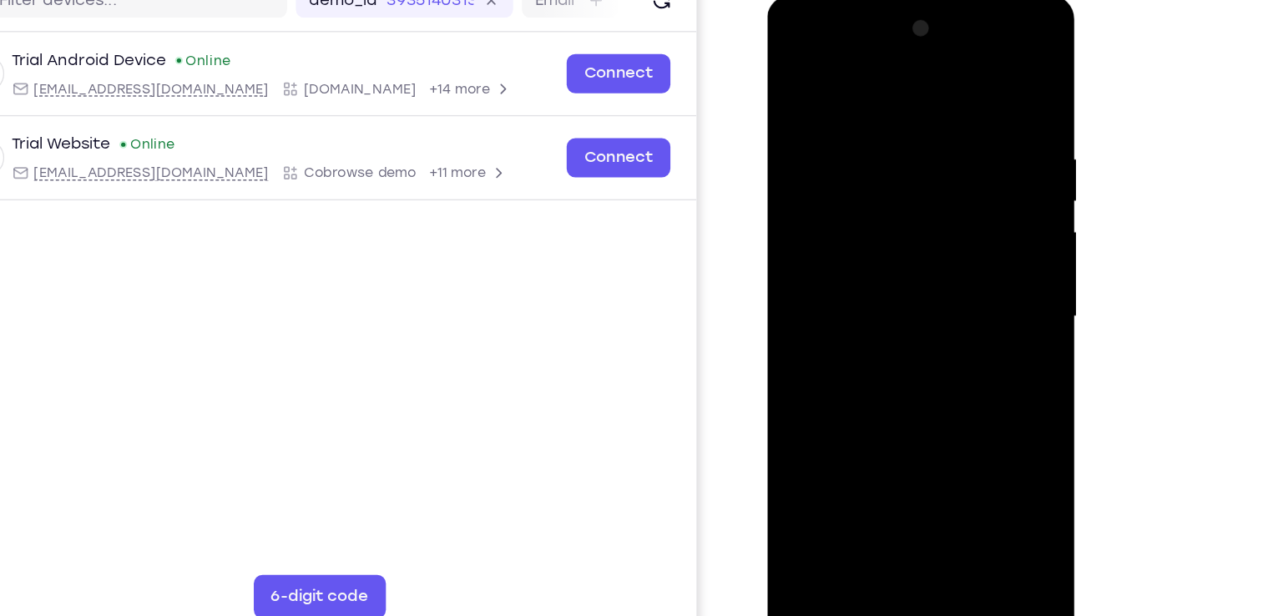
click at [910, 282] on div at bounding box center [885, 241] width 210 height 467
drag, startPoint x: 866, startPoint y: 79, endPoint x: 875, endPoint y: 2, distance: 78.2
click at [875, 2] on div at bounding box center [885, 244] width 236 height 498
click at [876, 296] on div at bounding box center [885, 241] width 210 height 467
click at [882, 321] on div at bounding box center [885, 241] width 210 height 467
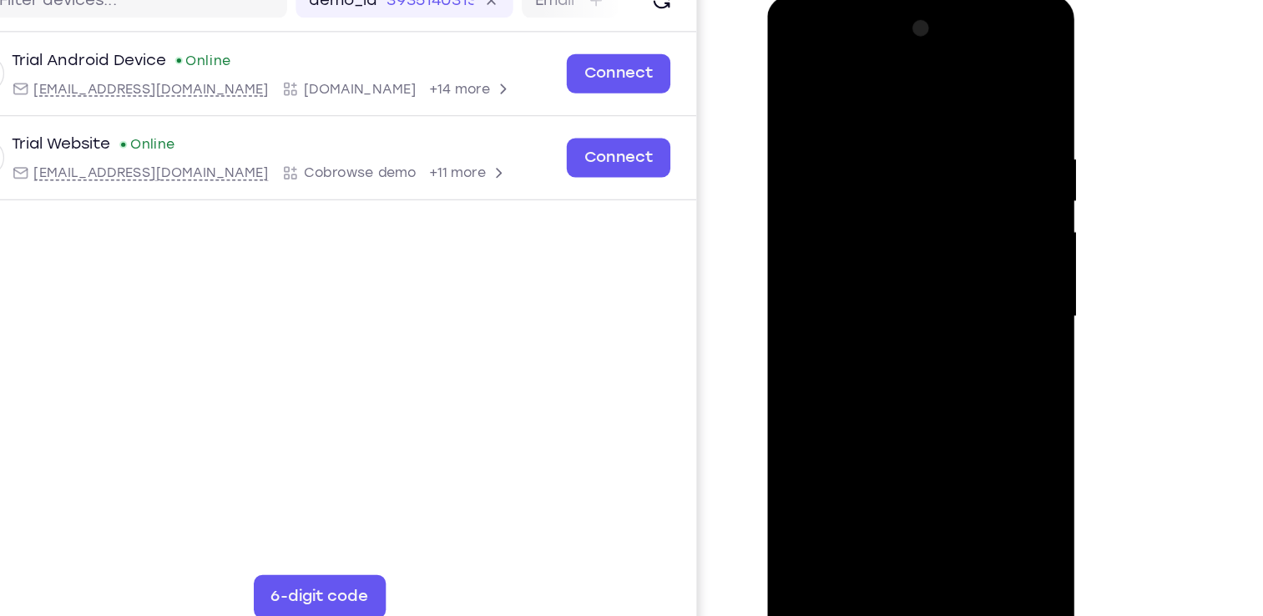
click at [983, 412] on div at bounding box center [885, 241] width 210 height 467
click at [928, 439] on div at bounding box center [885, 241] width 210 height 467
click at [890, 324] on div at bounding box center [885, 241] width 210 height 467
click at [862, 235] on div at bounding box center [885, 241] width 210 height 467
click at [917, 239] on div at bounding box center [885, 241] width 210 height 467
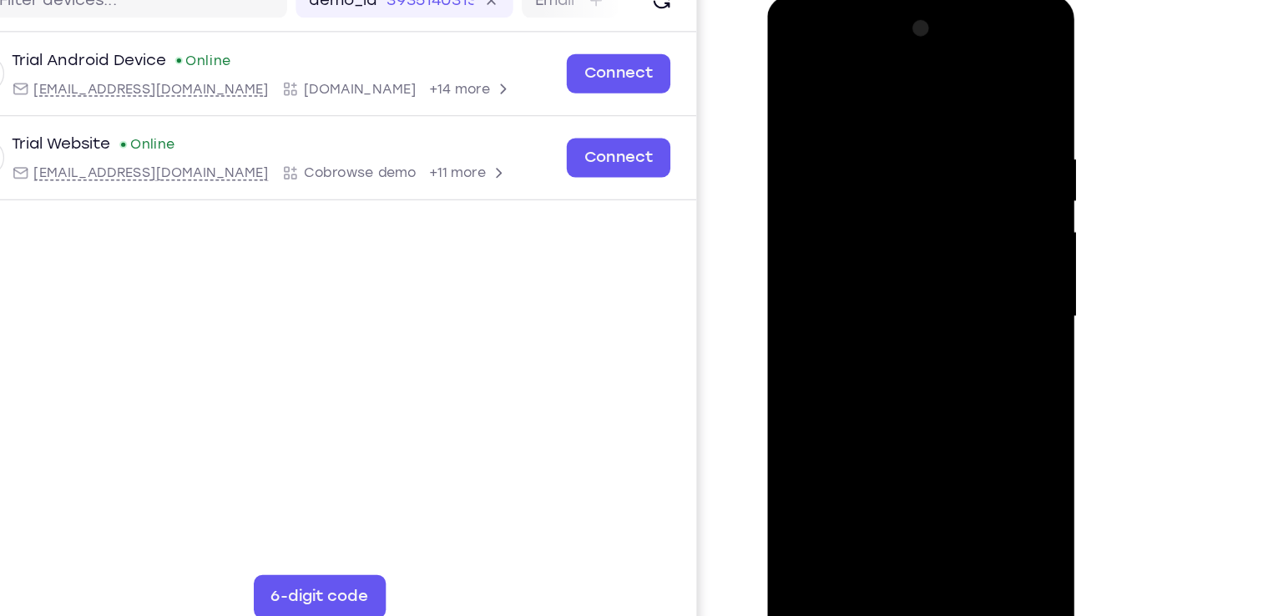
click at [832, 199] on div at bounding box center [885, 241] width 210 height 467
click at [869, 199] on div at bounding box center [885, 241] width 210 height 467
click at [968, 280] on div at bounding box center [885, 241] width 210 height 467
click at [902, 190] on div at bounding box center [885, 241] width 210 height 467
click at [958, 337] on div at bounding box center [885, 241] width 210 height 467
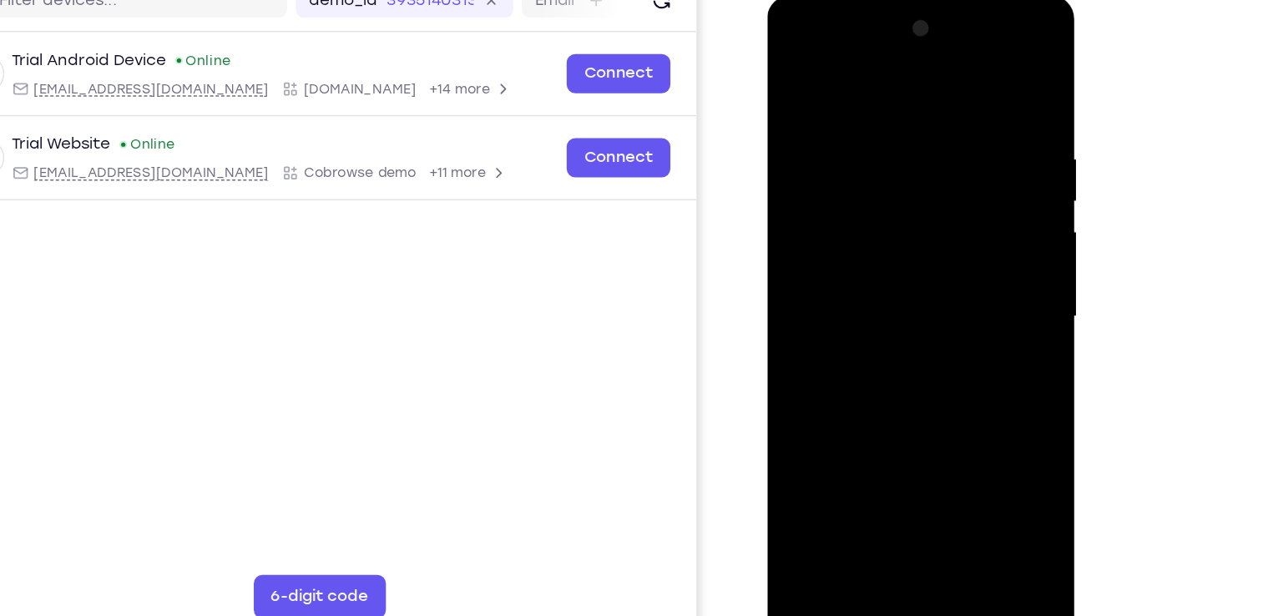
click at [963, 412] on div at bounding box center [885, 241] width 210 height 467
click at [962, 279] on div at bounding box center [885, 241] width 210 height 467
click at [900, 98] on div at bounding box center [885, 241] width 210 height 467
click at [956, 251] on div at bounding box center [885, 241] width 210 height 467
click at [968, 392] on div at bounding box center [885, 241] width 210 height 467
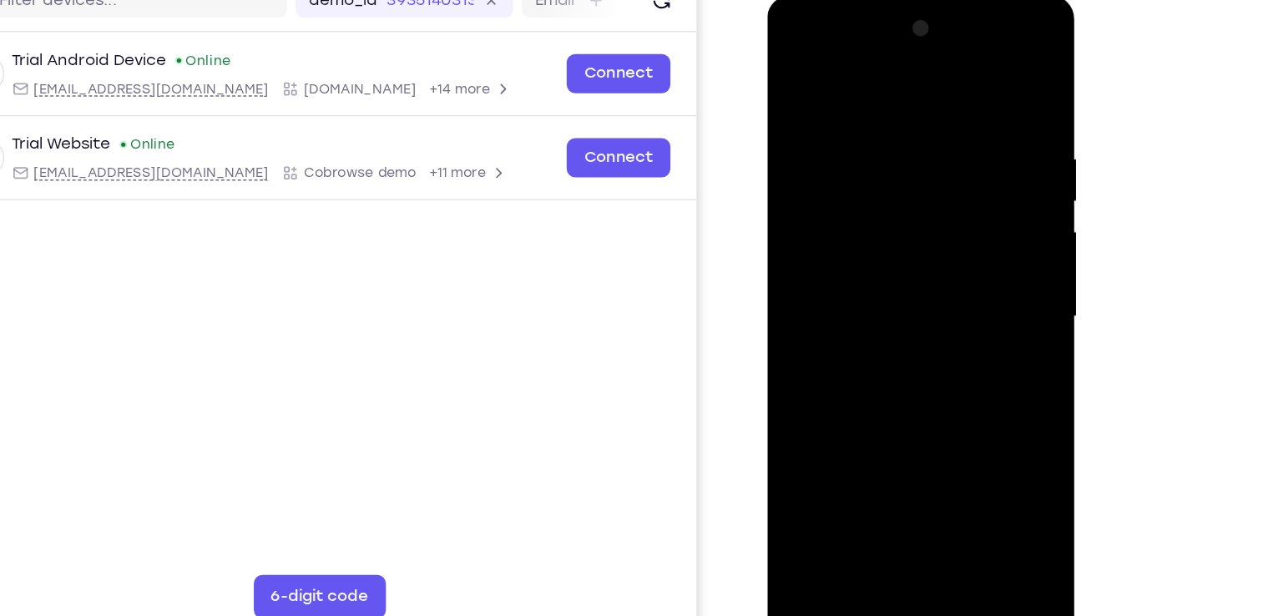
click at [968, 392] on div at bounding box center [885, 241] width 210 height 467
click at [838, 439] on div at bounding box center [885, 241] width 210 height 467
click at [925, 335] on div at bounding box center [885, 241] width 210 height 467
click at [937, 275] on div at bounding box center [885, 241] width 210 height 467
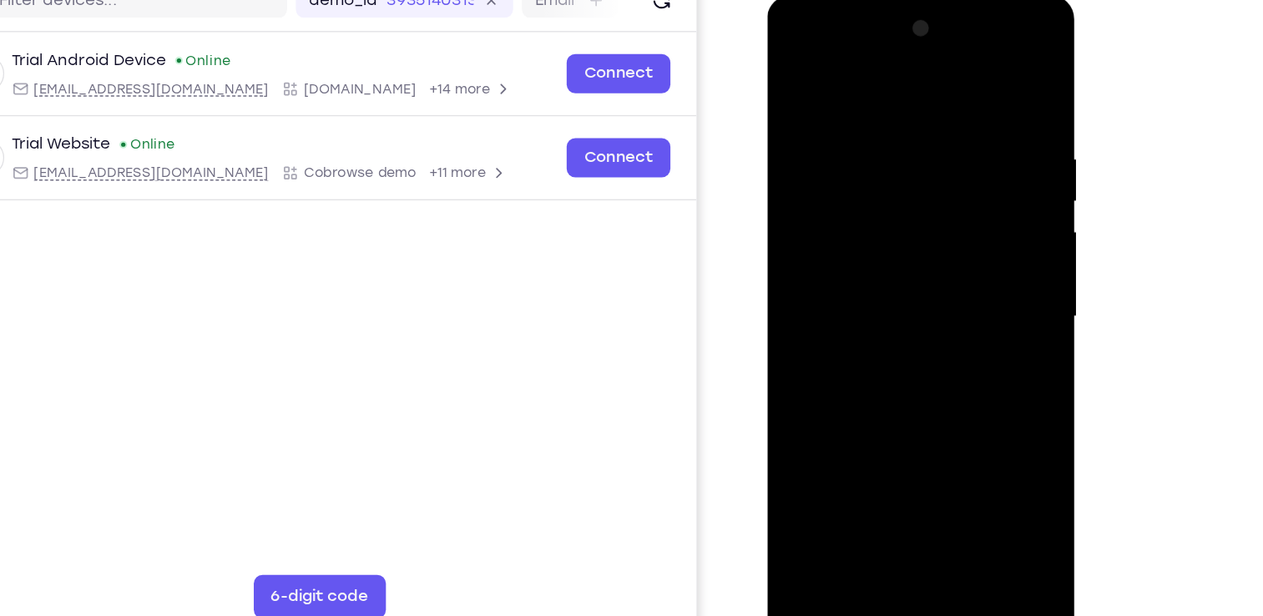
click at [937, 275] on div at bounding box center [885, 241] width 210 height 467
click at [792, 430] on div at bounding box center [885, 241] width 210 height 467
click at [958, 281] on div at bounding box center [885, 241] width 210 height 467
click at [960, 284] on div at bounding box center [885, 241] width 210 height 467
drag, startPoint x: 877, startPoint y: 174, endPoint x: 890, endPoint y: 376, distance: 201.6
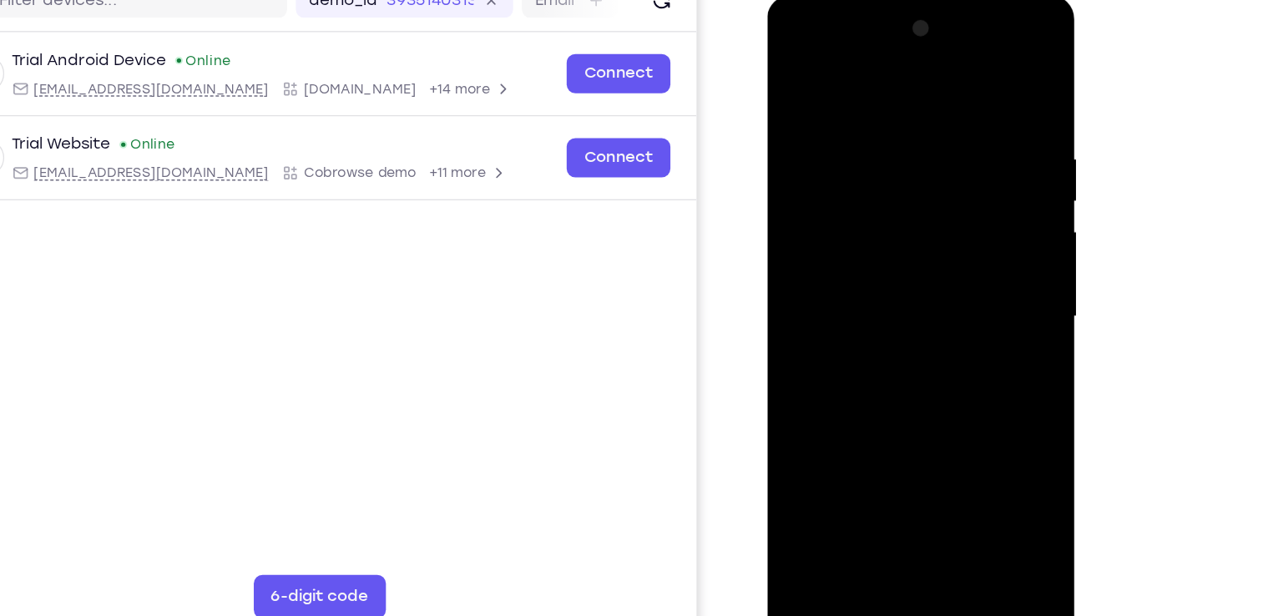
click at [890, 376] on div at bounding box center [885, 241] width 210 height 467
drag, startPoint x: 944, startPoint y: 172, endPoint x: 942, endPoint y: 230, distance: 58.5
click at [942, 230] on div at bounding box center [885, 241] width 210 height 467
click at [871, 198] on div at bounding box center [885, 241] width 210 height 467
click at [957, 189] on div at bounding box center [885, 241] width 210 height 467
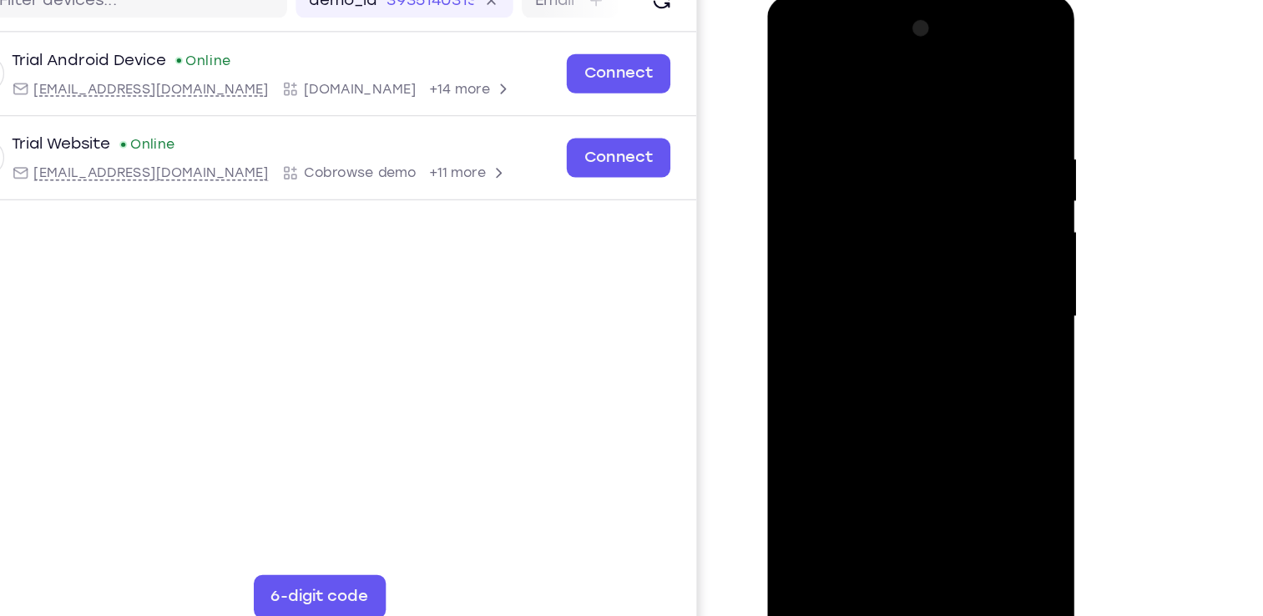
click at [963, 280] on div at bounding box center [885, 241] width 210 height 467
drag, startPoint x: 918, startPoint y: 181, endPoint x: 904, endPoint y: 393, distance: 212.5
click at [904, 393] on div at bounding box center [885, 241] width 210 height 467
drag, startPoint x: 943, startPoint y: 126, endPoint x: 911, endPoint y: 364, distance: 240.1
click at [911, 364] on div at bounding box center [885, 241] width 210 height 467
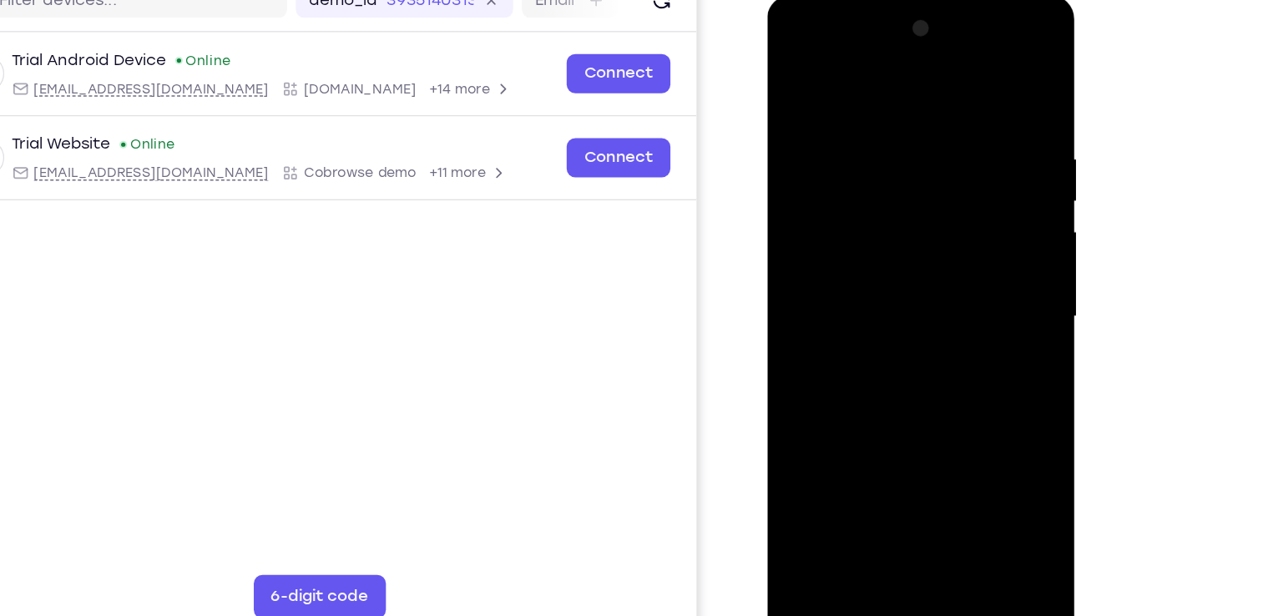
drag, startPoint x: 926, startPoint y: 195, endPoint x: 983, endPoint y: -48, distance: 249.7
click at [983, 0] on html "Online web based iOS Simulators and Android Emulators. Run iPhone, iPad, Mobile…" at bounding box center [886, 245] width 238 height 501
click at [964, 280] on div at bounding box center [885, 241] width 210 height 467
click at [796, 76] on div at bounding box center [885, 241] width 210 height 467
click at [797, 74] on div at bounding box center [885, 241] width 210 height 467
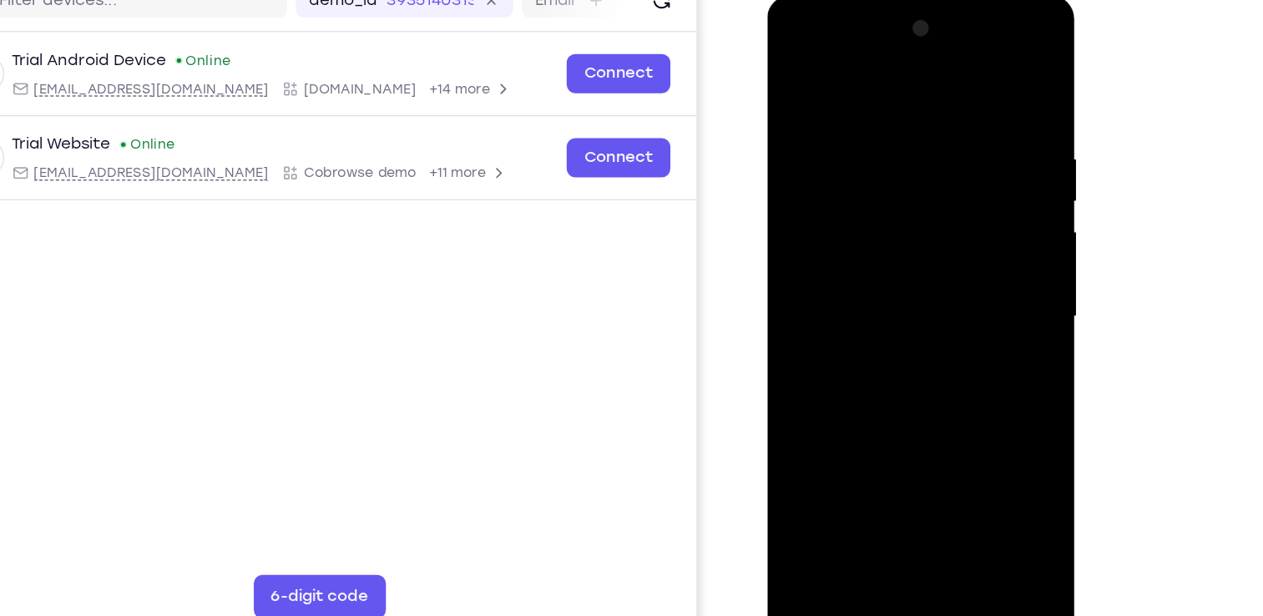
click at [867, 119] on div at bounding box center [885, 241] width 210 height 467
click at [948, 314] on div at bounding box center [885, 241] width 210 height 467
click at [880, 421] on div at bounding box center [885, 241] width 210 height 467
click at [962, 274] on div at bounding box center [885, 241] width 210 height 467
click at [891, 433] on div at bounding box center [885, 241] width 210 height 467
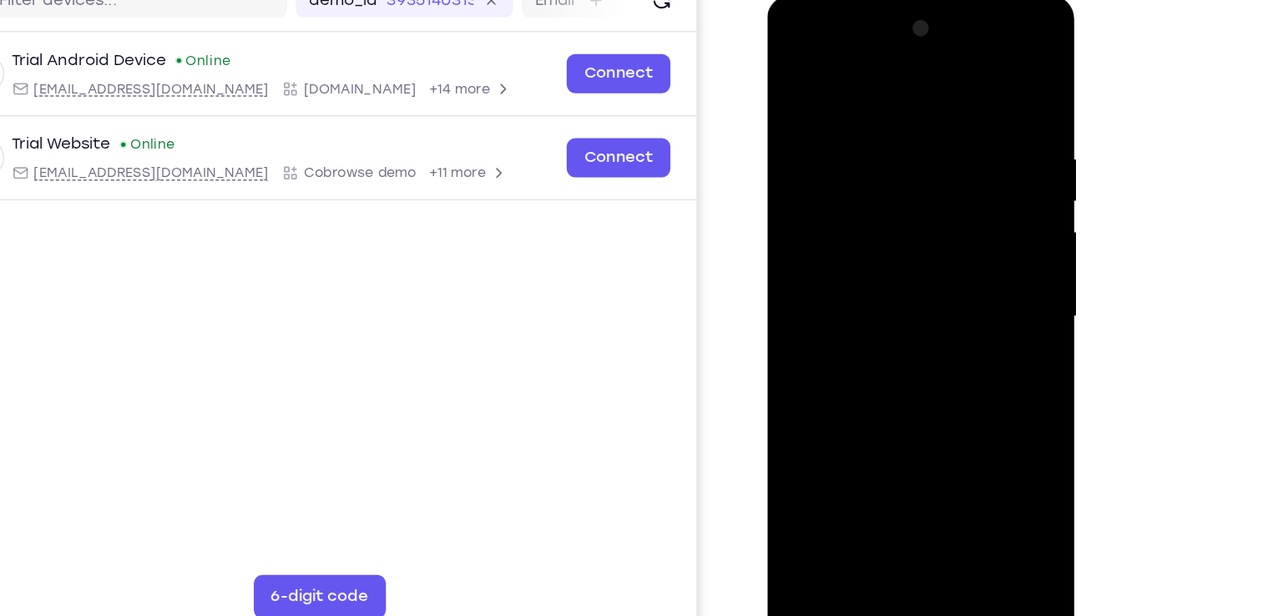
click at [871, 213] on div at bounding box center [885, 241] width 210 height 467
click at [806, 232] on div at bounding box center [885, 241] width 210 height 467
click at [855, 427] on div at bounding box center [885, 241] width 210 height 467
click at [844, 432] on div at bounding box center [885, 241] width 210 height 467
click at [796, 339] on div at bounding box center [885, 241] width 210 height 467
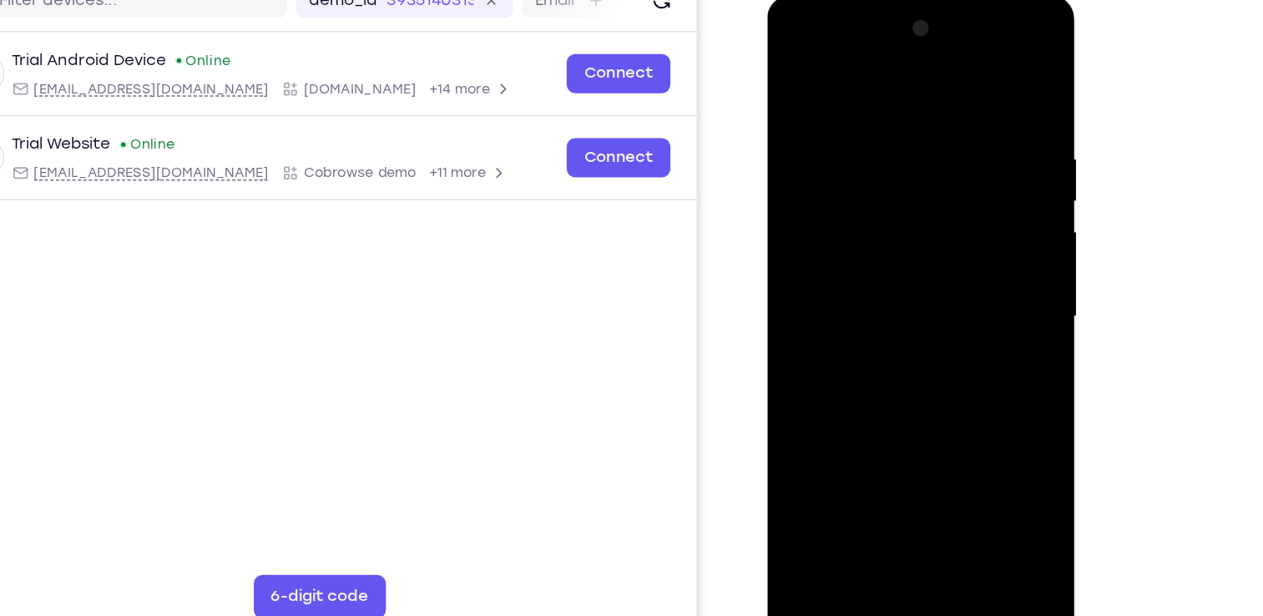
click at [880, 225] on div at bounding box center [885, 241] width 210 height 467
click at [919, 434] on div at bounding box center [885, 241] width 210 height 467
click at [955, 434] on div at bounding box center [885, 241] width 210 height 467
click at [967, 311] on div at bounding box center [885, 241] width 210 height 467
click at [959, 106] on div at bounding box center [885, 241] width 210 height 467
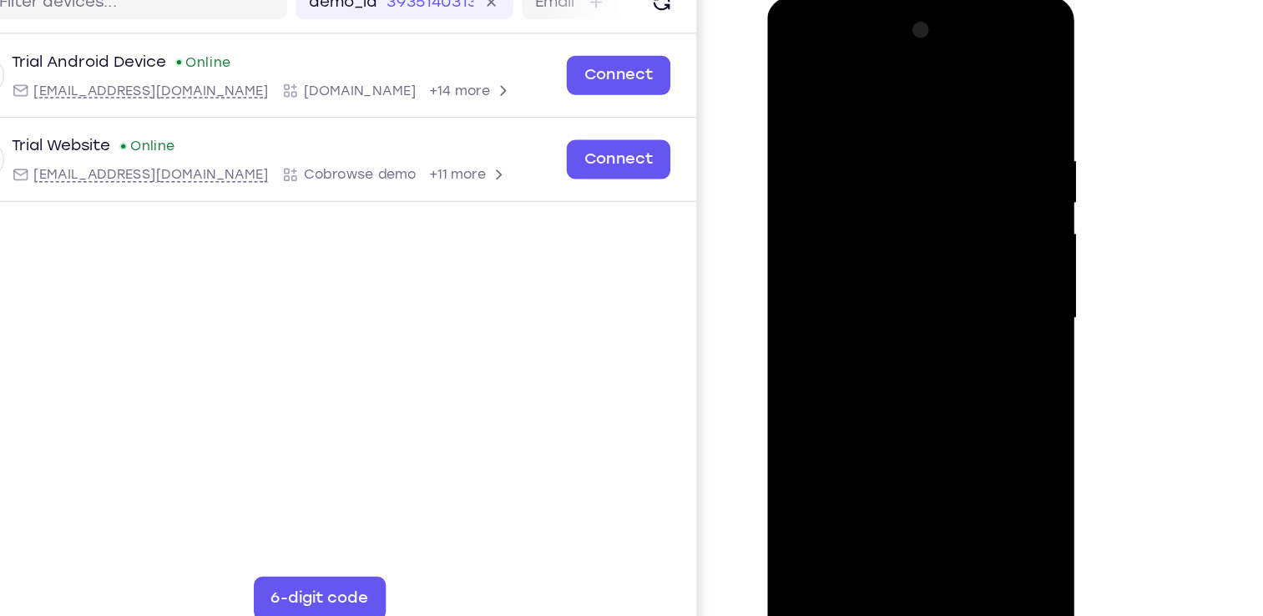
click at [951, 429] on div at bounding box center [885, 242] width 210 height 467
click at [948, 430] on div at bounding box center [885, 242] width 210 height 467
click at [878, 432] on div at bounding box center [885, 242] width 210 height 467
click at [916, 207] on div at bounding box center [885, 242] width 210 height 467
click at [827, 437] on div at bounding box center [885, 242] width 210 height 467
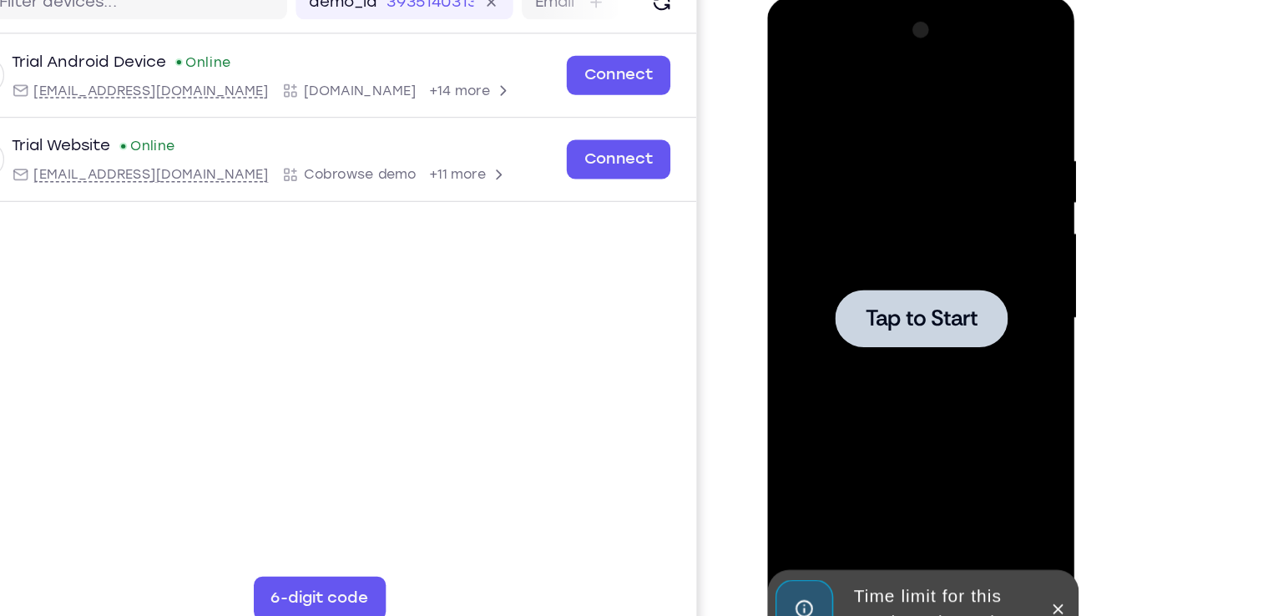
click at [878, 263] on div at bounding box center [885, 242] width 132 height 44
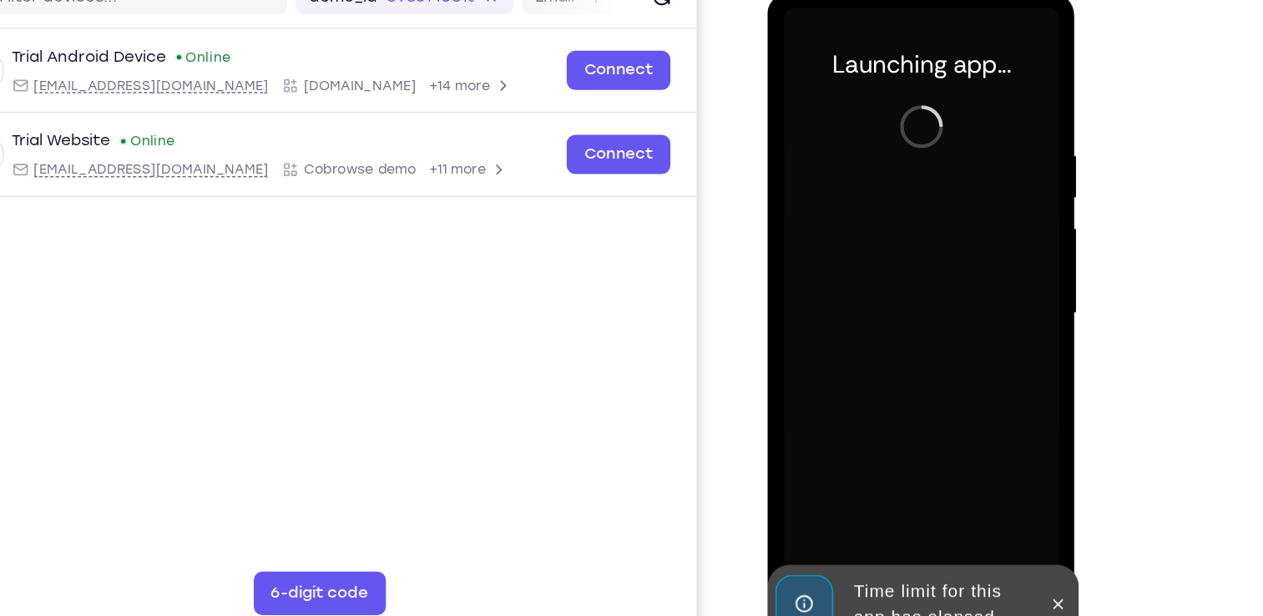
scroll to position [200, 0]
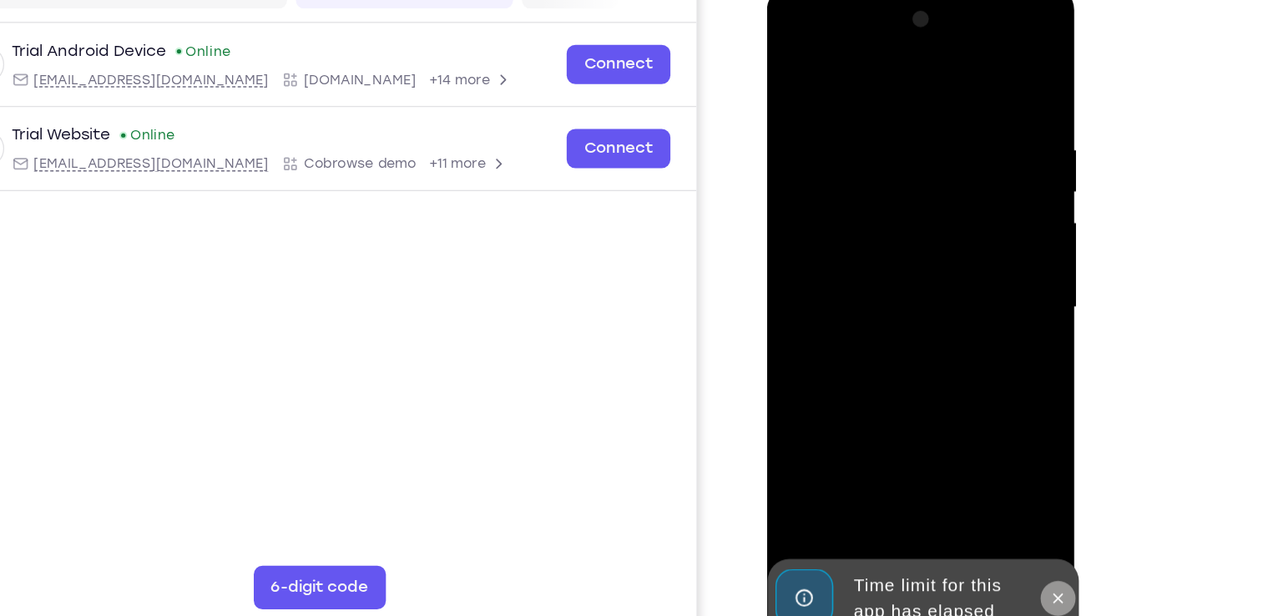
click at [989, 444] on button at bounding box center [989, 454] width 27 height 27
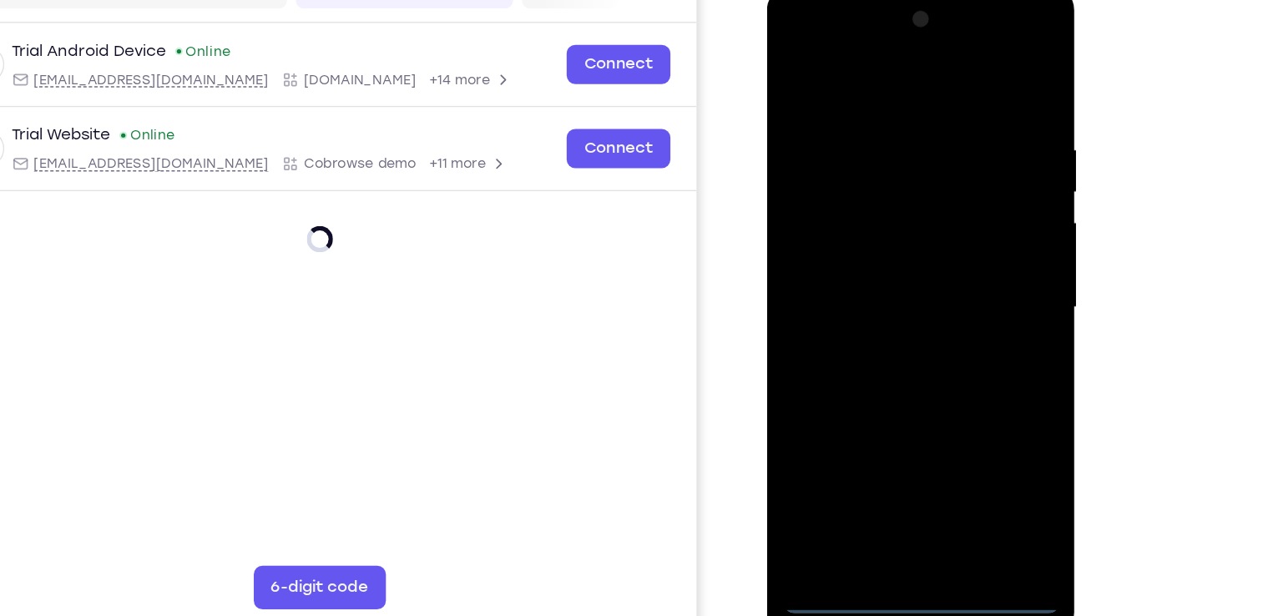
click at [892, 454] on div at bounding box center [885, 231] width 210 height 467
click at [955, 386] on div at bounding box center [885, 231] width 210 height 467
click at [793, 38] on div at bounding box center [885, 231] width 210 height 467
click at [960, 232] on div at bounding box center [885, 231] width 210 height 467
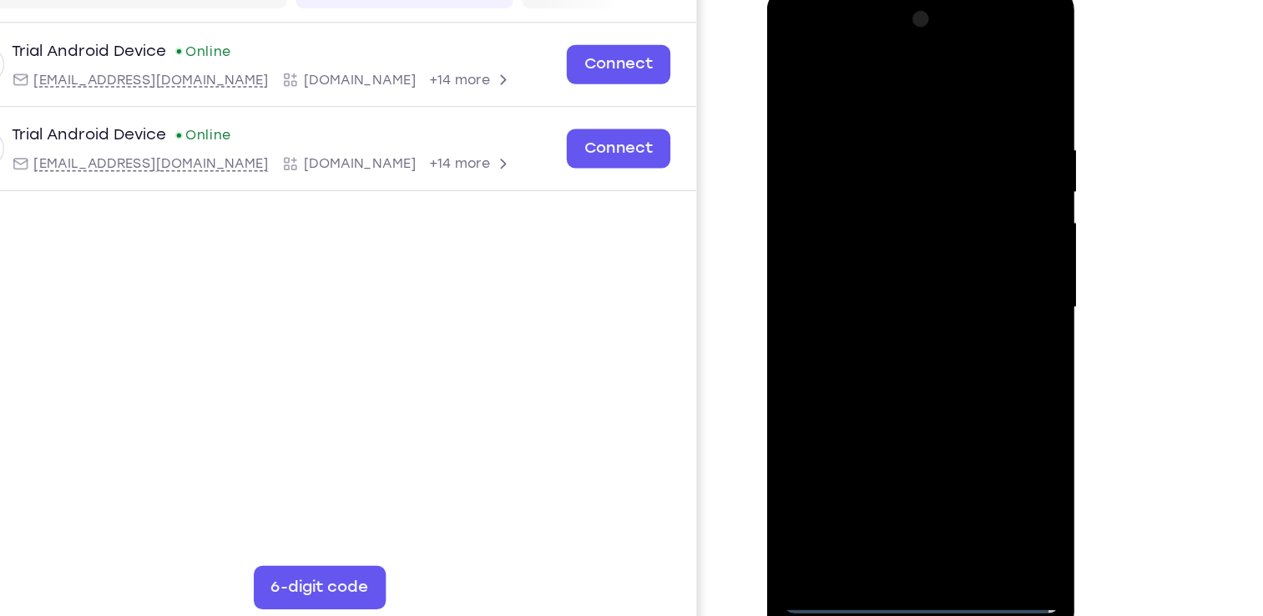
click at [871, 265] on div at bounding box center [885, 231] width 210 height 467
click at [860, 213] on div at bounding box center [885, 231] width 210 height 467
click at [857, 204] on div at bounding box center [885, 231] width 210 height 467
click at [889, 228] on div at bounding box center [885, 231] width 210 height 467
click at [893, 280] on div at bounding box center [885, 231] width 210 height 467
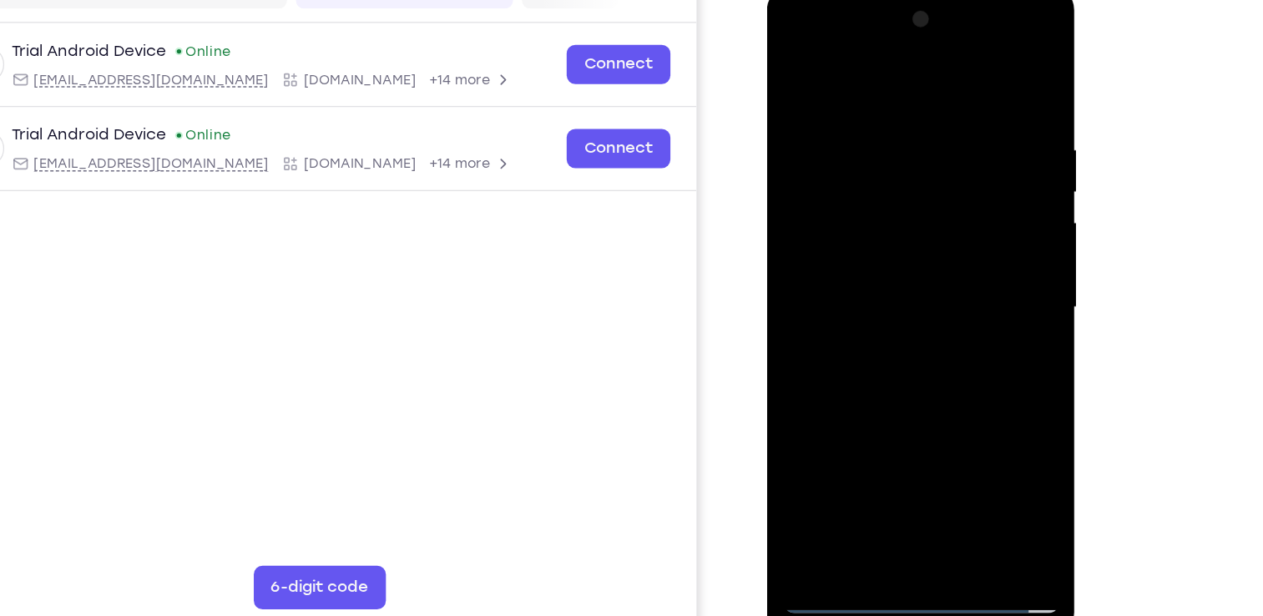
click at [880, 271] on div at bounding box center [885, 231] width 210 height 467
click at [885, 286] on div at bounding box center [885, 231] width 210 height 467
click at [897, 311] on div at bounding box center [885, 231] width 210 height 467
click at [979, 407] on div at bounding box center [885, 231] width 210 height 467
click at [927, 426] on div at bounding box center [885, 231] width 210 height 467
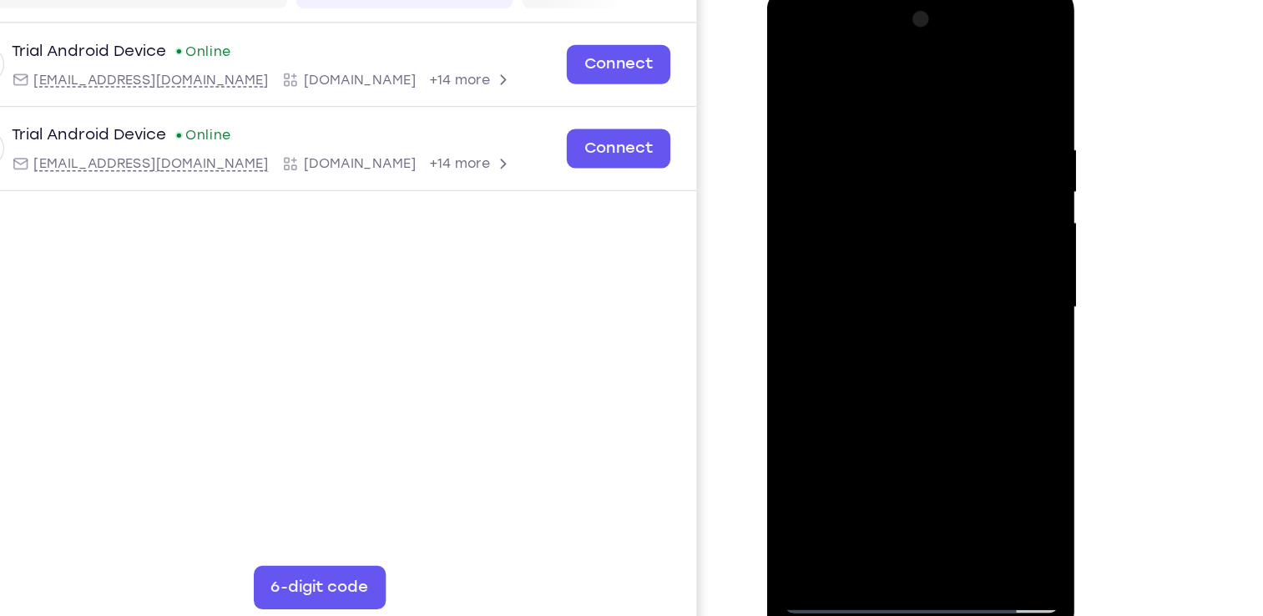
click at [851, 315] on div at bounding box center [885, 231] width 210 height 467
click at [879, 270] on div at bounding box center [885, 231] width 210 height 467
click at [789, 73] on div at bounding box center [885, 231] width 210 height 467
click at [841, 83] on div at bounding box center [885, 231] width 210 height 467
click at [857, 140] on div at bounding box center [885, 231] width 210 height 467
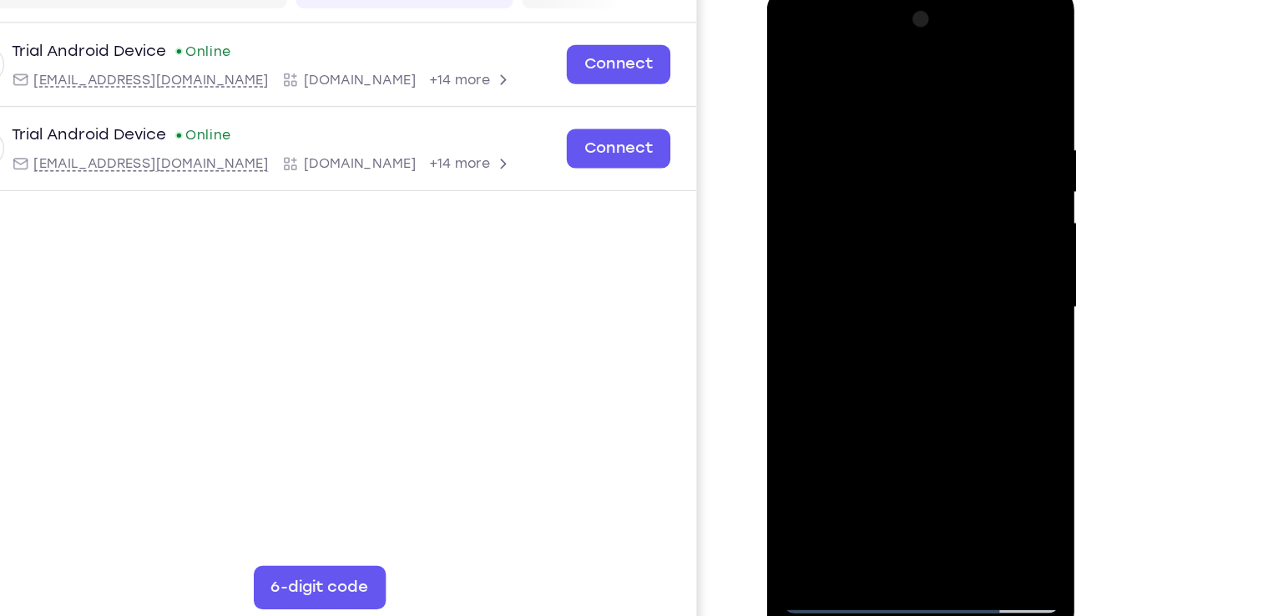
click at [842, 63] on div at bounding box center [885, 231] width 210 height 467
click at [818, 102] on div at bounding box center [885, 231] width 210 height 467
click at [830, 417] on div at bounding box center [885, 231] width 210 height 467
click at [912, 174] on div at bounding box center [885, 231] width 210 height 467
click at [919, 422] on div at bounding box center [885, 231] width 210 height 467
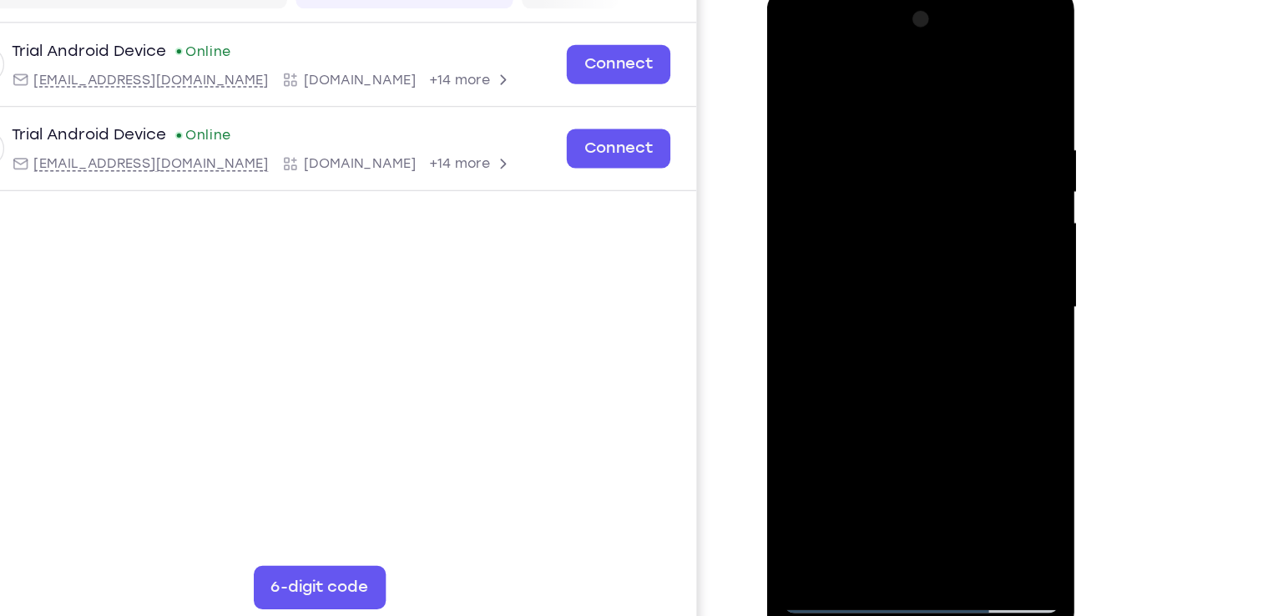
click at [961, 419] on div at bounding box center [885, 231] width 210 height 467
click at [970, 78] on div at bounding box center [885, 231] width 210 height 467
click at [795, 62] on div at bounding box center [885, 231] width 210 height 467
click at [862, 253] on div at bounding box center [885, 231] width 210 height 467
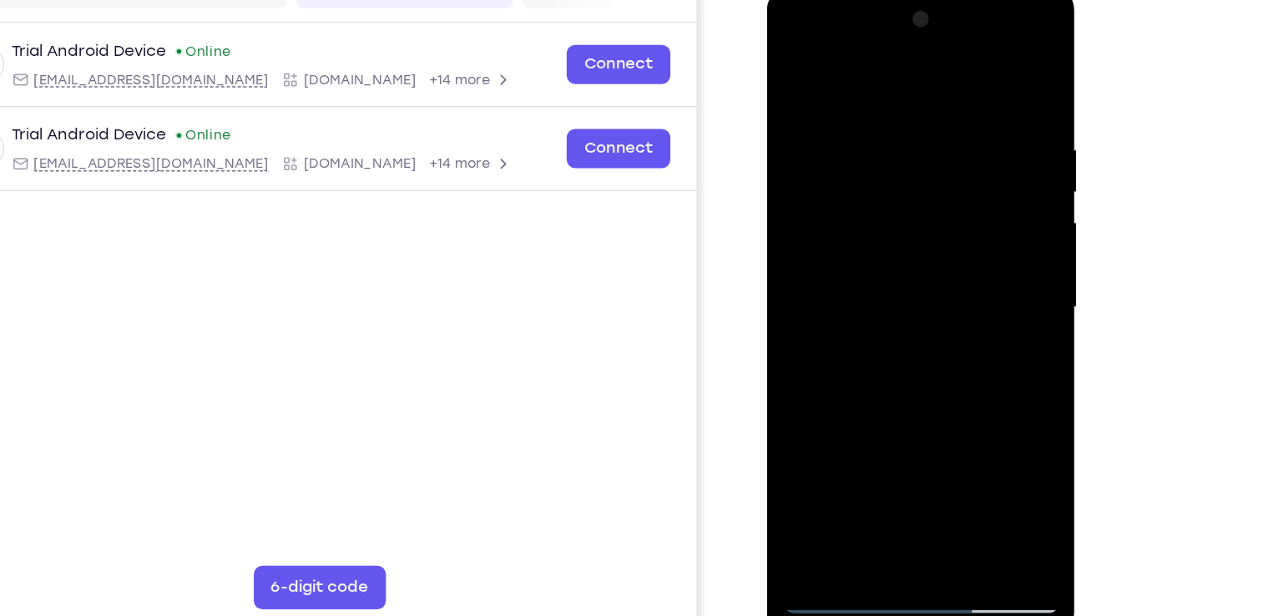
click at [903, 174] on div at bounding box center [885, 231] width 210 height 467
click at [958, 171] on div at bounding box center [885, 231] width 210 height 467
click at [959, 275] on div at bounding box center [885, 231] width 210 height 467
drag, startPoint x: 940, startPoint y: 121, endPoint x: 921, endPoint y: 274, distance: 154.0
click at [921, 274] on div at bounding box center [885, 231] width 210 height 467
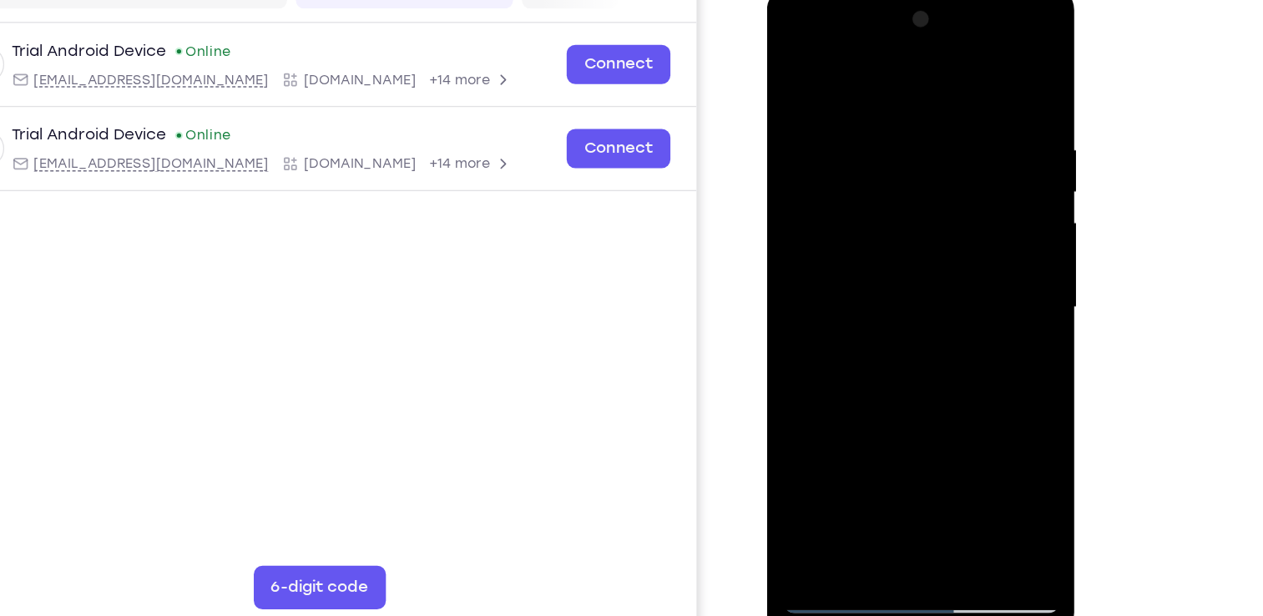
click at [850, 172] on div at bounding box center [885, 231] width 210 height 467
click at [878, 172] on div at bounding box center [885, 231] width 210 height 467
click at [958, 278] on div at bounding box center [885, 231] width 210 height 467
drag, startPoint x: 851, startPoint y: 156, endPoint x: 865, endPoint y: 276, distance: 121.0
click at [865, 276] on div at bounding box center [885, 231] width 210 height 467
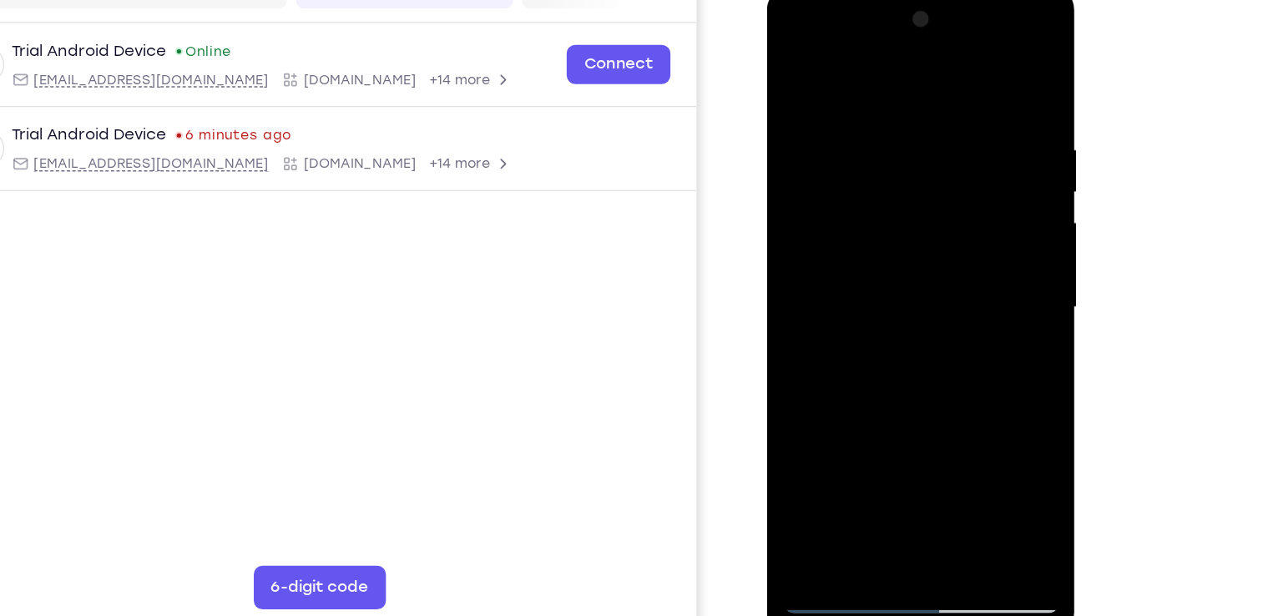
click at [869, 163] on div at bounding box center [885, 231] width 210 height 467
click at [877, 186] on div at bounding box center [885, 231] width 210 height 467
click at [931, 188] on div at bounding box center [885, 231] width 210 height 467
click at [843, 420] on div at bounding box center [885, 231] width 210 height 467
click at [928, 321] on div at bounding box center [885, 231] width 210 height 467
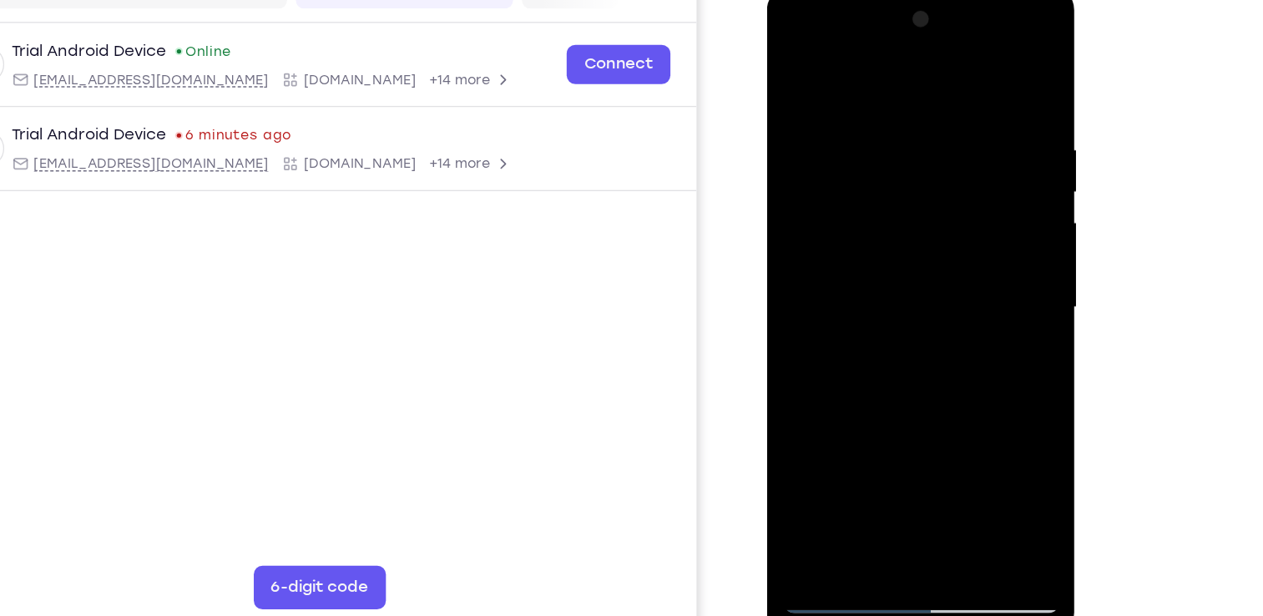
click at [928, 321] on div at bounding box center [885, 231] width 210 height 467
click at [960, 259] on div at bounding box center [885, 231] width 210 height 467
drag, startPoint x: 834, startPoint y: 165, endPoint x: 844, endPoint y: 276, distance: 111.5
click at [844, 276] on div at bounding box center [885, 231] width 210 height 467
drag, startPoint x: 857, startPoint y: 190, endPoint x: 902, endPoint y: 1, distance: 195.0
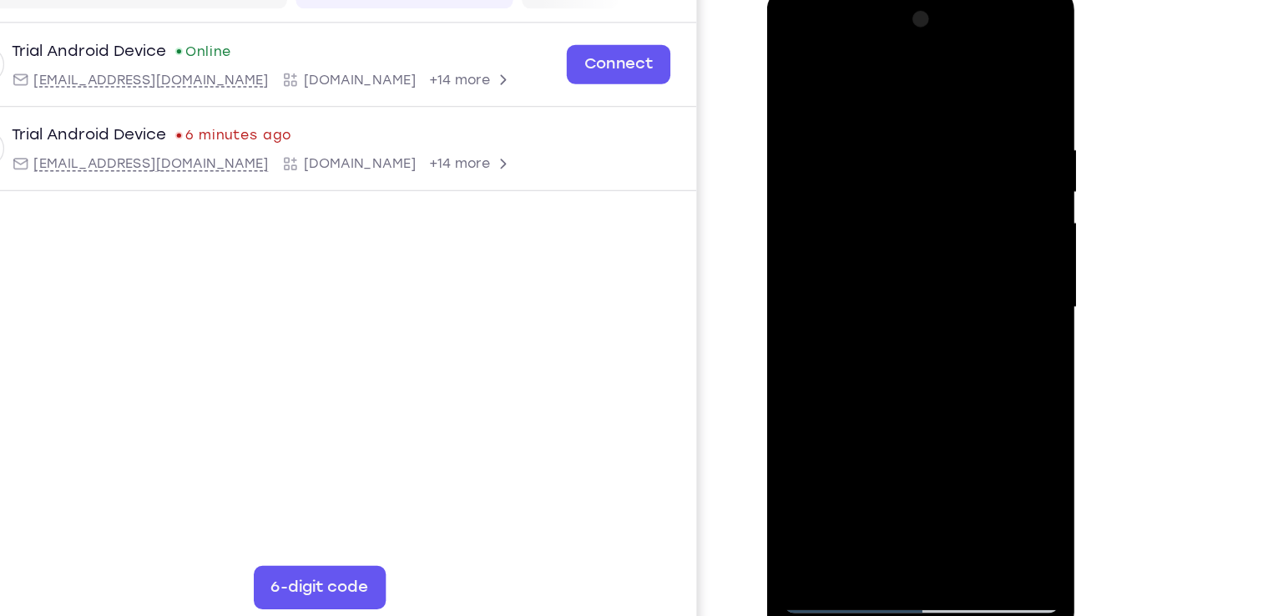
click at [902, 1] on div at bounding box center [885, 231] width 210 height 467
click at [794, 63] on div at bounding box center [885, 231] width 210 height 467
click at [798, 61] on div at bounding box center [885, 231] width 210 height 467
drag, startPoint x: 893, startPoint y: 346, endPoint x: 910, endPoint y: 255, distance: 92.5
click at [910, 255] on div at bounding box center [885, 231] width 210 height 467
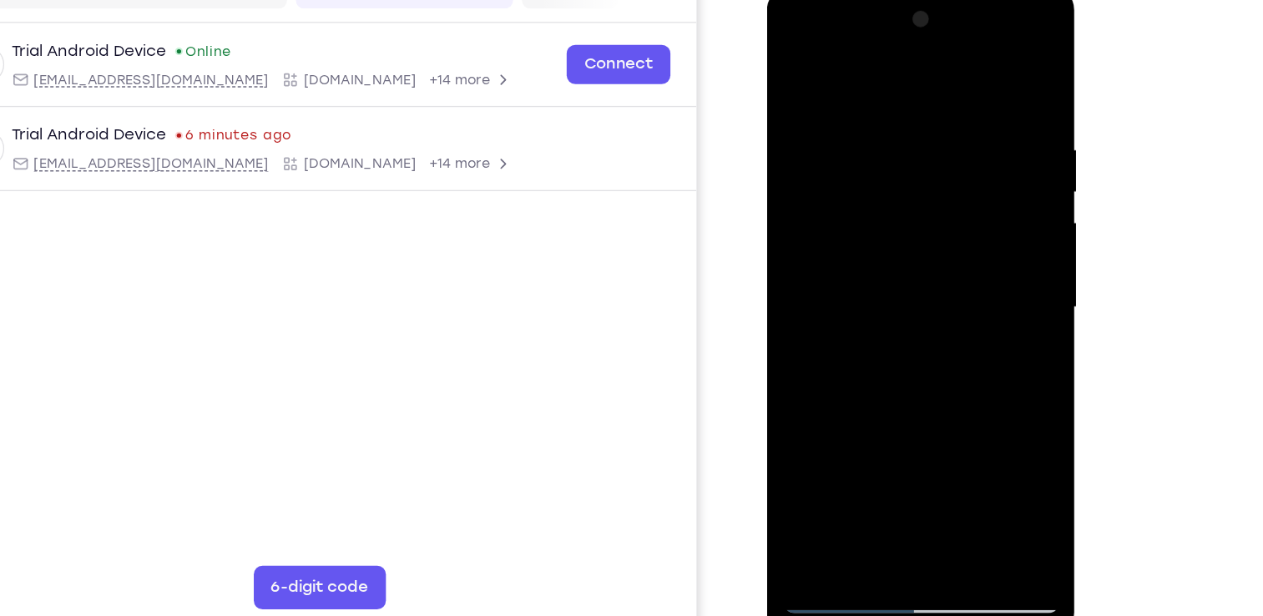
click at [793, 222] on div at bounding box center [885, 231] width 210 height 467
click at [973, 217] on div at bounding box center [885, 231] width 210 height 467
click at [985, 216] on div at bounding box center [885, 231] width 210 height 467
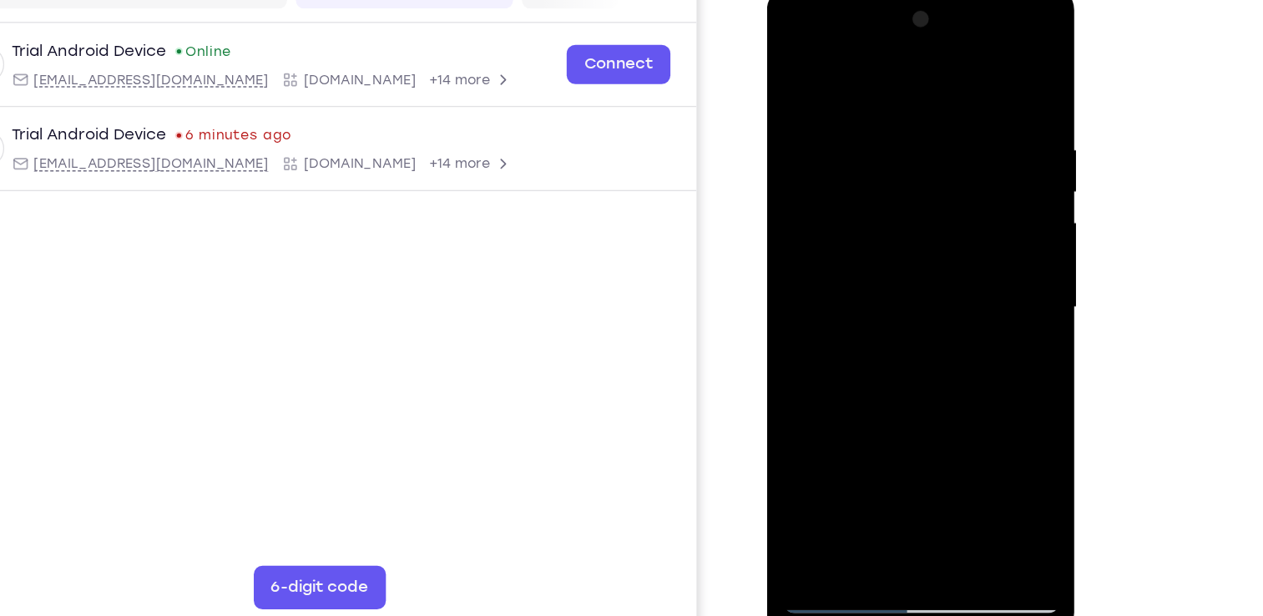
click at [985, 216] on div at bounding box center [885, 231] width 210 height 467
click at [978, 216] on div at bounding box center [885, 231] width 210 height 467
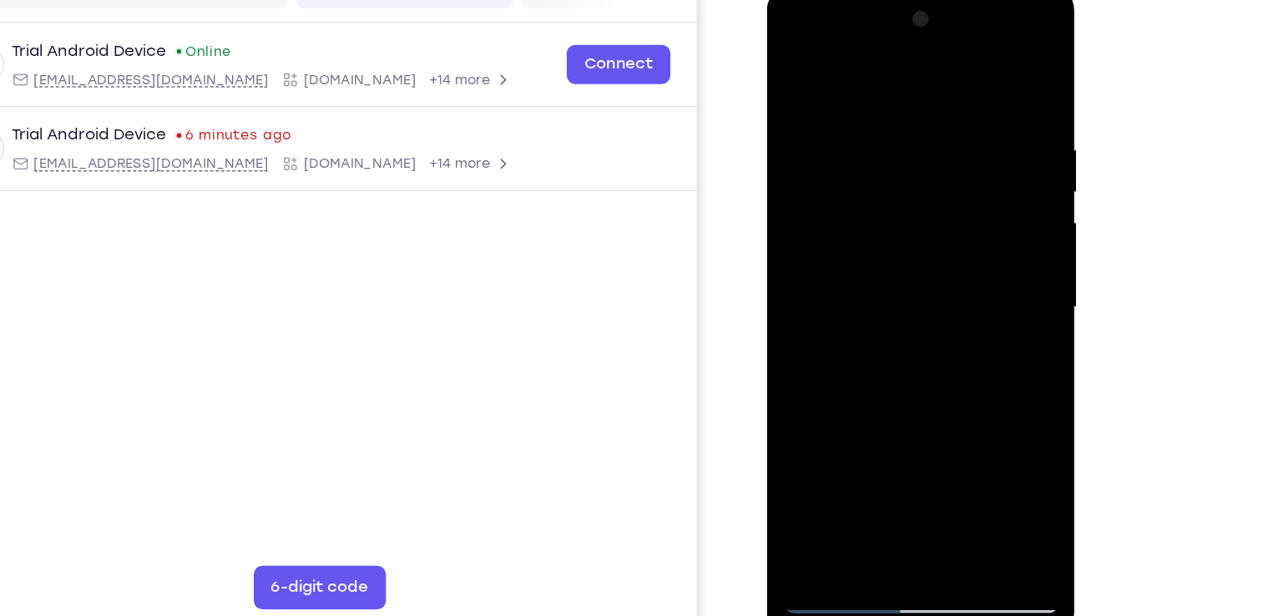
click at [978, 216] on div at bounding box center [885, 231] width 210 height 467
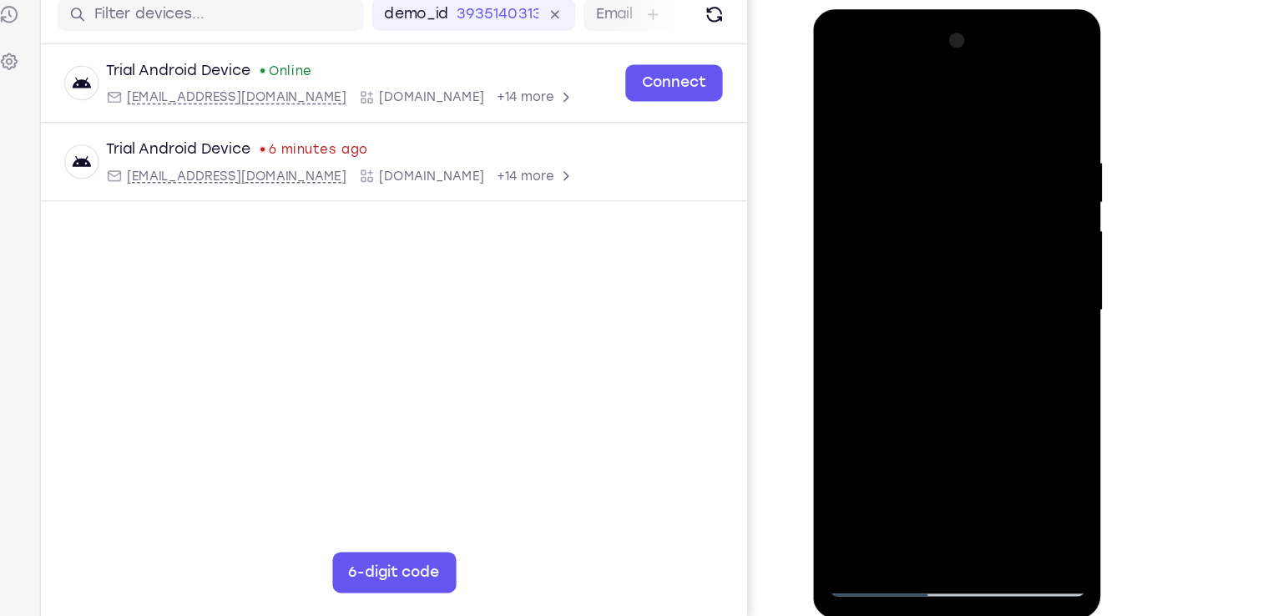
scroll to position [200, 0]
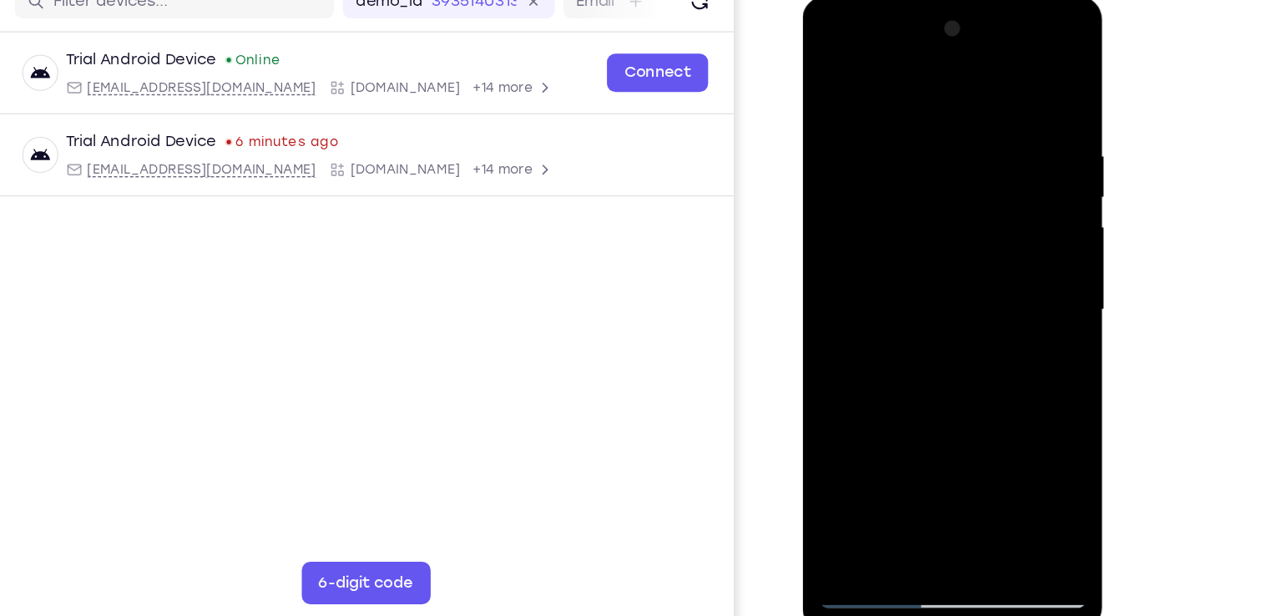
click at [962, 424] on div at bounding box center [921, 242] width 210 height 467
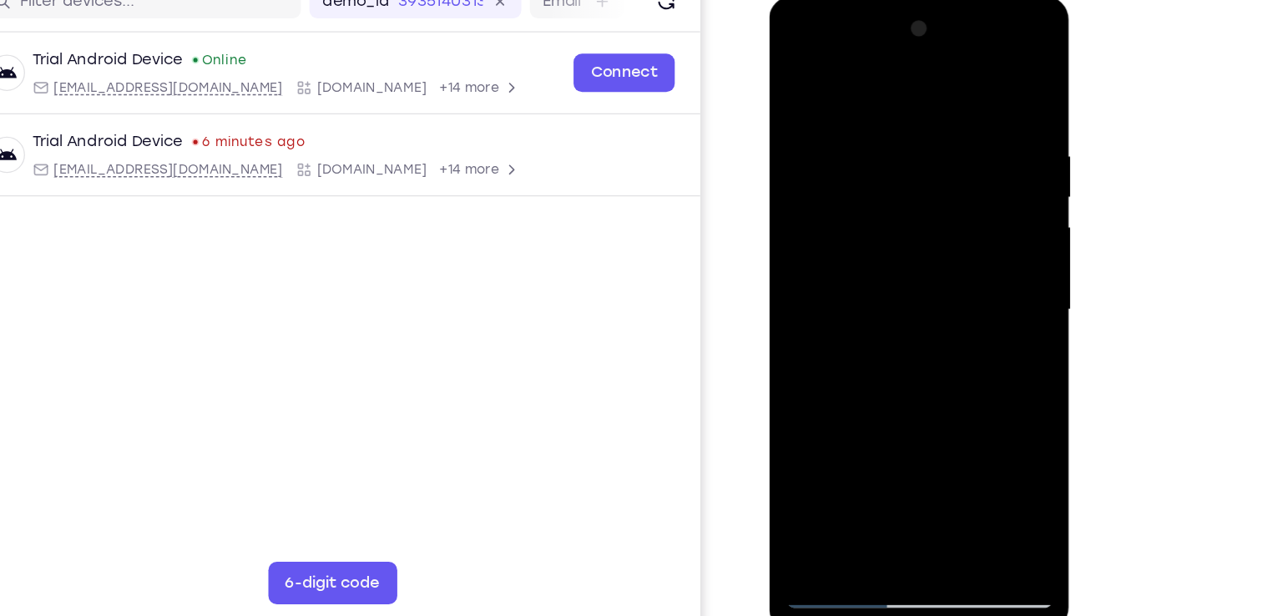
click at [932, 439] on div at bounding box center [887, 242] width 210 height 467
click at [852, 232] on div at bounding box center [887, 242] width 210 height 467
click at [852, 219] on div at bounding box center [887, 242] width 210 height 467
click at [894, 220] on div at bounding box center [887, 242] width 210 height 467
click at [840, 438] on div at bounding box center [887, 242] width 210 height 467
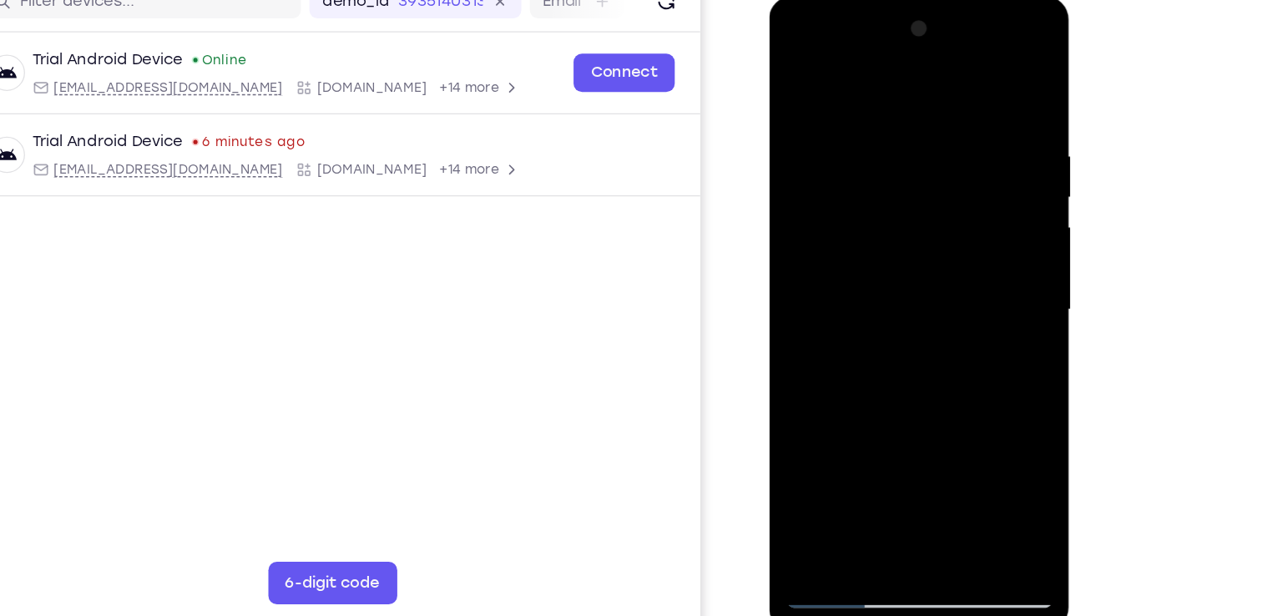
click at [801, 340] on div at bounding box center [887, 242] width 210 height 467
click at [970, 270] on div at bounding box center [887, 242] width 210 height 467
click at [792, 78] on div at bounding box center [887, 242] width 210 height 467
click at [794, 70] on div at bounding box center [887, 242] width 210 height 467
click at [927, 439] on div at bounding box center [887, 242] width 210 height 467
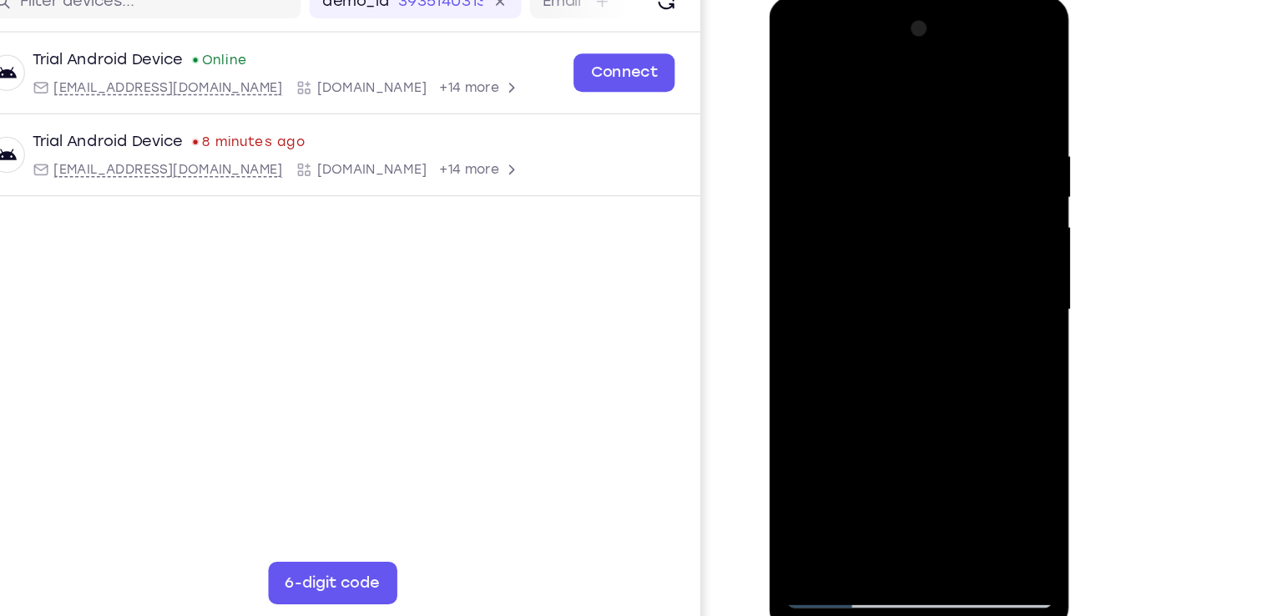
click at [800, 72] on div at bounding box center [887, 242] width 210 height 467
click at [854, 103] on div at bounding box center [887, 242] width 210 height 467
click at [944, 329] on div at bounding box center [887, 242] width 210 height 467
click at [798, 227] on div at bounding box center [887, 242] width 210 height 467
click at [971, 83] on div at bounding box center [887, 242] width 210 height 467
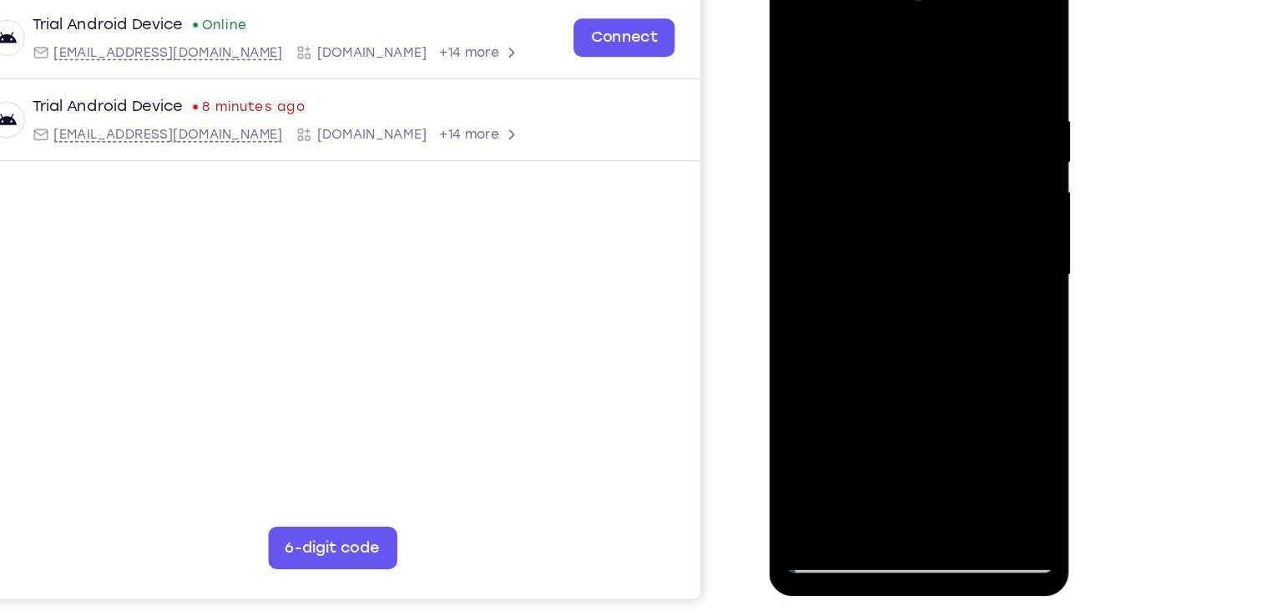
click at [934, 399] on div at bounding box center [887, 207] width 210 height 467
click at [849, 206] on div at bounding box center [887, 207] width 210 height 467
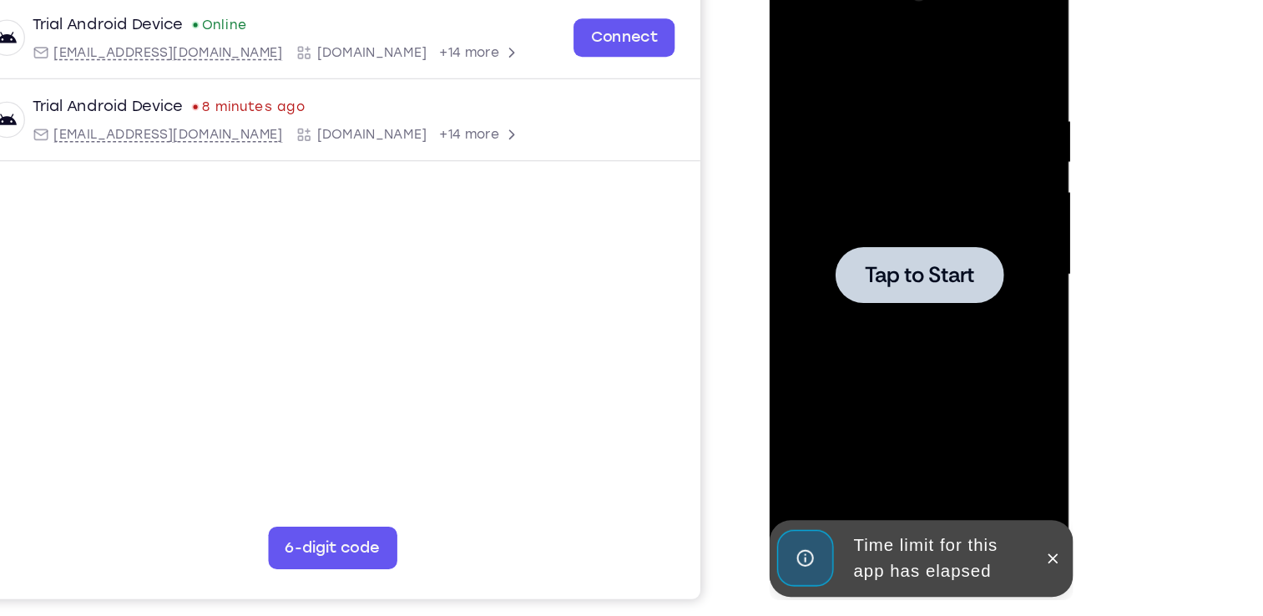
click at [850, 183] on div at bounding box center [887, 207] width 210 height 467
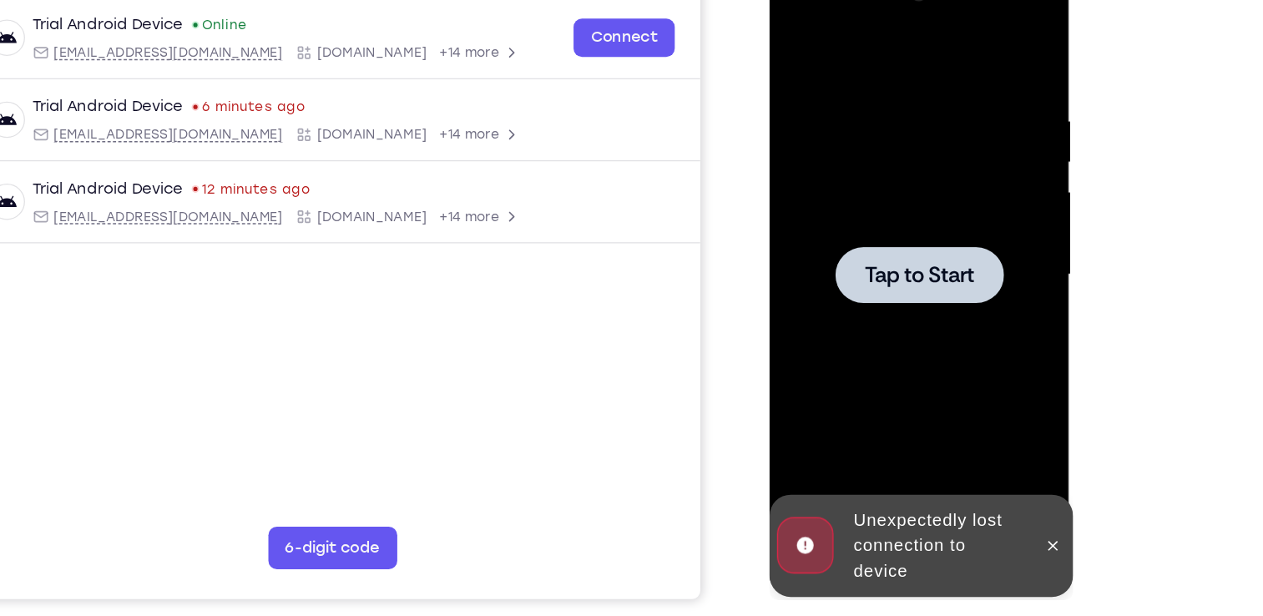
click at [934, 222] on div at bounding box center [887, 207] width 132 height 44
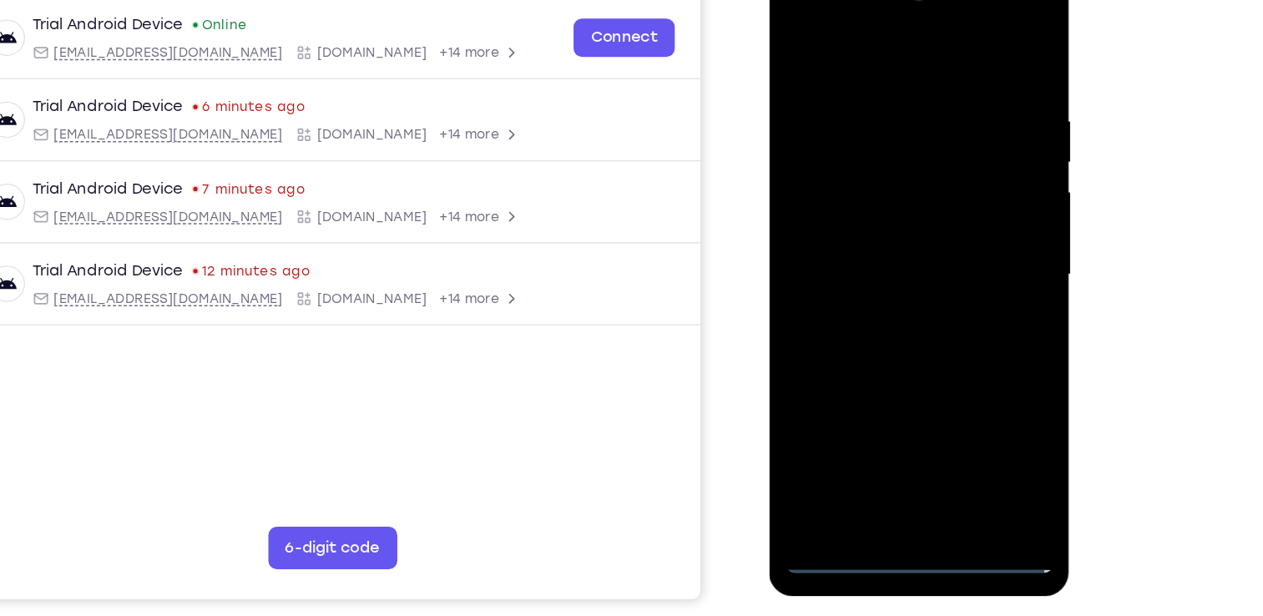
click at [887, 434] on div at bounding box center [887, 207] width 210 height 467
click at [953, 364] on div at bounding box center [887, 207] width 210 height 467
click at [797, 18] on div at bounding box center [887, 207] width 210 height 467
click at [947, 214] on div at bounding box center [887, 207] width 210 height 467
click at [872, 236] on div at bounding box center [887, 207] width 210 height 467
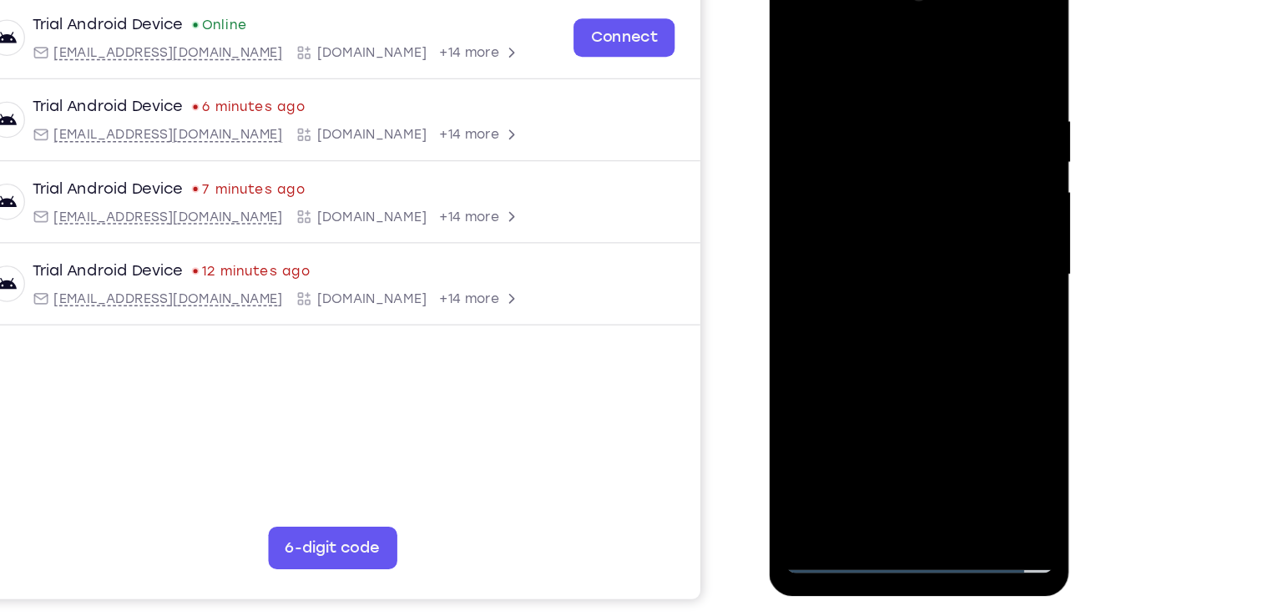
click at [878, 194] on div at bounding box center [887, 207] width 210 height 467
click at [887, 174] on div at bounding box center [887, 207] width 210 height 467
click at [881, 204] on div at bounding box center [887, 207] width 210 height 467
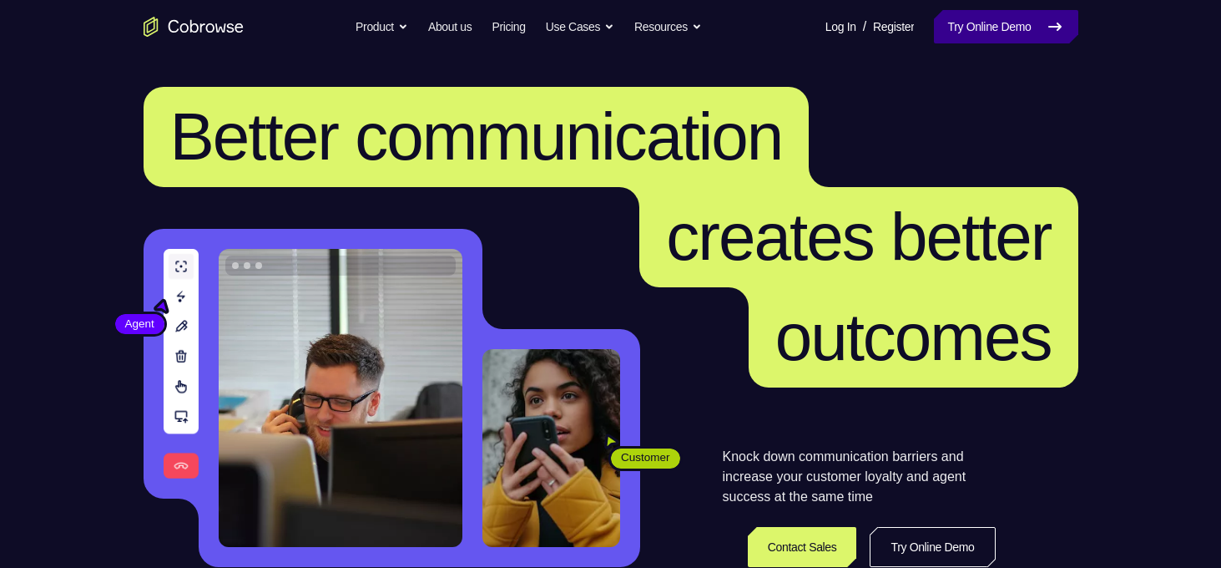
click at [980, 35] on link "Try Online Demo" at bounding box center [1006, 26] width 144 height 33
